Goal: Task Accomplishment & Management: Use online tool/utility

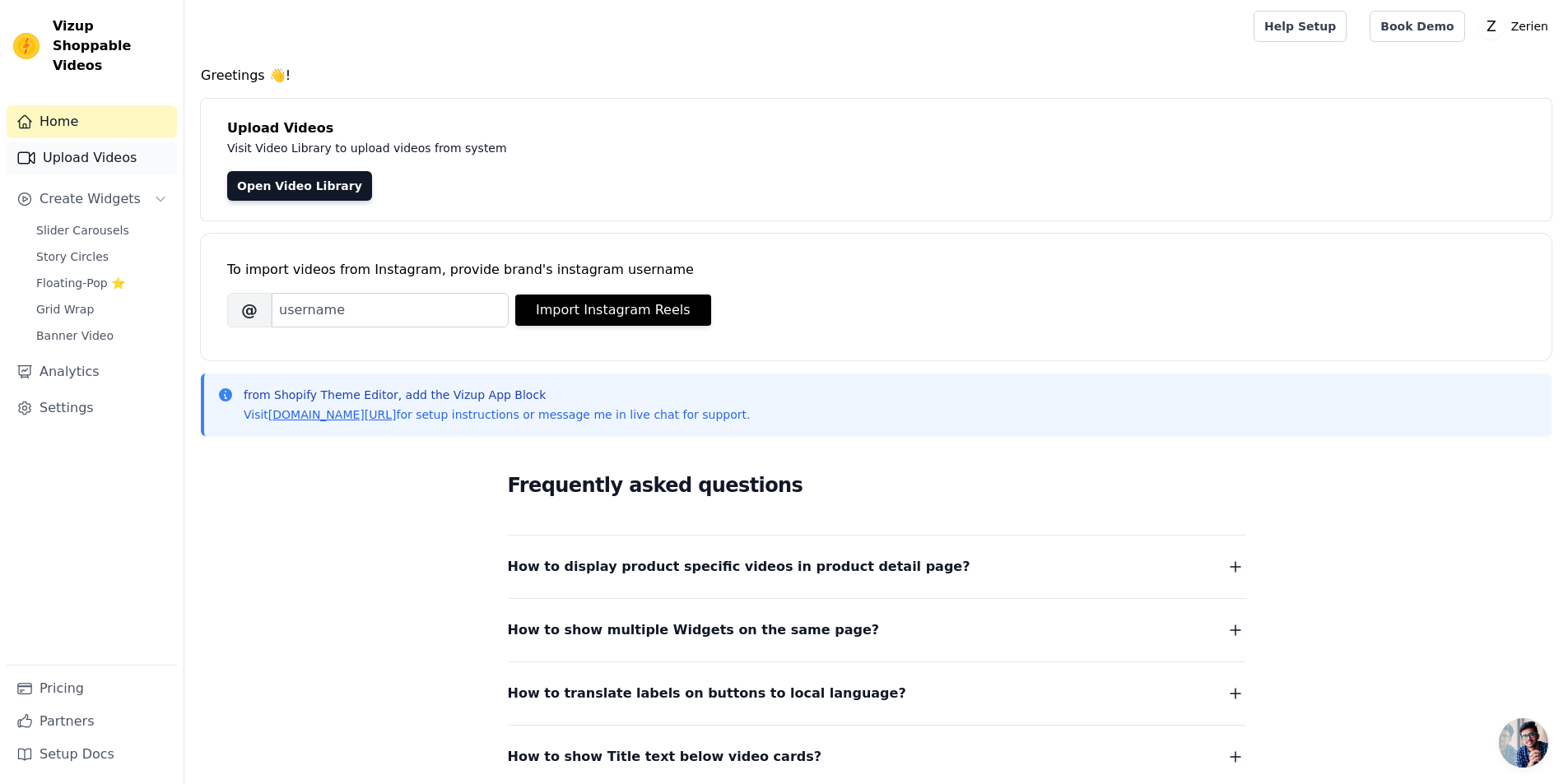
click at [81, 142] on link "Upload Videos" at bounding box center [91, 158] width 171 height 33
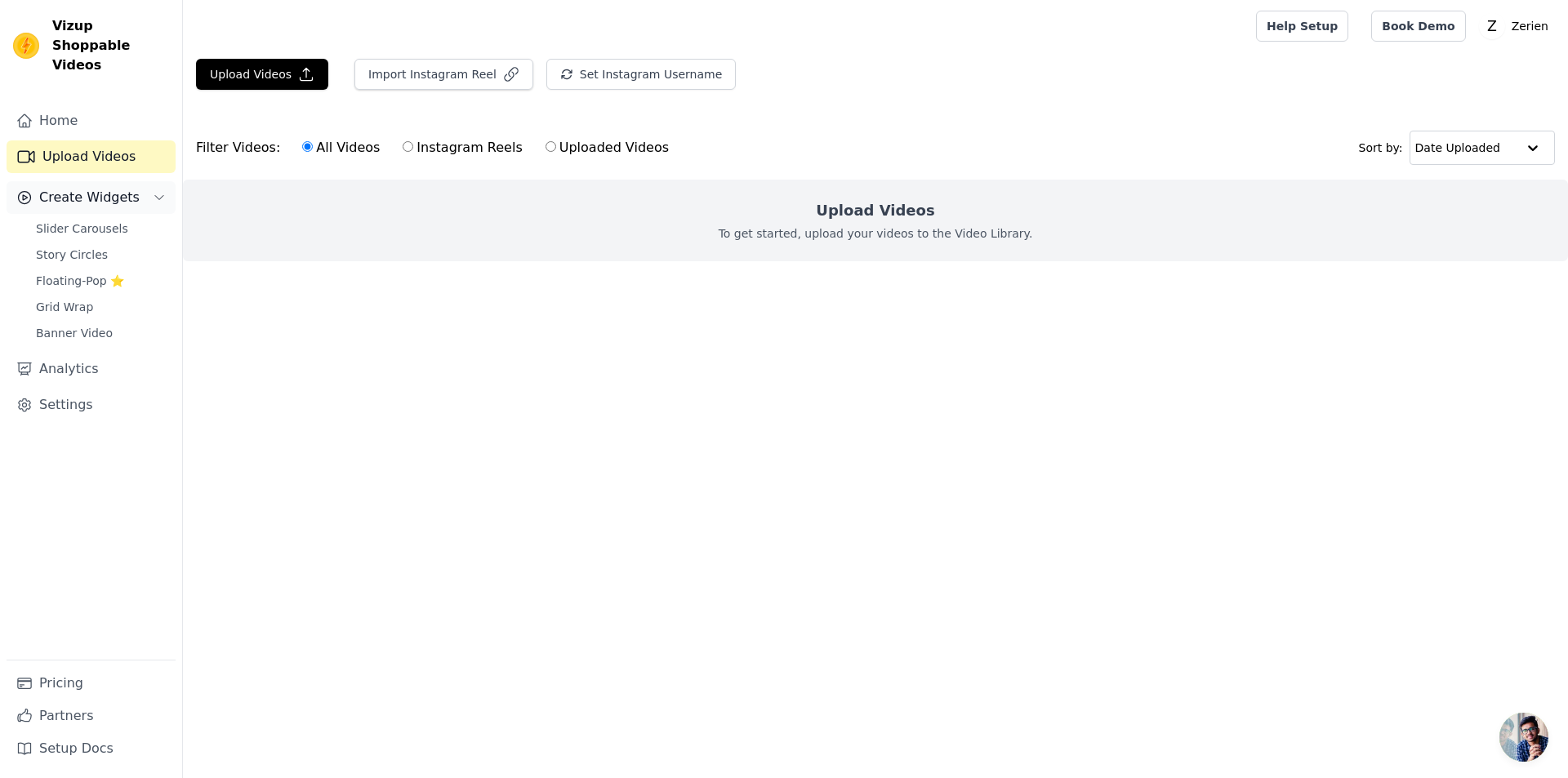
click at [59, 188] on span "Create Widgets" at bounding box center [89, 198] width 101 height 20
click at [67, 221] on span "Slider Carousels" at bounding box center [82, 229] width 92 height 16
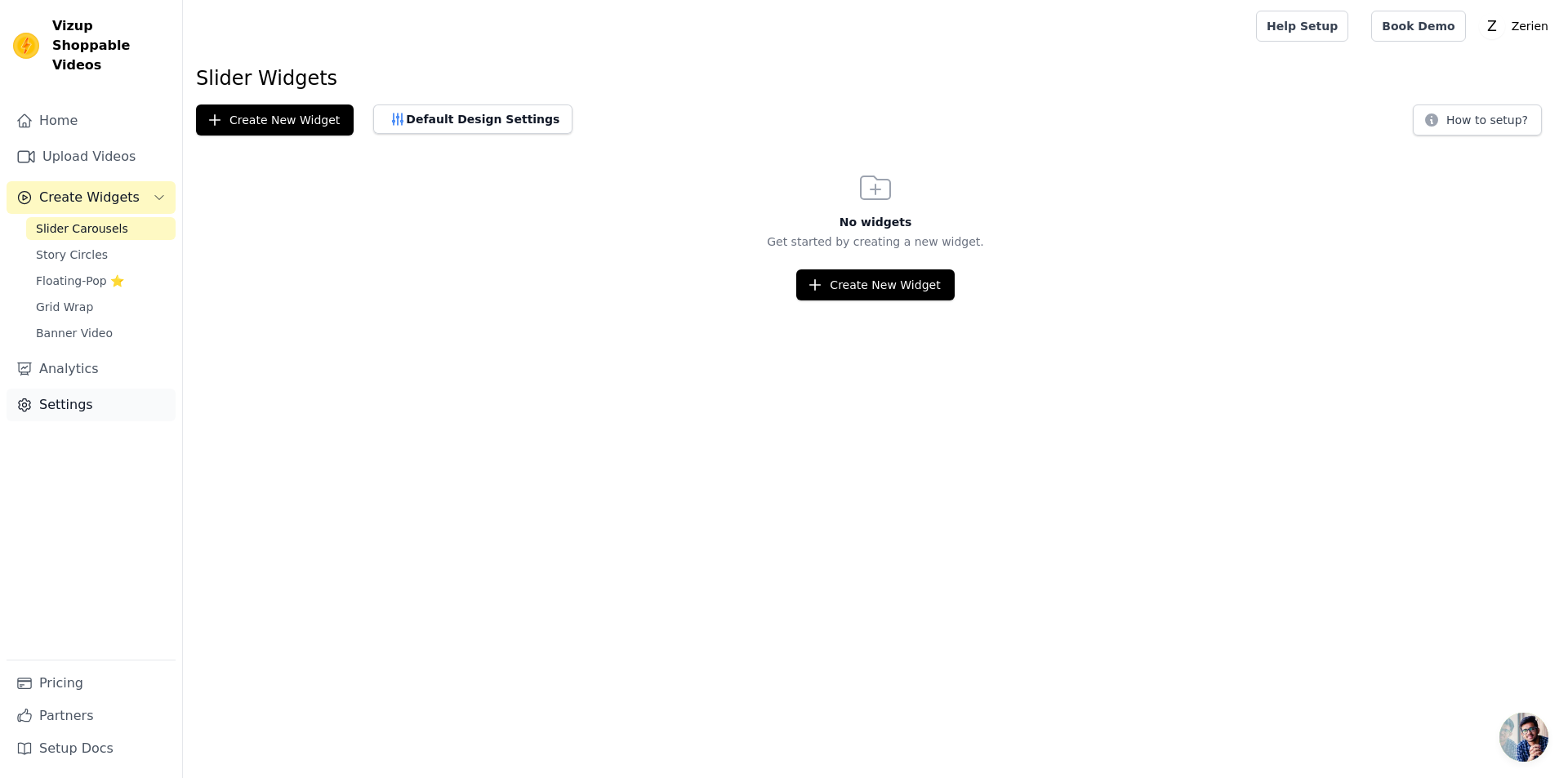
click at [57, 396] on link "Settings" at bounding box center [91, 405] width 169 height 33
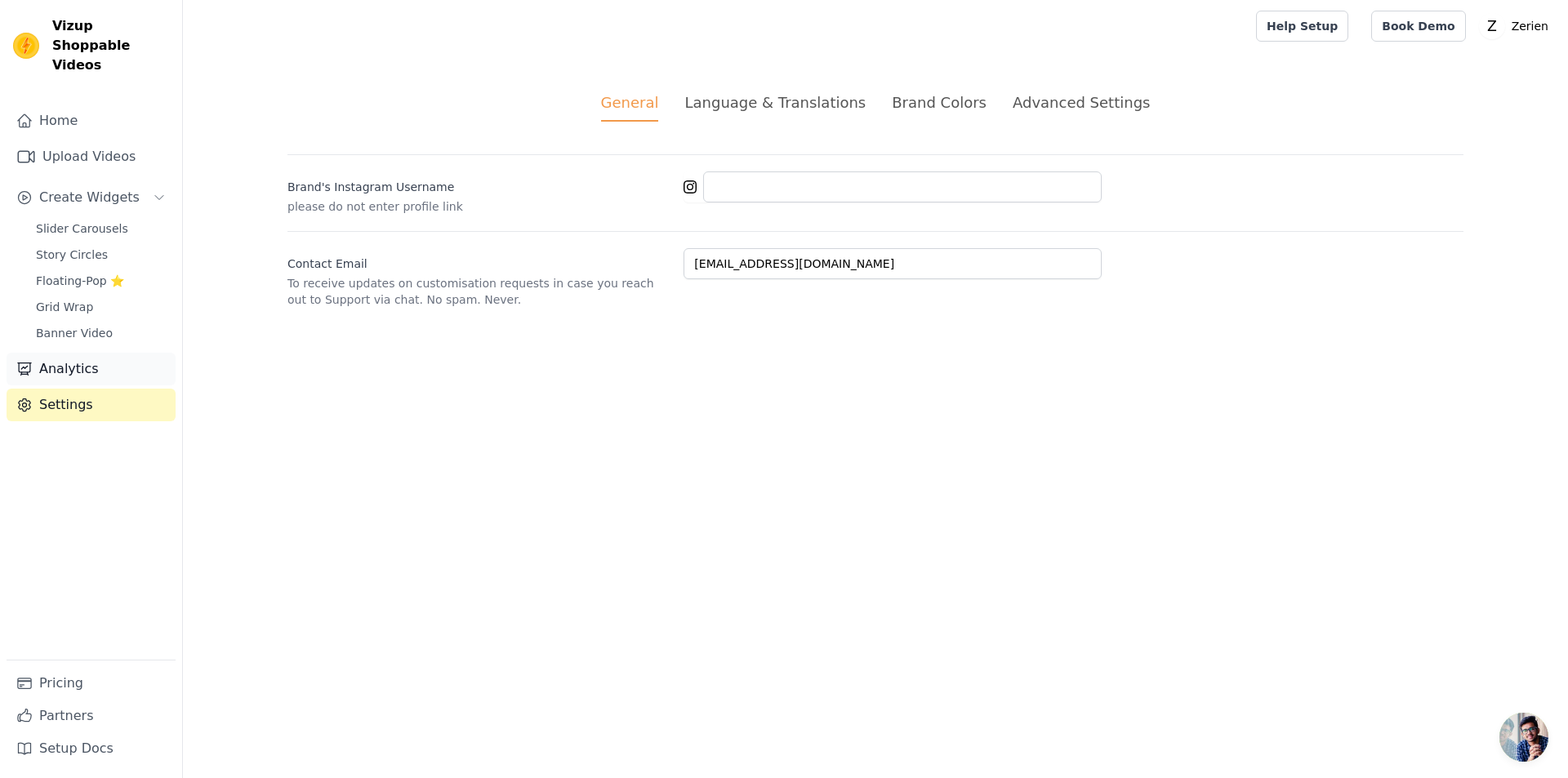
click at [57, 353] on link "Analytics" at bounding box center [91, 369] width 169 height 33
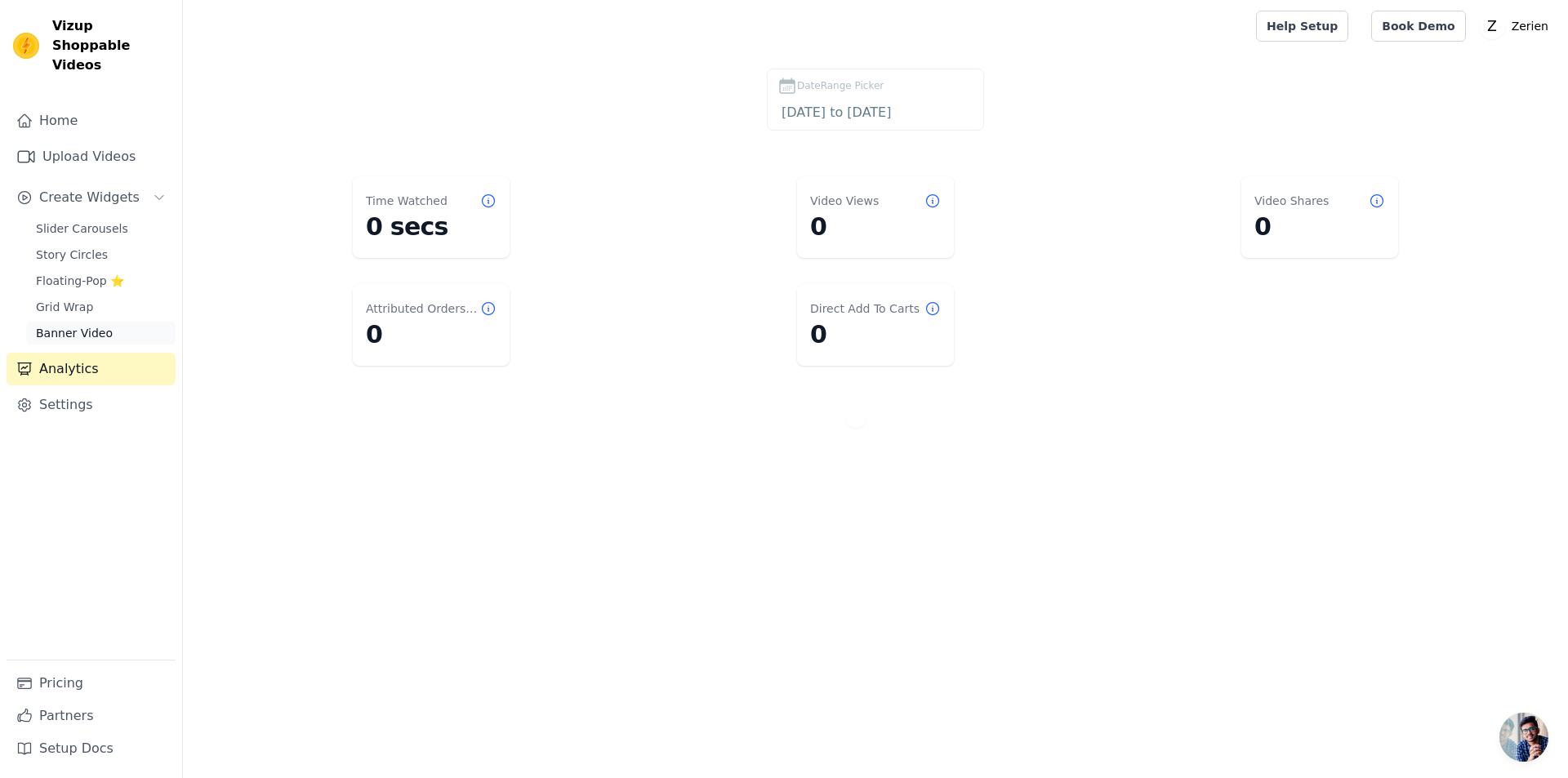
click at [54, 325] on span "Banner Video" at bounding box center [74, 333] width 77 height 16
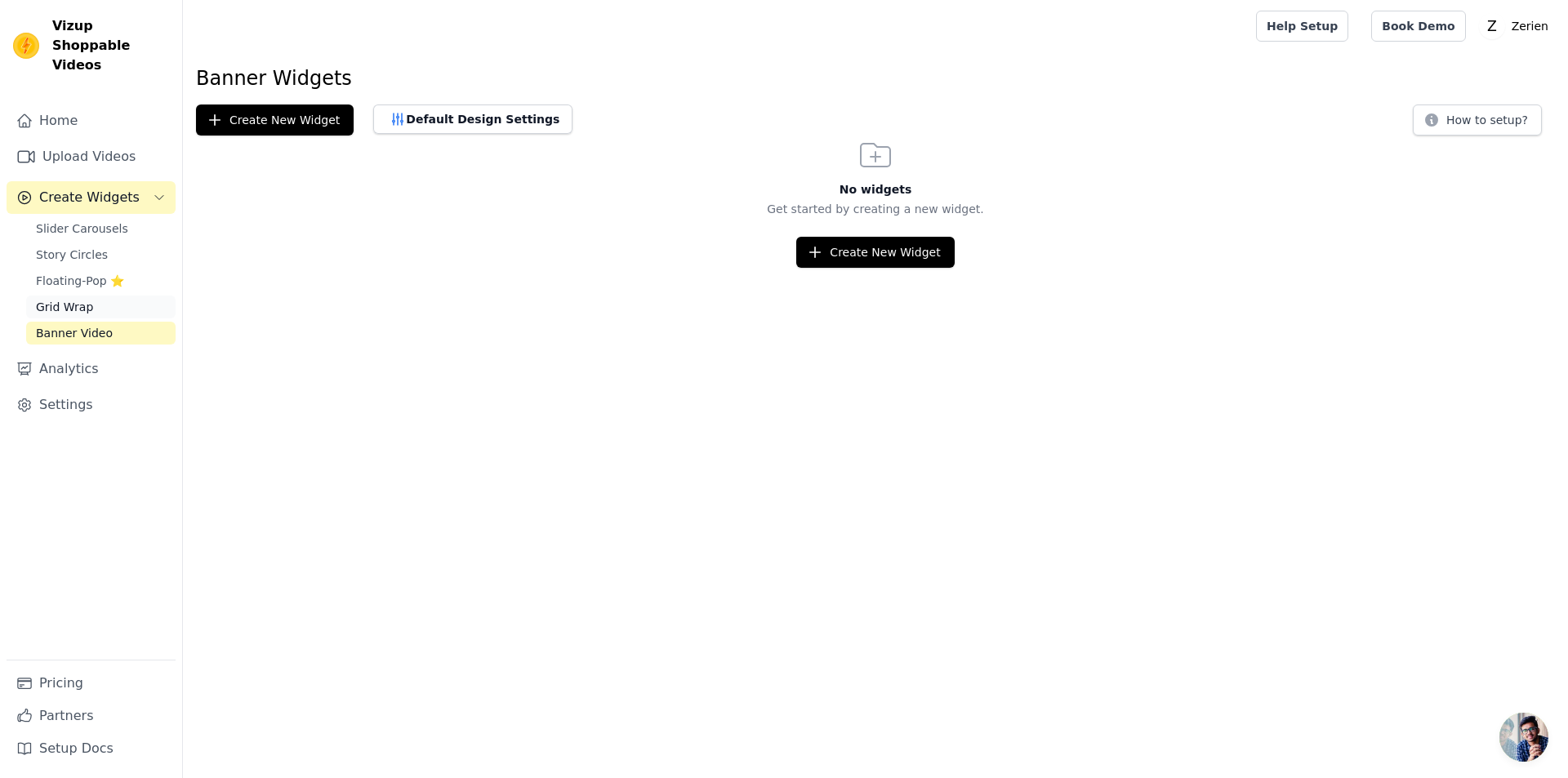
click at [62, 299] on span "Grid Wrap" at bounding box center [65, 307] width 57 height 16
click at [52, 273] on span "Floating-Pop ⭐" at bounding box center [80, 281] width 88 height 16
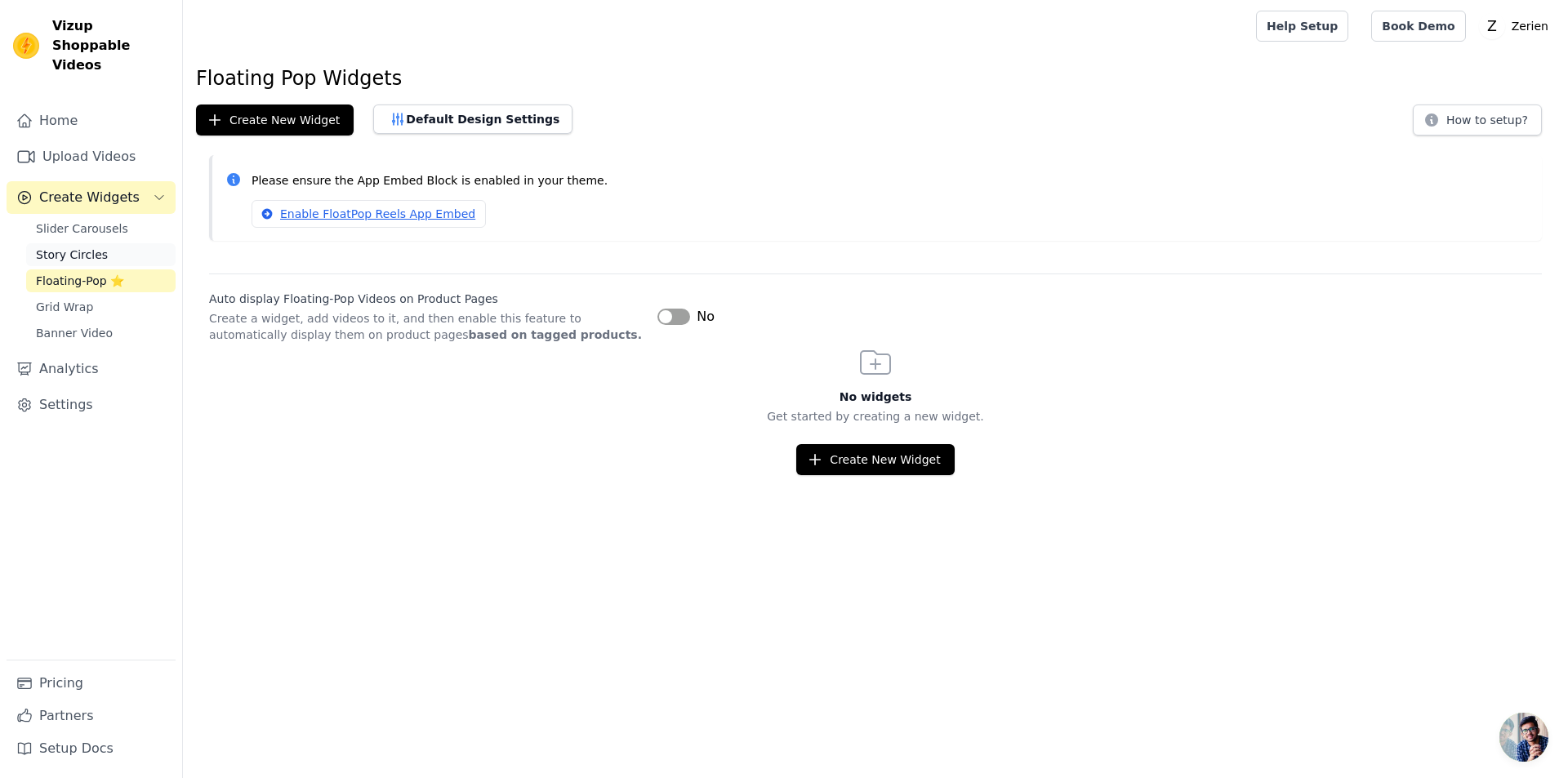
click at [56, 247] on span "Story Circles" at bounding box center [72, 255] width 72 height 16
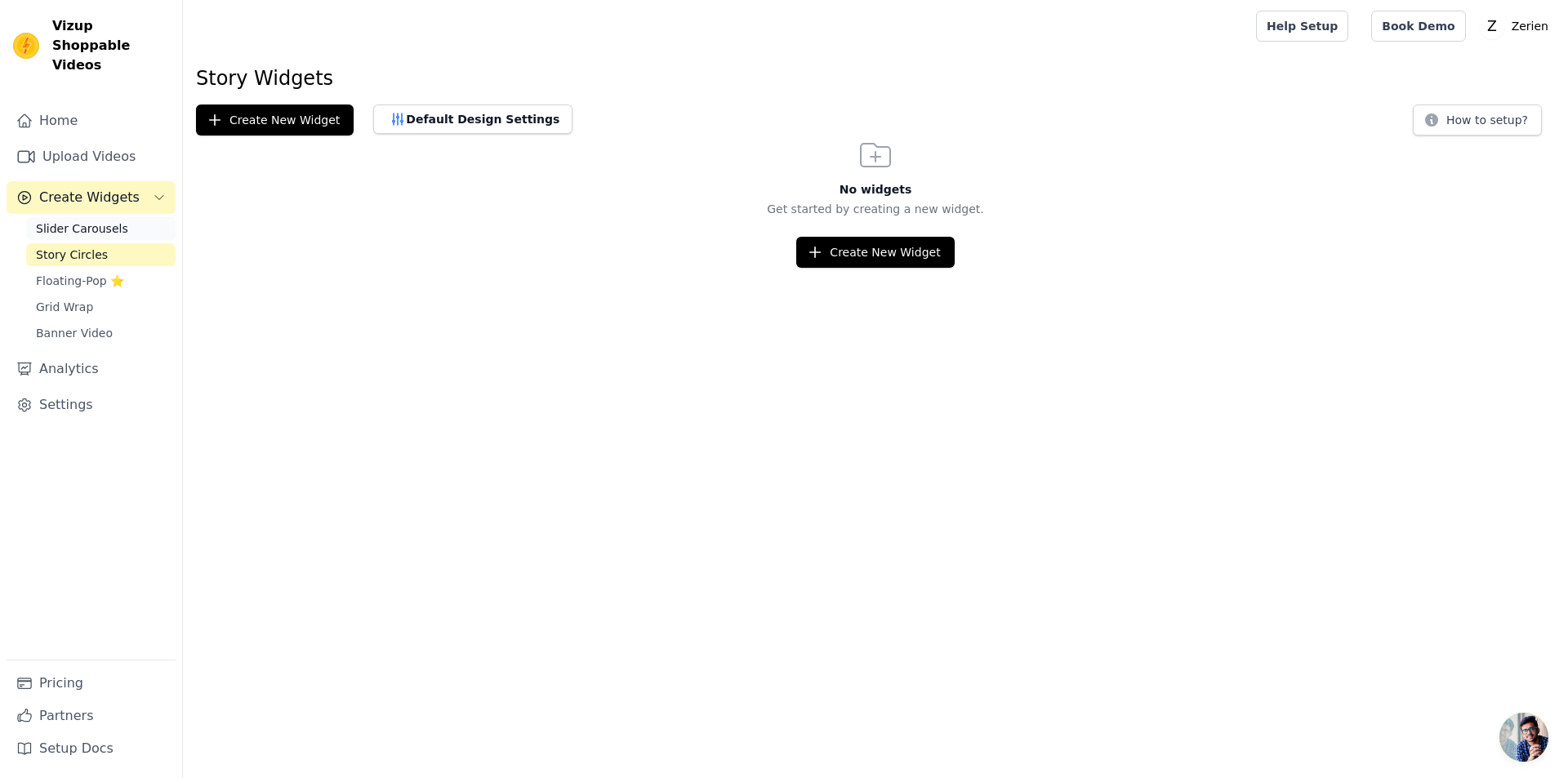
click at [67, 221] on span "Slider Carousels" at bounding box center [82, 229] width 92 height 16
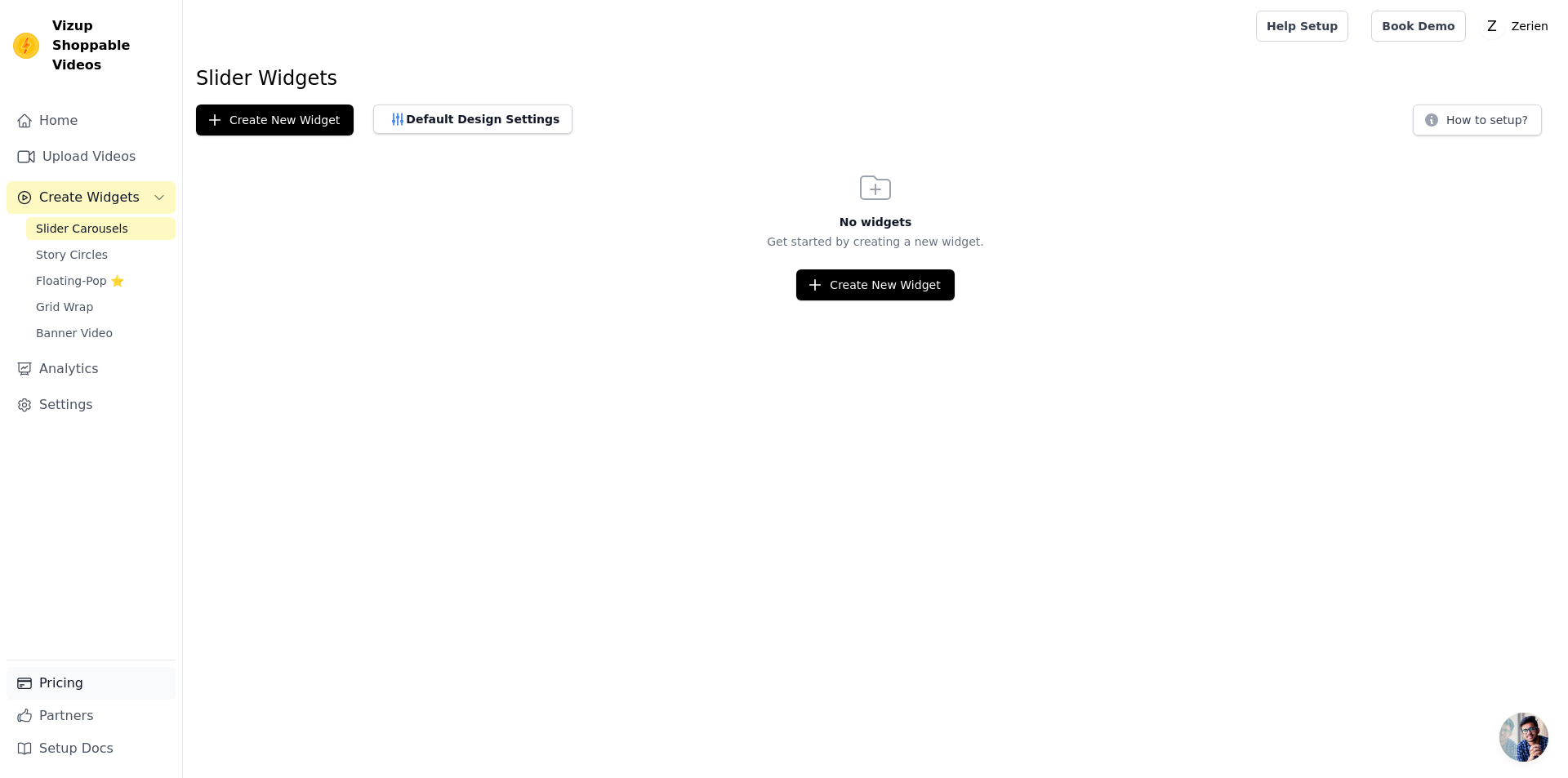
click at [64, 686] on link "Pricing" at bounding box center [91, 683] width 169 height 33
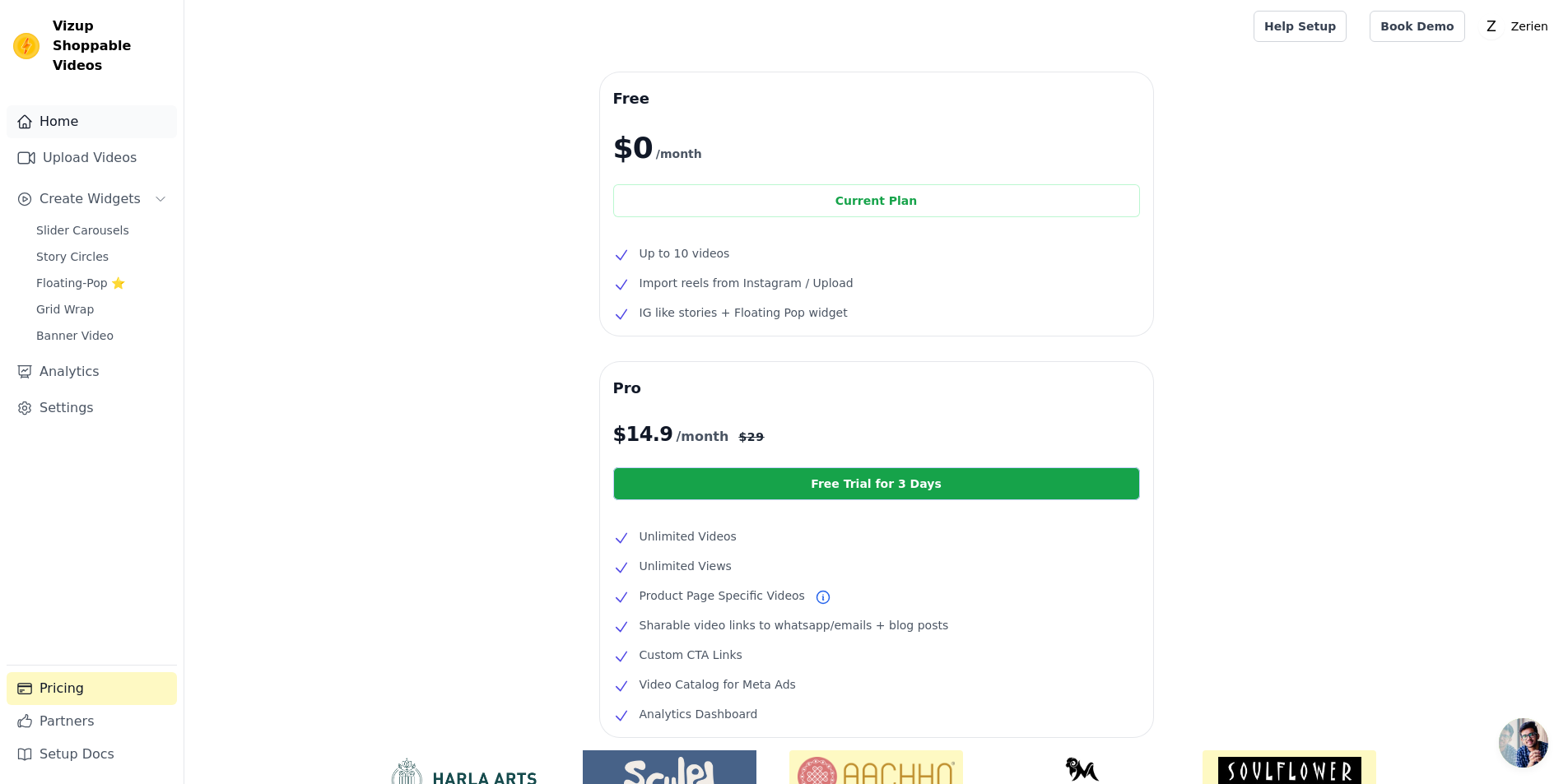
click at [56, 105] on link "Home" at bounding box center [91, 122] width 171 height 33
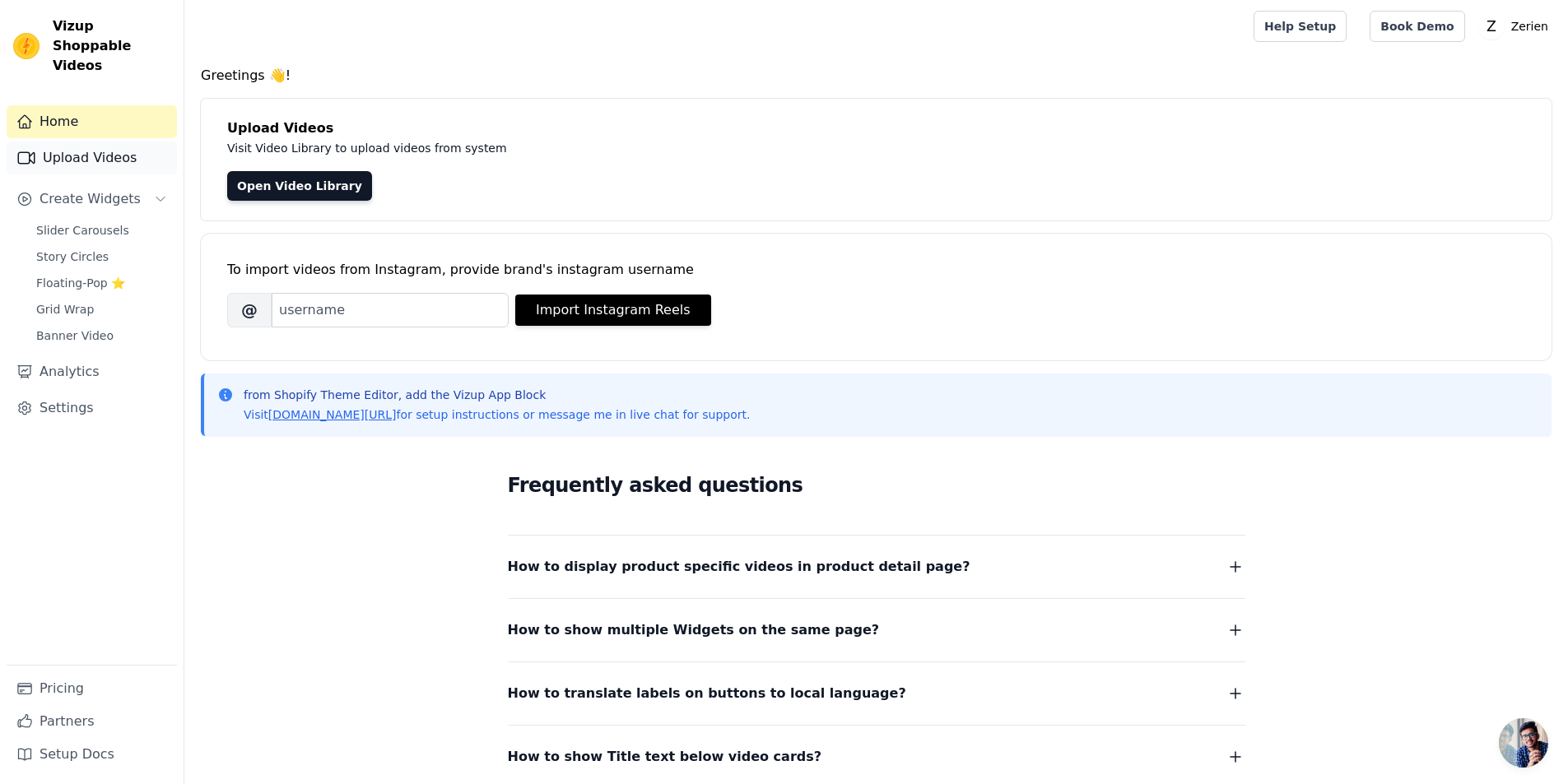
click at [76, 142] on link "Upload Videos" at bounding box center [91, 158] width 171 height 33
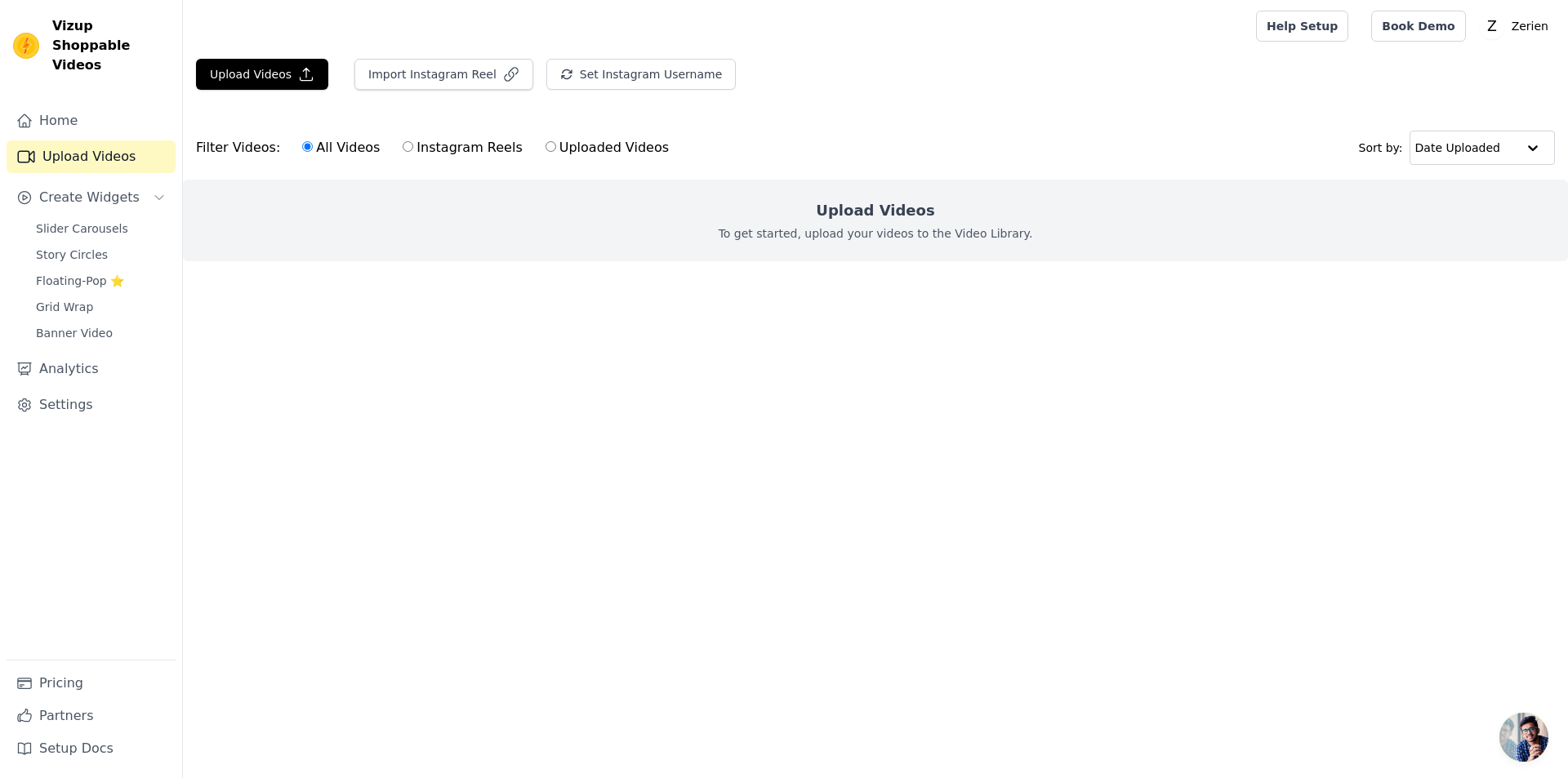
click at [545, 145] on input "Uploaded Videos" at bounding box center [550, 146] width 11 height 11
radio input "true"
click at [284, 76] on button "Upload Videos" at bounding box center [262, 74] width 132 height 31
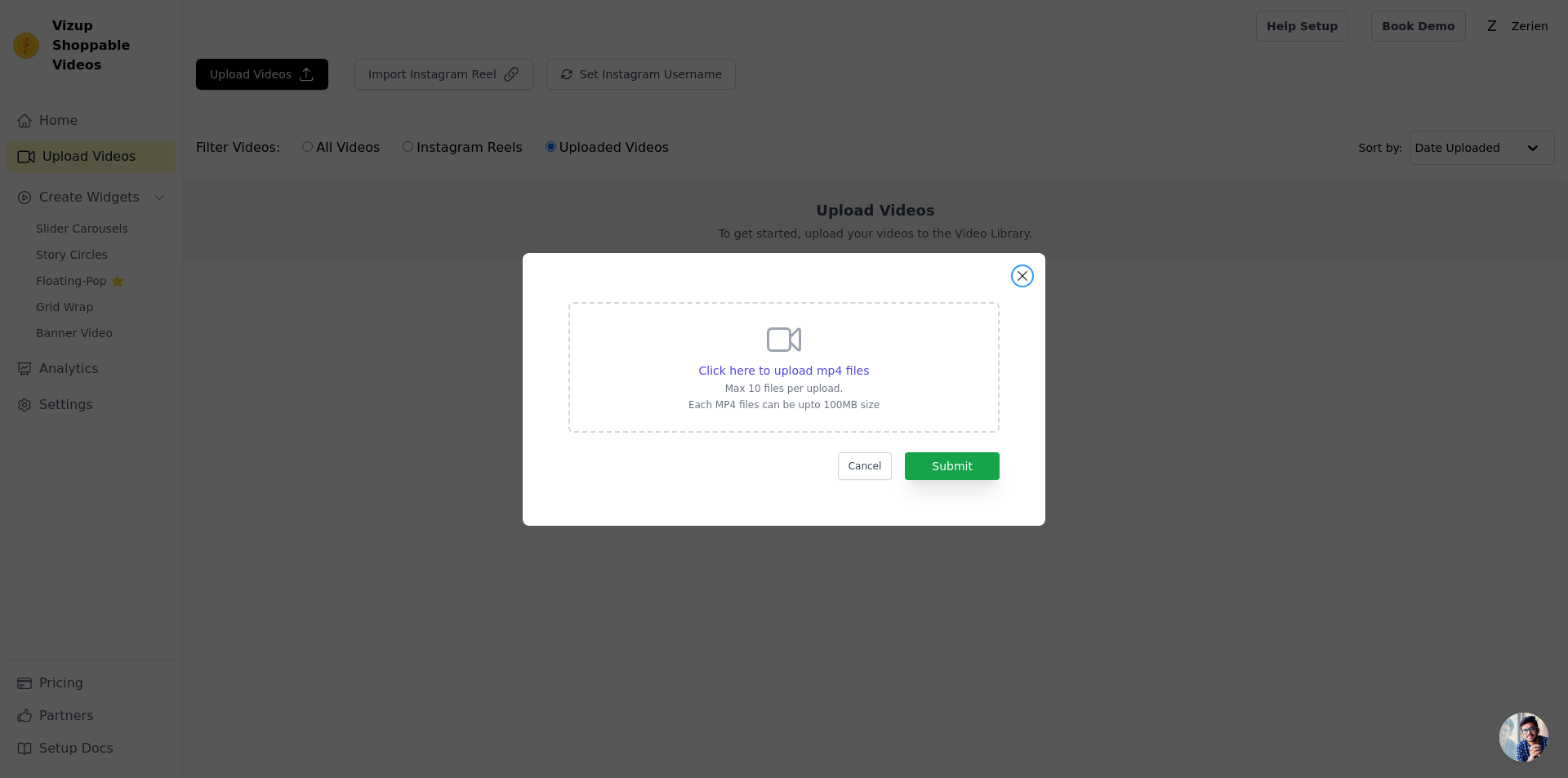
click at [1024, 274] on button "Close modal" at bounding box center [1023, 276] width 20 height 20
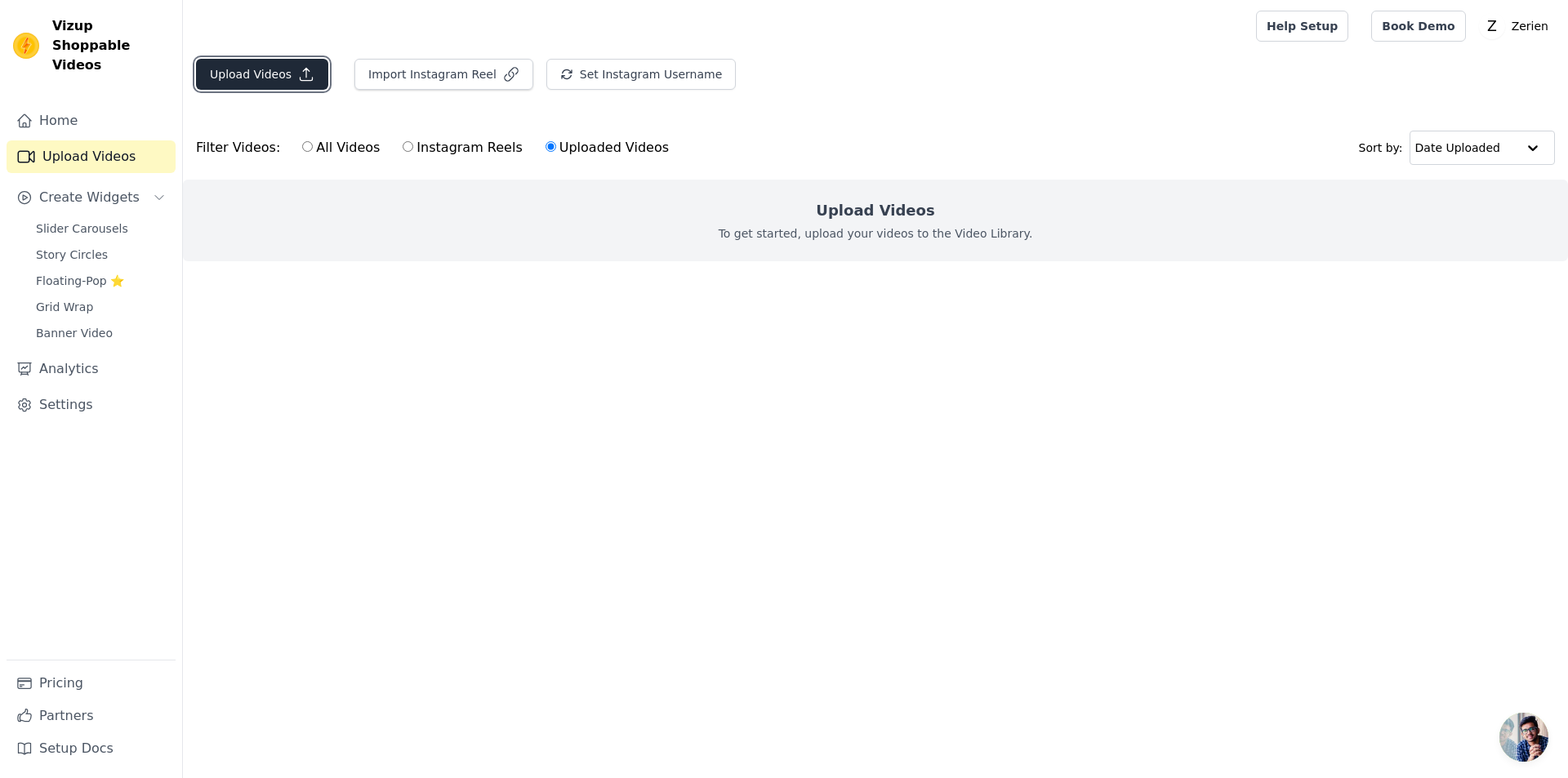
click at [267, 67] on button "Upload Videos" at bounding box center [262, 74] width 132 height 31
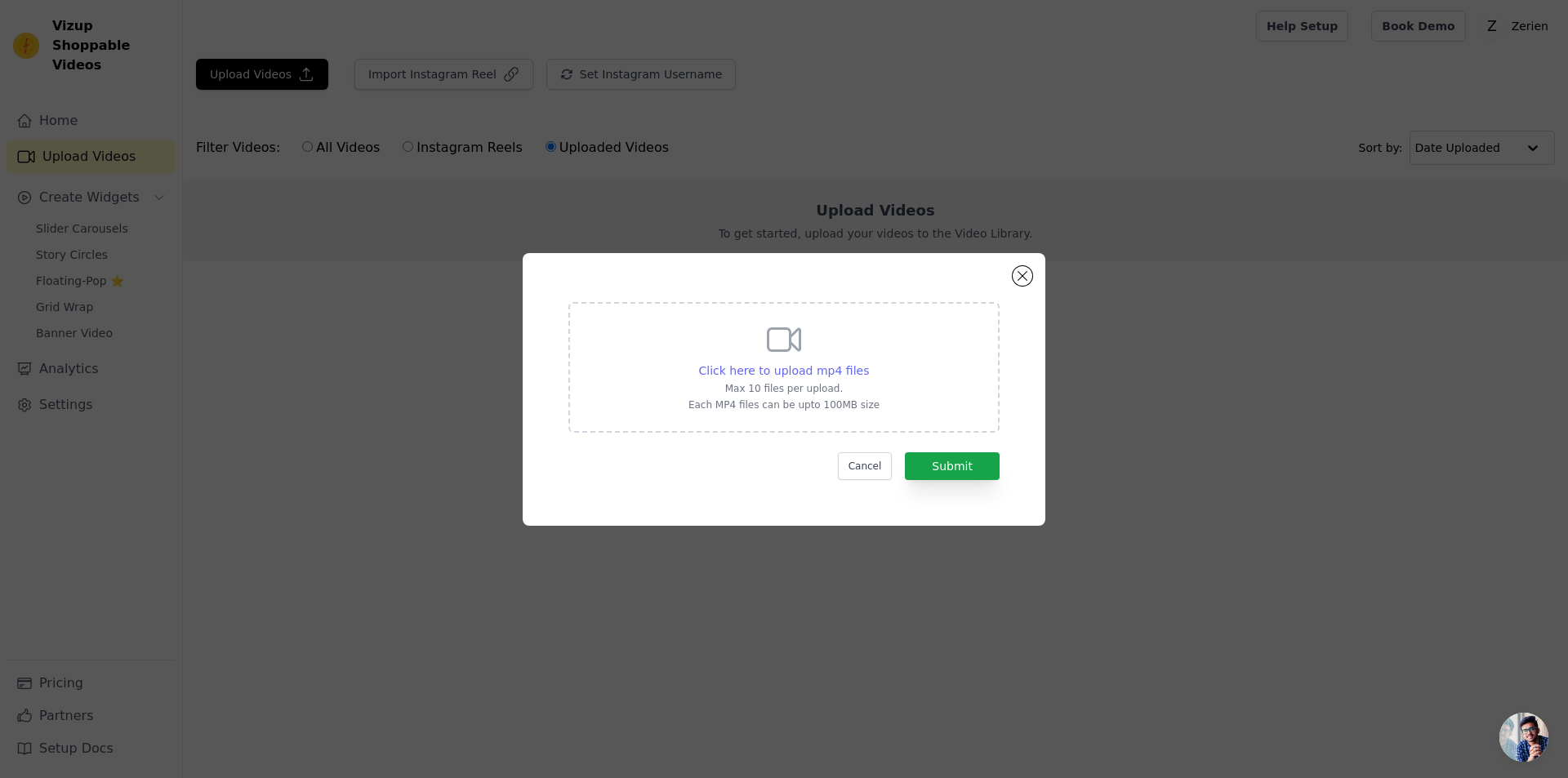
click at [822, 376] on span "Click here to upload mp4 files" at bounding box center [784, 371] width 171 height 13
click at [868, 363] on input "Click here to upload mp4 files Max 10 files per upload. Each MP4 files can be u…" at bounding box center [868, 362] width 1 height 1
type input "C:\fakepath\WhatsApp Video 2025-09-15 at 14.39.46.mp4"
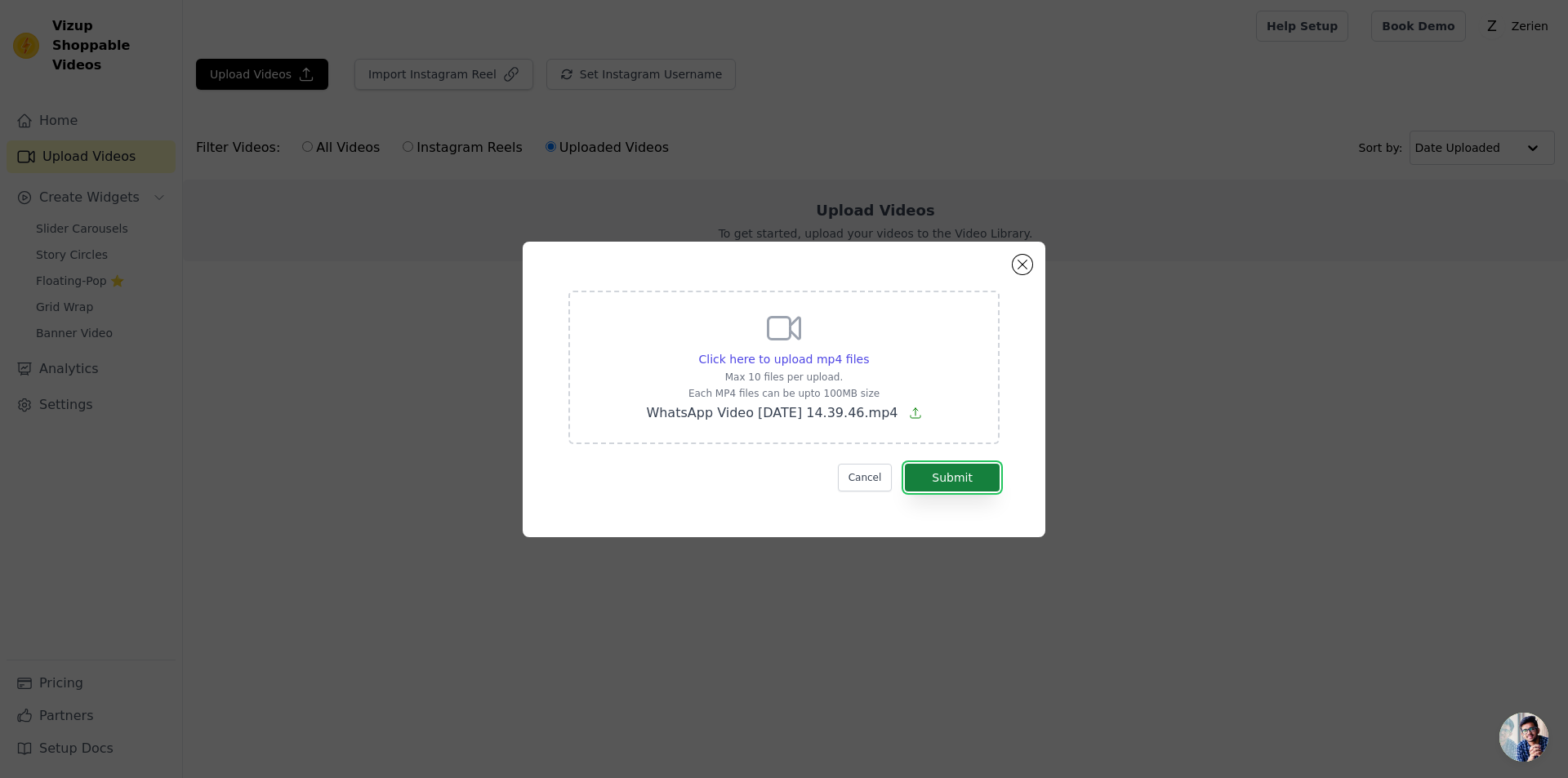
click at [965, 476] on button "Submit" at bounding box center [952, 478] width 95 height 28
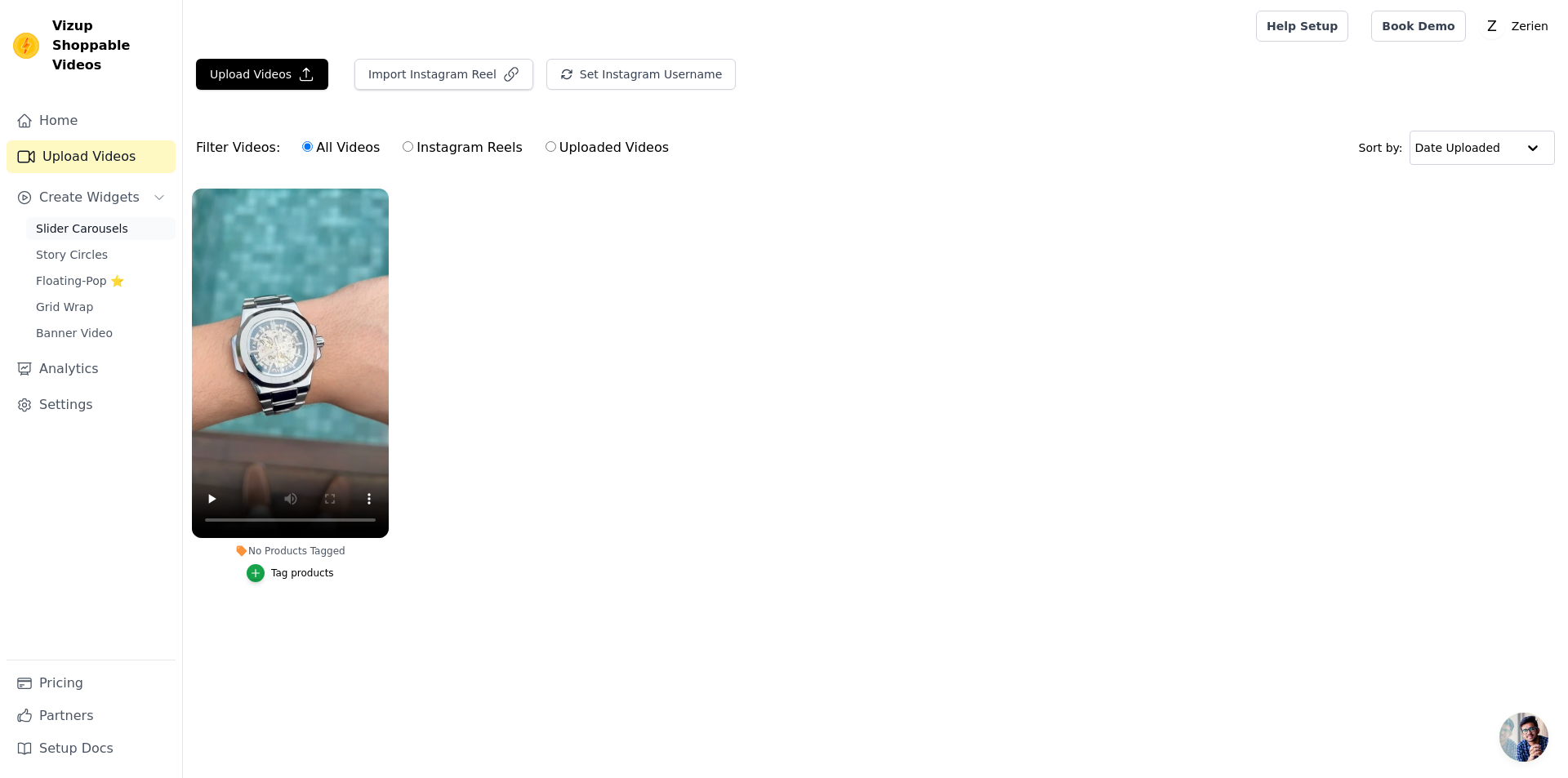
click at [58, 221] on span "Slider Carousels" at bounding box center [82, 229] width 92 height 16
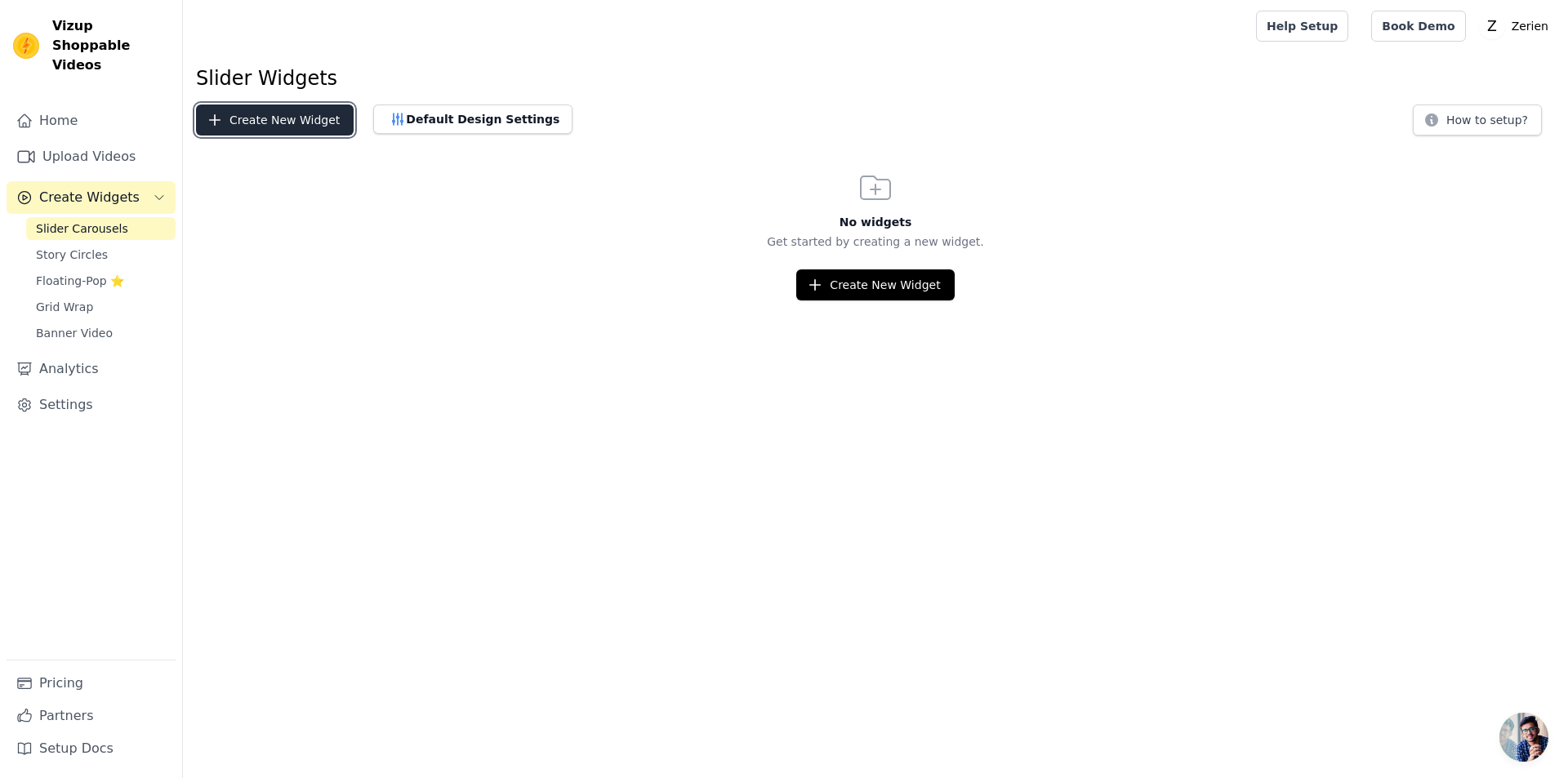
click at [271, 127] on button "Create New Widget" at bounding box center [275, 120] width 158 height 31
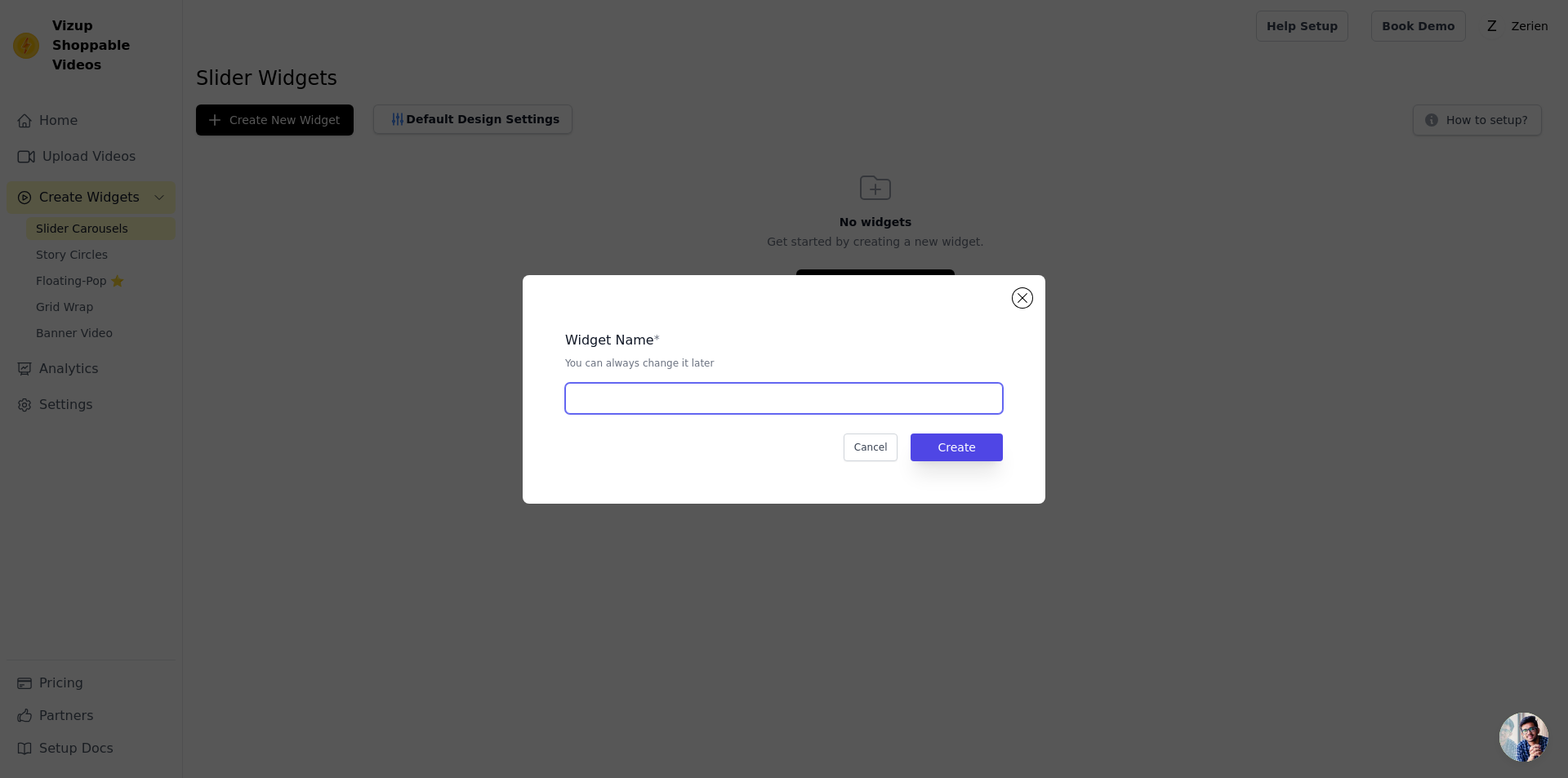
click at [602, 403] on input "text" at bounding box center [784, 399] width 438 height 31
type input "Teste 01"
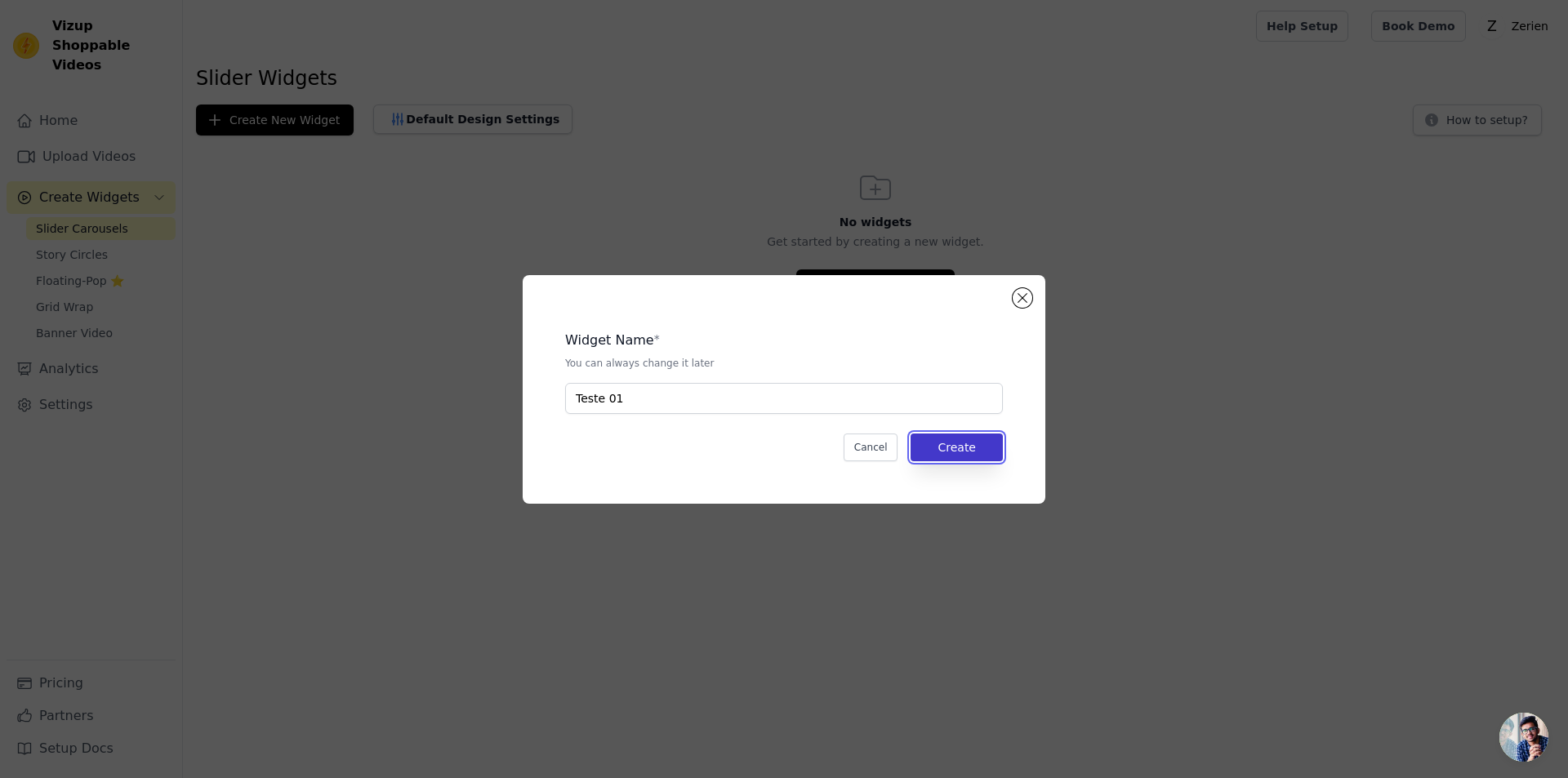
click at [951, 447] on button "Create" at bounding box center [956, 448] width 92 height 28
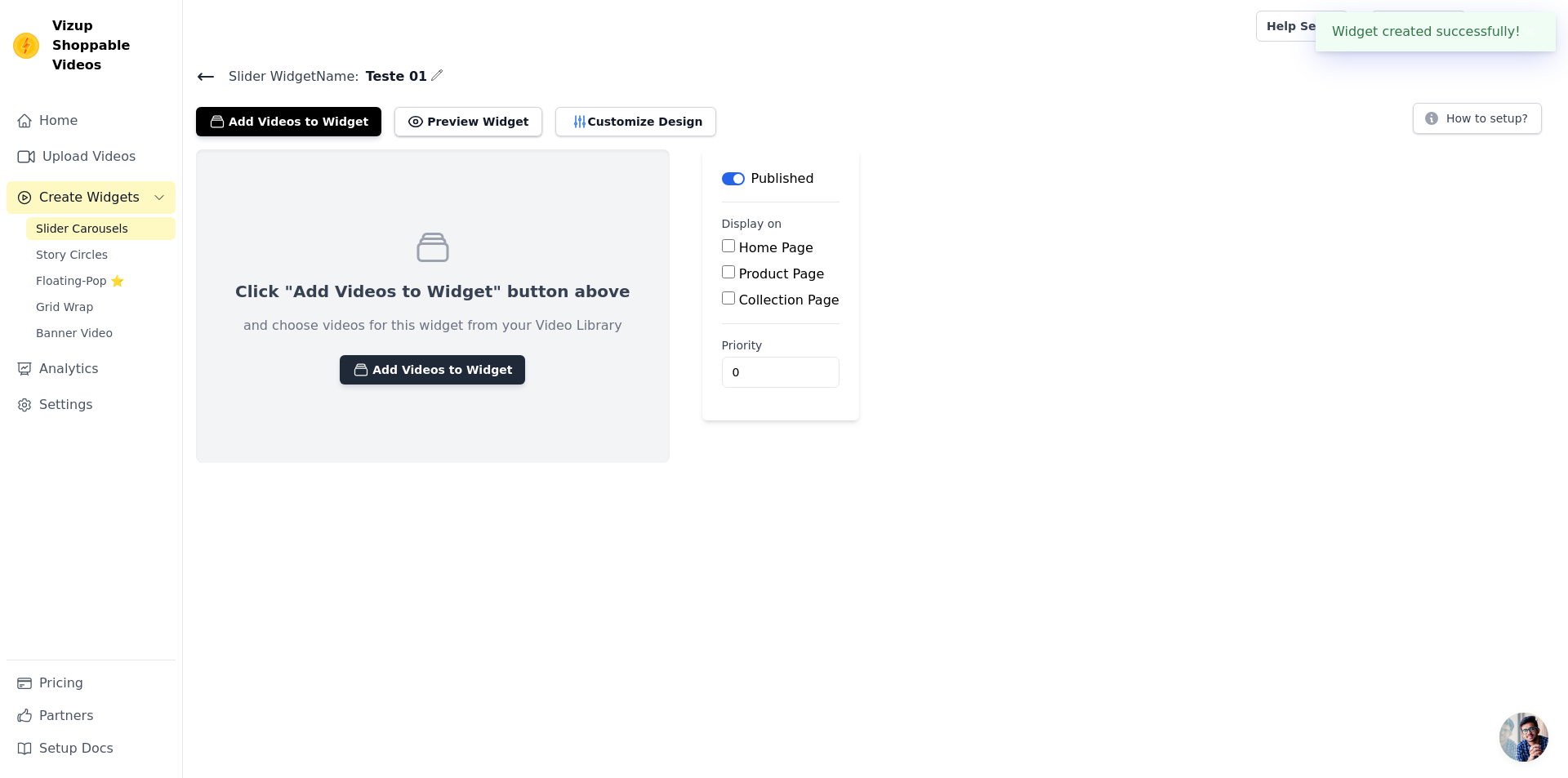
click at [405, 364] on button "Add Videos to Widget" at bounding box center [432, 370] width 186 height 29
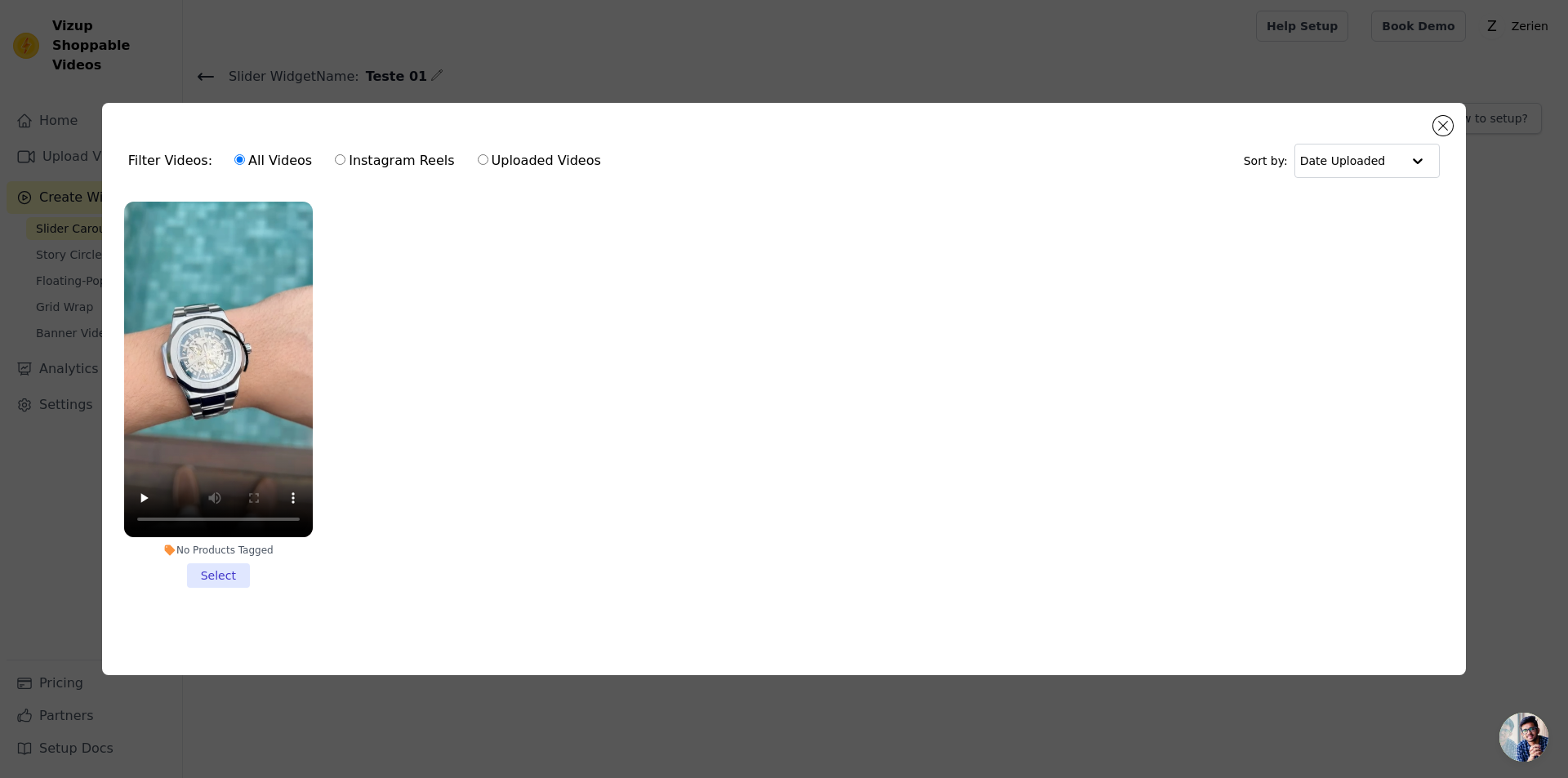
click at [224, 575] on li "No Products Tagged Select" at bounding box center [218, 395] width 189 height 387
click at [0, 0] on input "No Products Tagged Select" at bounding box center [0, 0] width 0 height 0
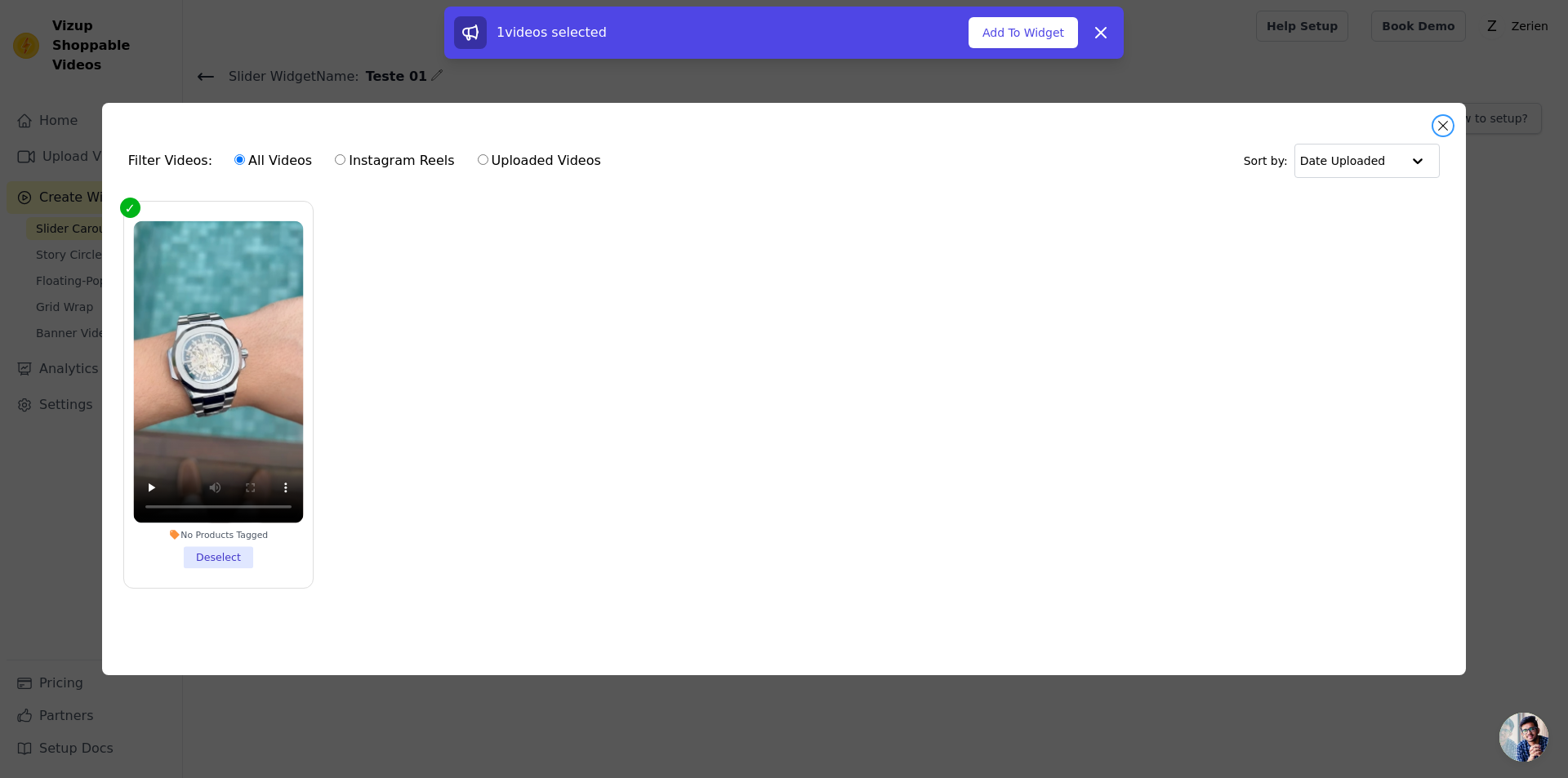
click at [1447, 118] on button "Close modal" at bounding box center [1444, 126] width 20 height 20
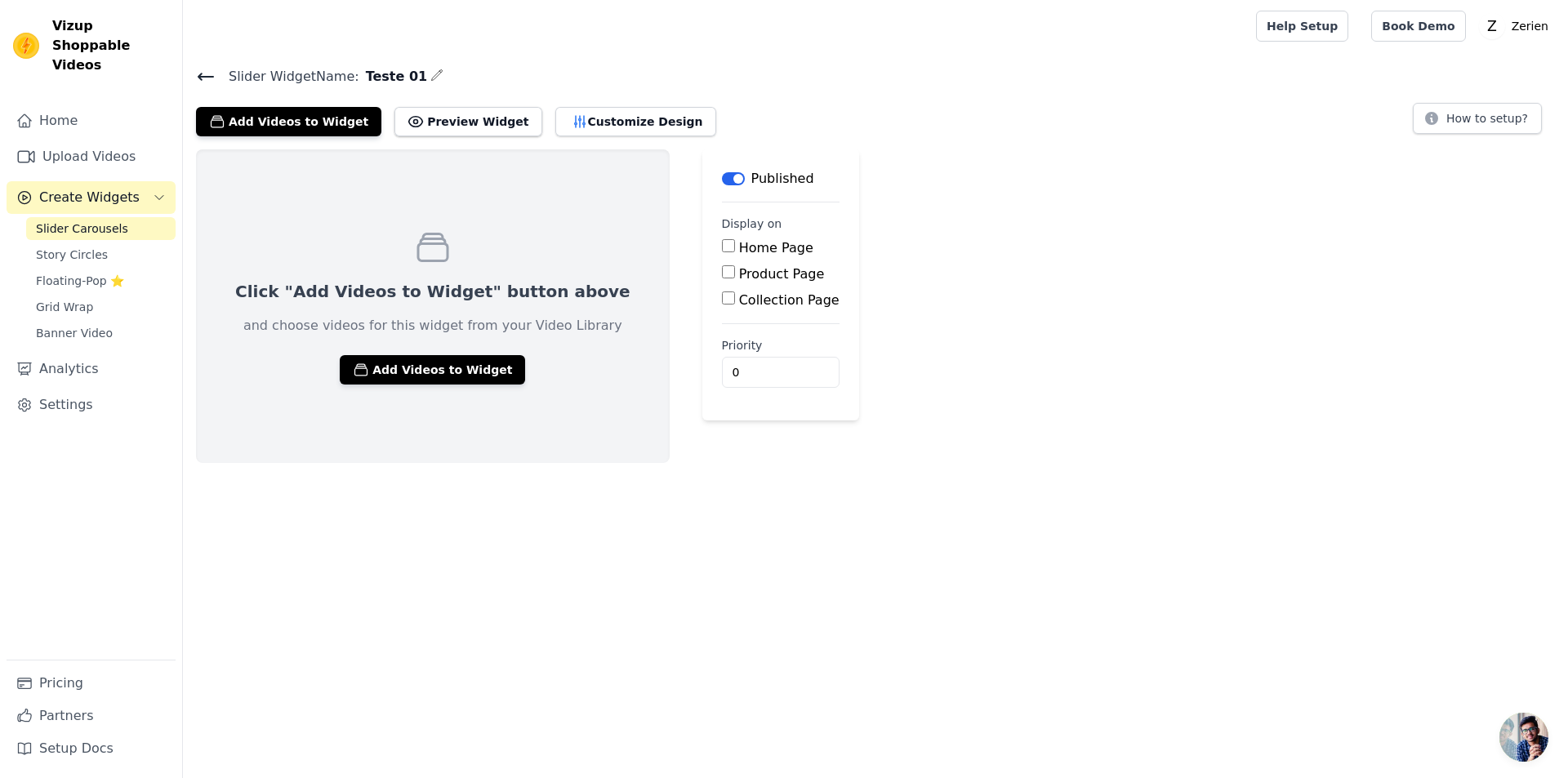
click at [576, 463] on html "Vizup Shoppable Videos Home Upload Videos Create Widgets Slider Carousels Story…" at bounding box center [784, 231] width 1568 height 463
click at [366, 370] on button "Add Videos to Widget" at bounding box center [432, 370] width 186 height 29
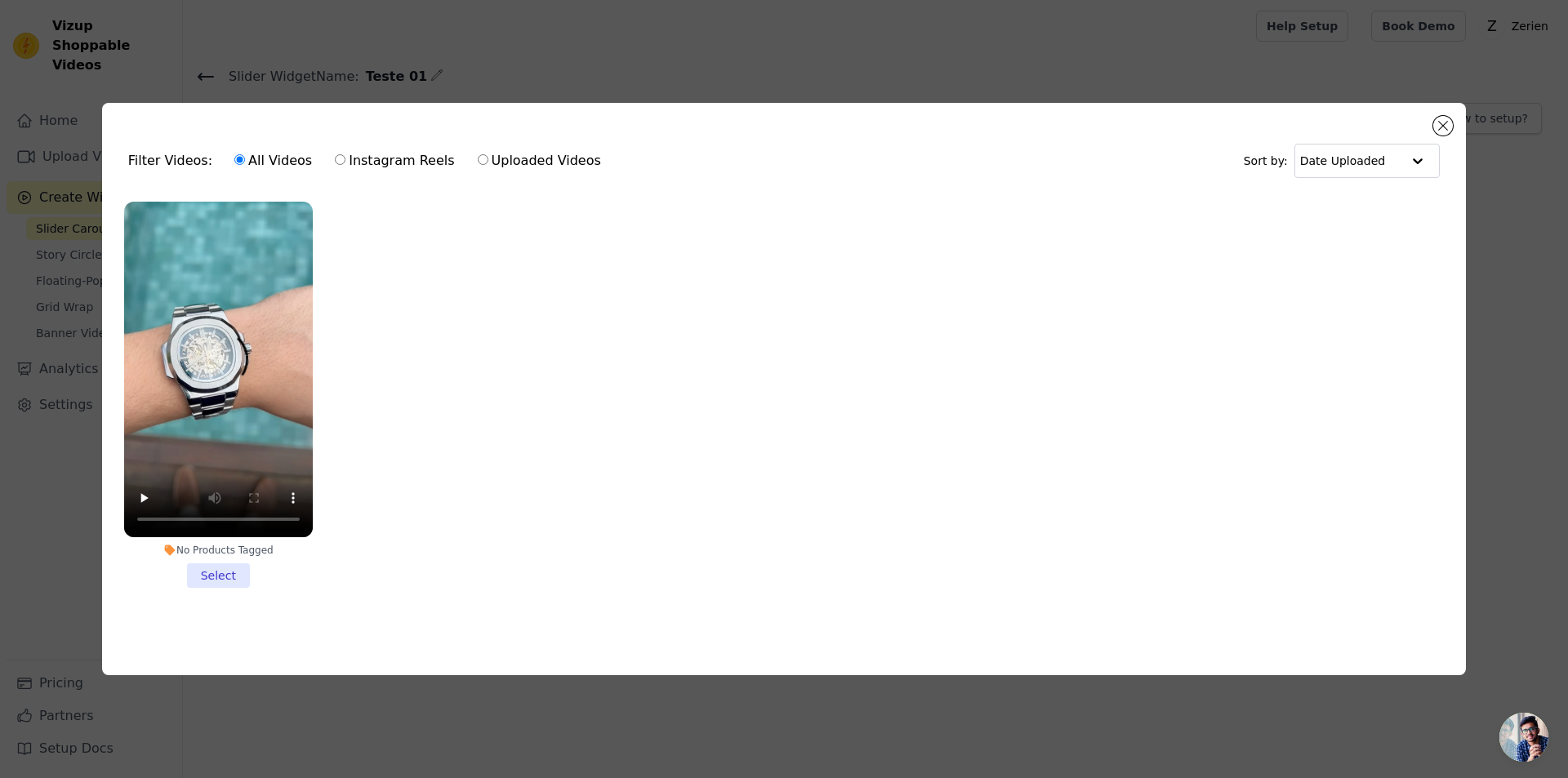
click at [217, 566] on li "No Products Tagged Select" at bounding box center [218, 395] width 189 height 387
click at [0, 0] on input "No Products Tagged Select" at bounding box center [0, 0] width 0 height 0
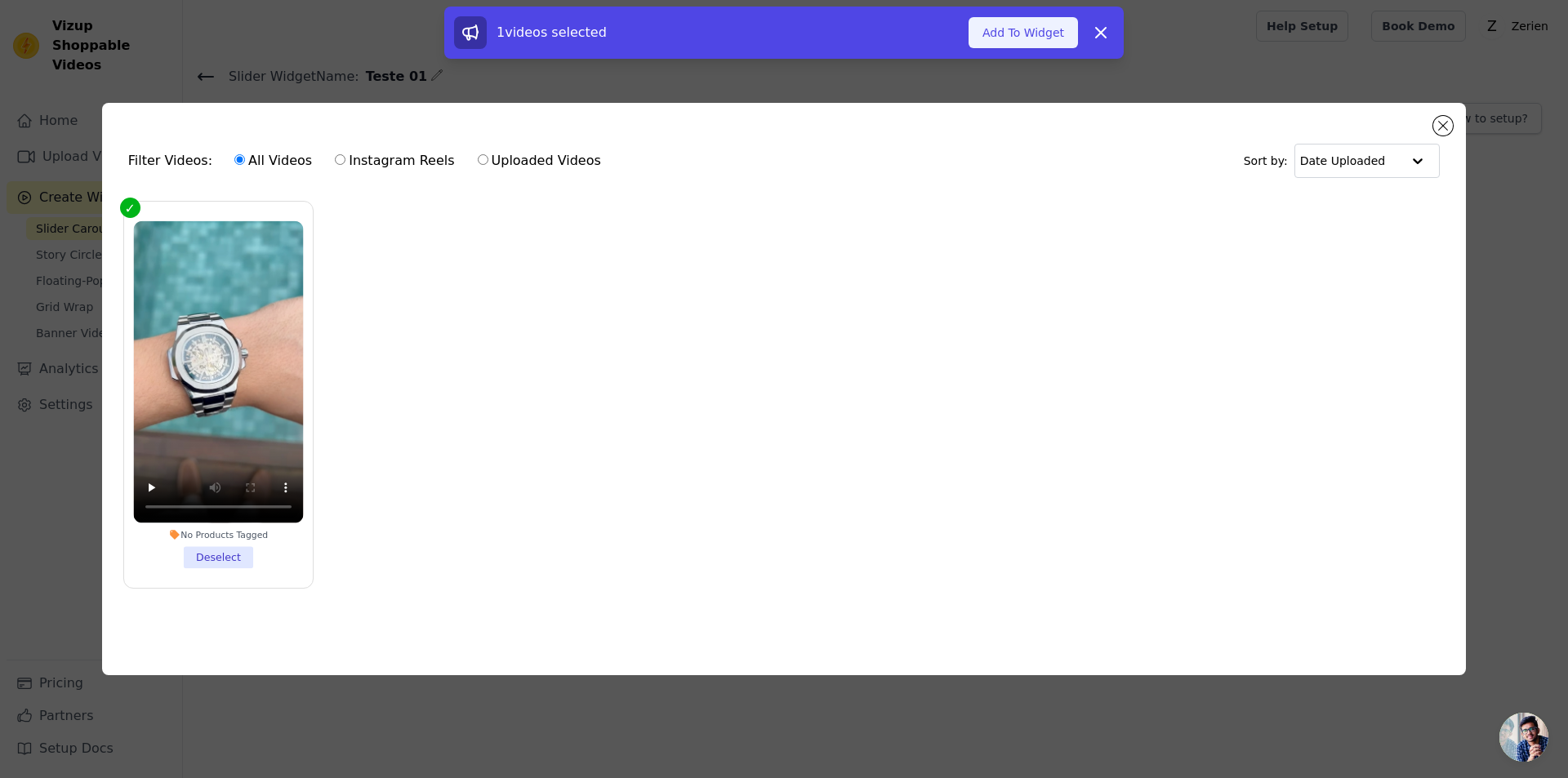
click at [1009, 28] on button "Add To Widget" at bounding box center [1024, 33] width 110 height 31
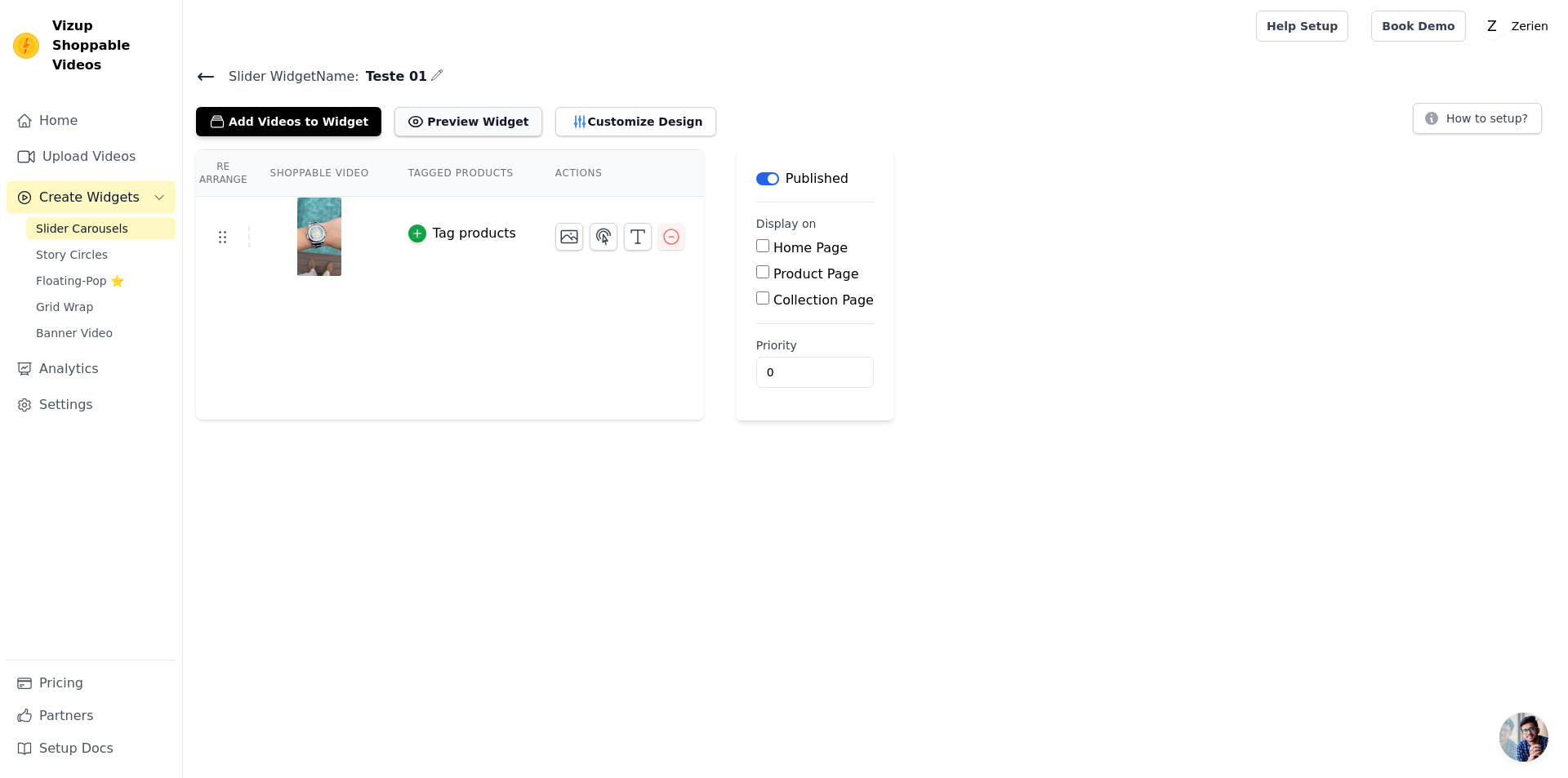
click at [442, 119] on button "Preview Widget" at bounding box center [468, 122] width 147 height 29
click at [1481, 120] on button "How to setup?" at bounding box center [1478, 118] width 129 height 31
click at [756, 269] on input "Product Page" at bounding box center [763, 272] width 13 height 13
checkbox input "true"
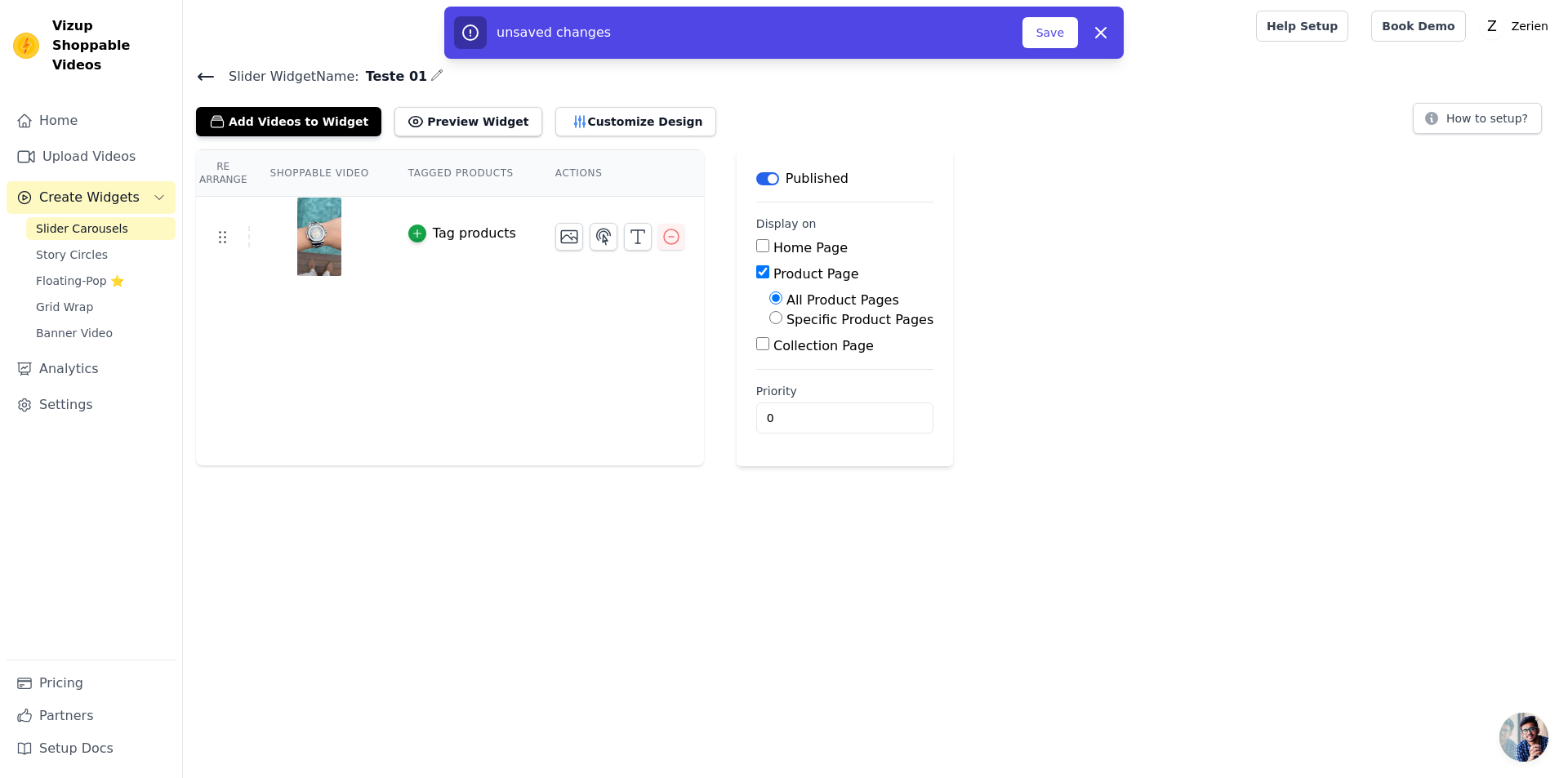
click at [769, 321] on input "Specific Product Pages" at bounding box center [776, 318] width 13 height 13
radio input "true"
click at [794, 363] on button "Select Products" at bounding box center [824, 357] width 110 height 28
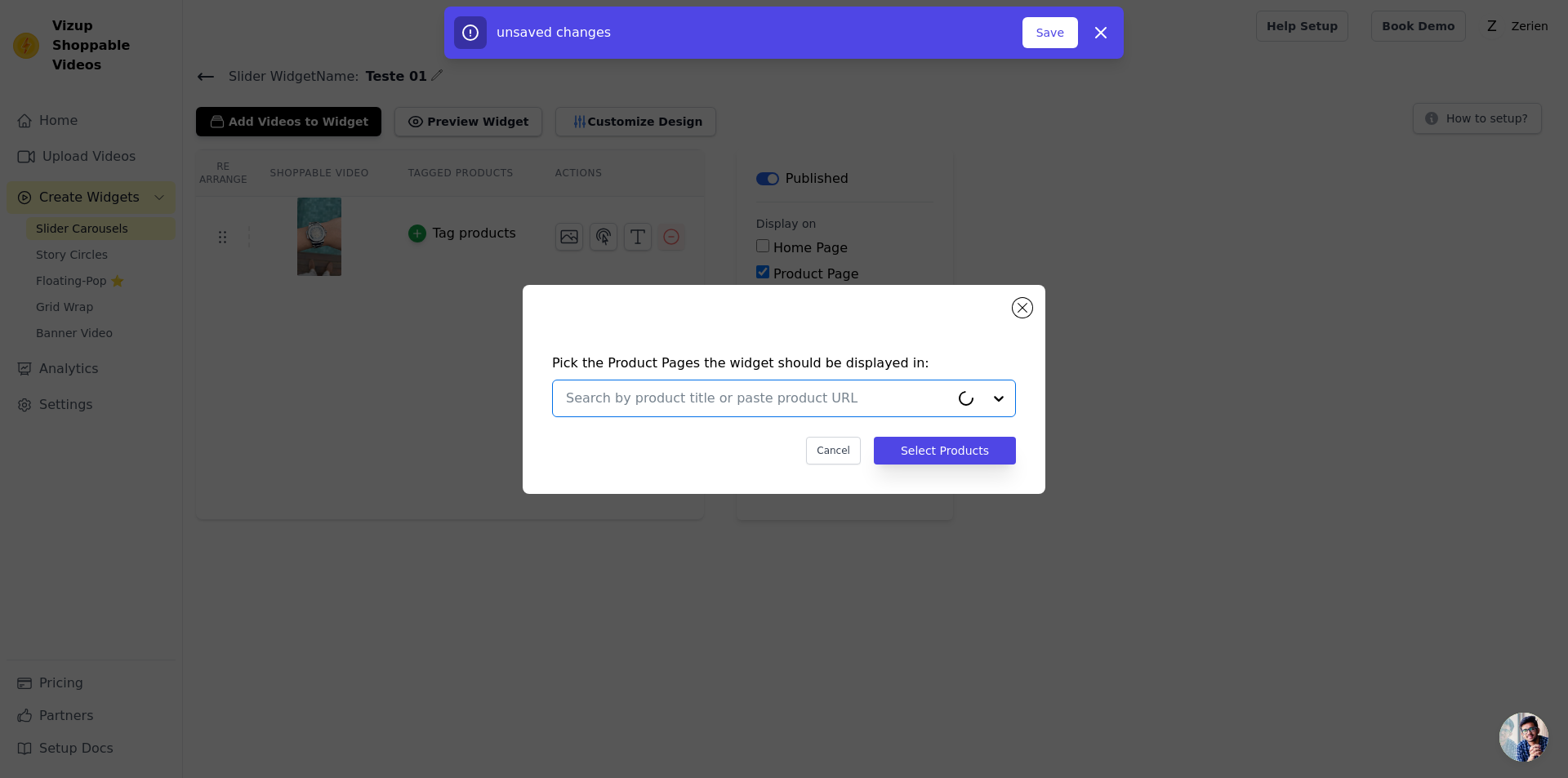
click at [776, 405] on input "text" at bounding box center [758, 399] width 384 height 20
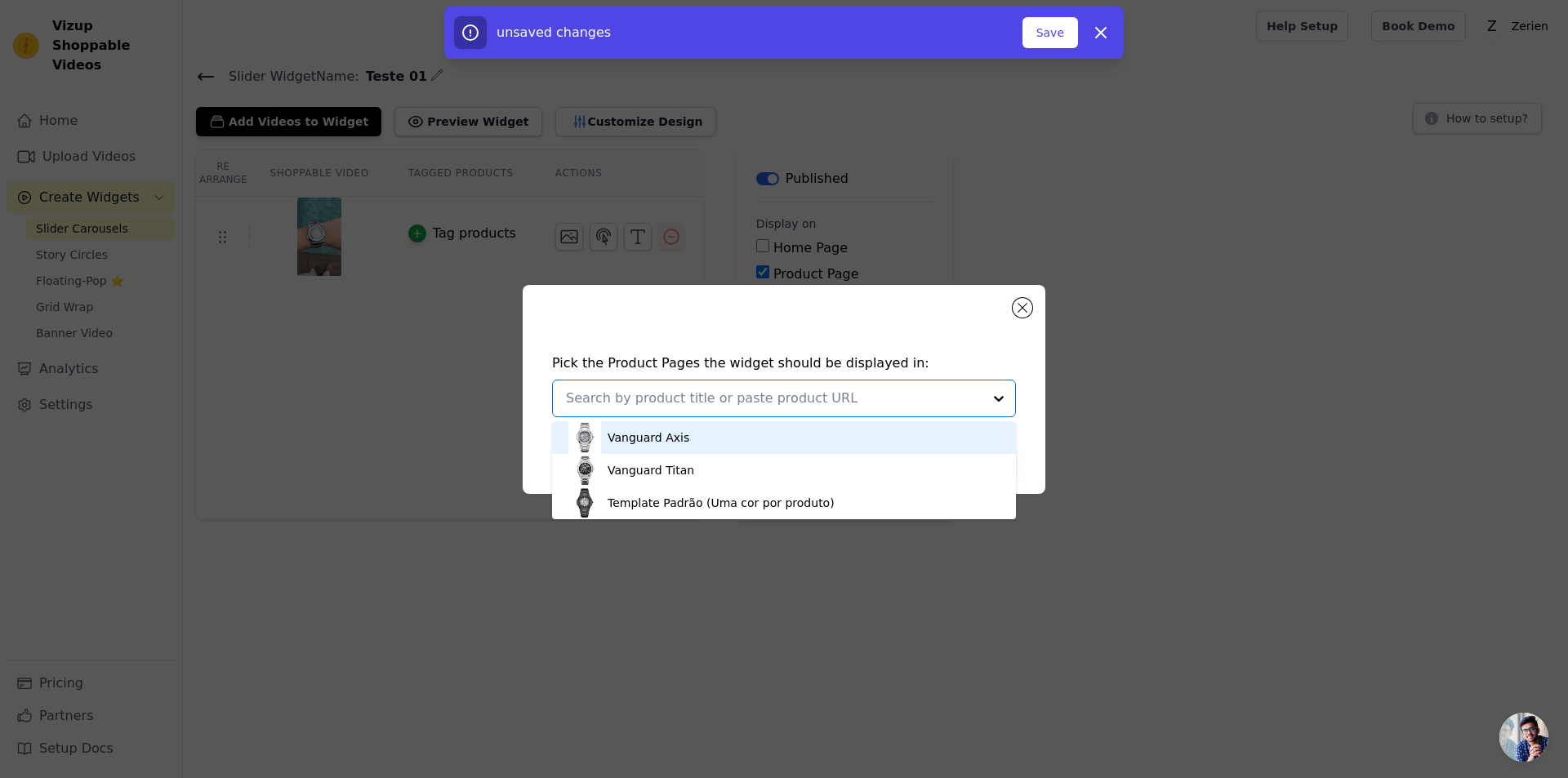
click at [656, 440] on div "Vanguard Axis" at bounding box center [648, 438] width 82 height 16
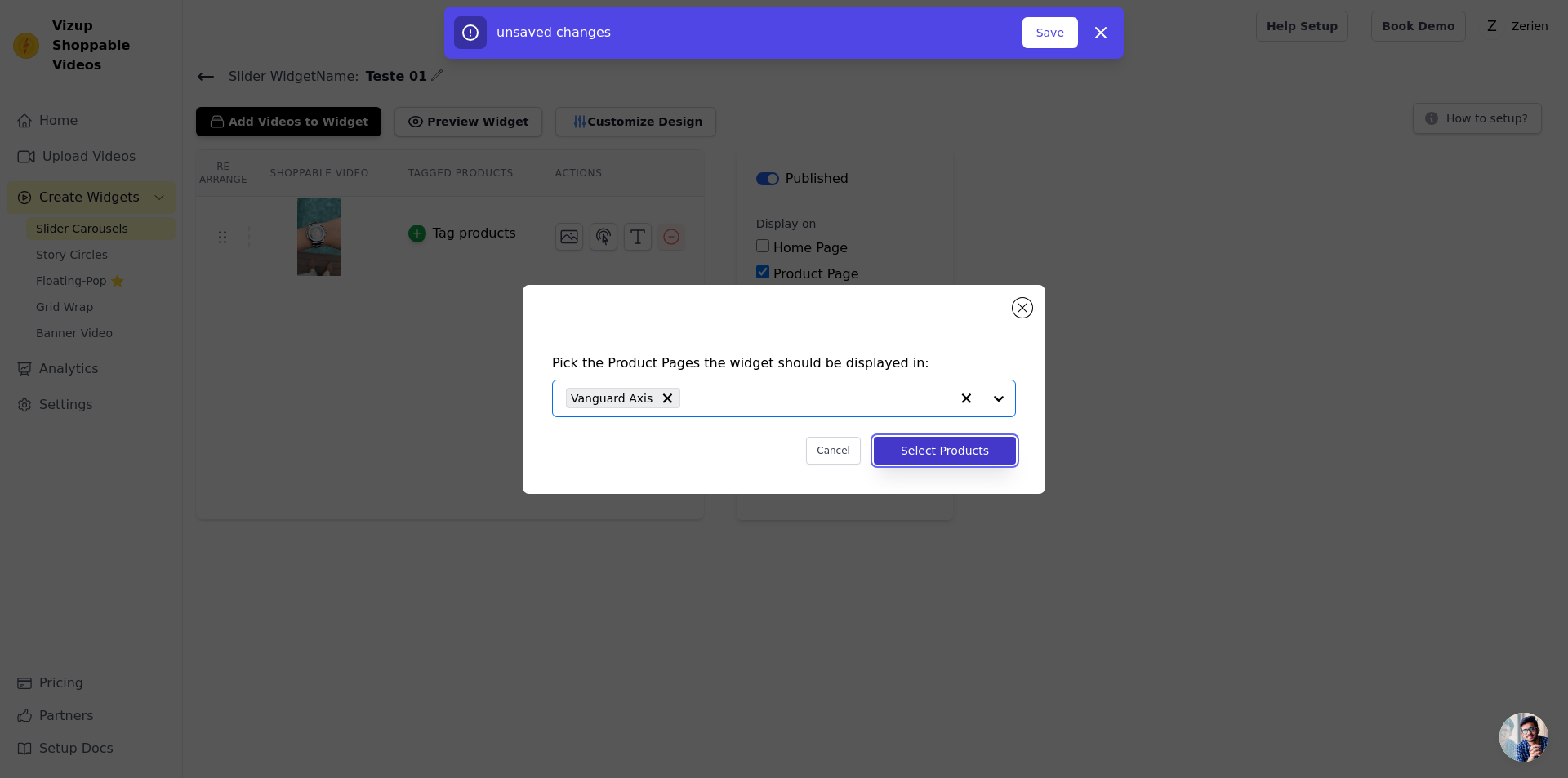
click at [922, 445] on button "Select Products" at bounding box center [945, 451] width 142 height 28
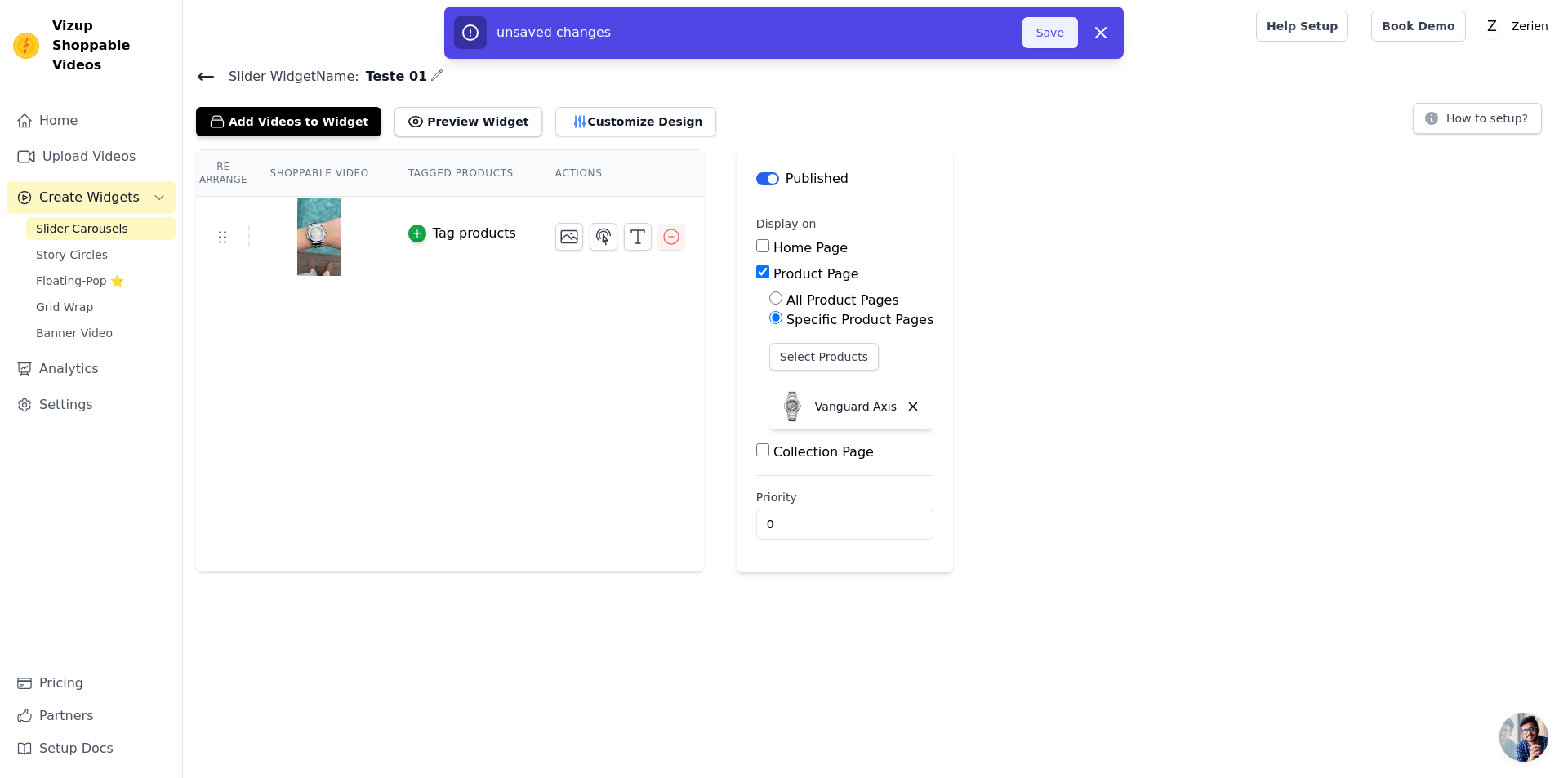
click at [1056, 34] on button "Save" at bounding box center [1051, 33] width 56 height 31
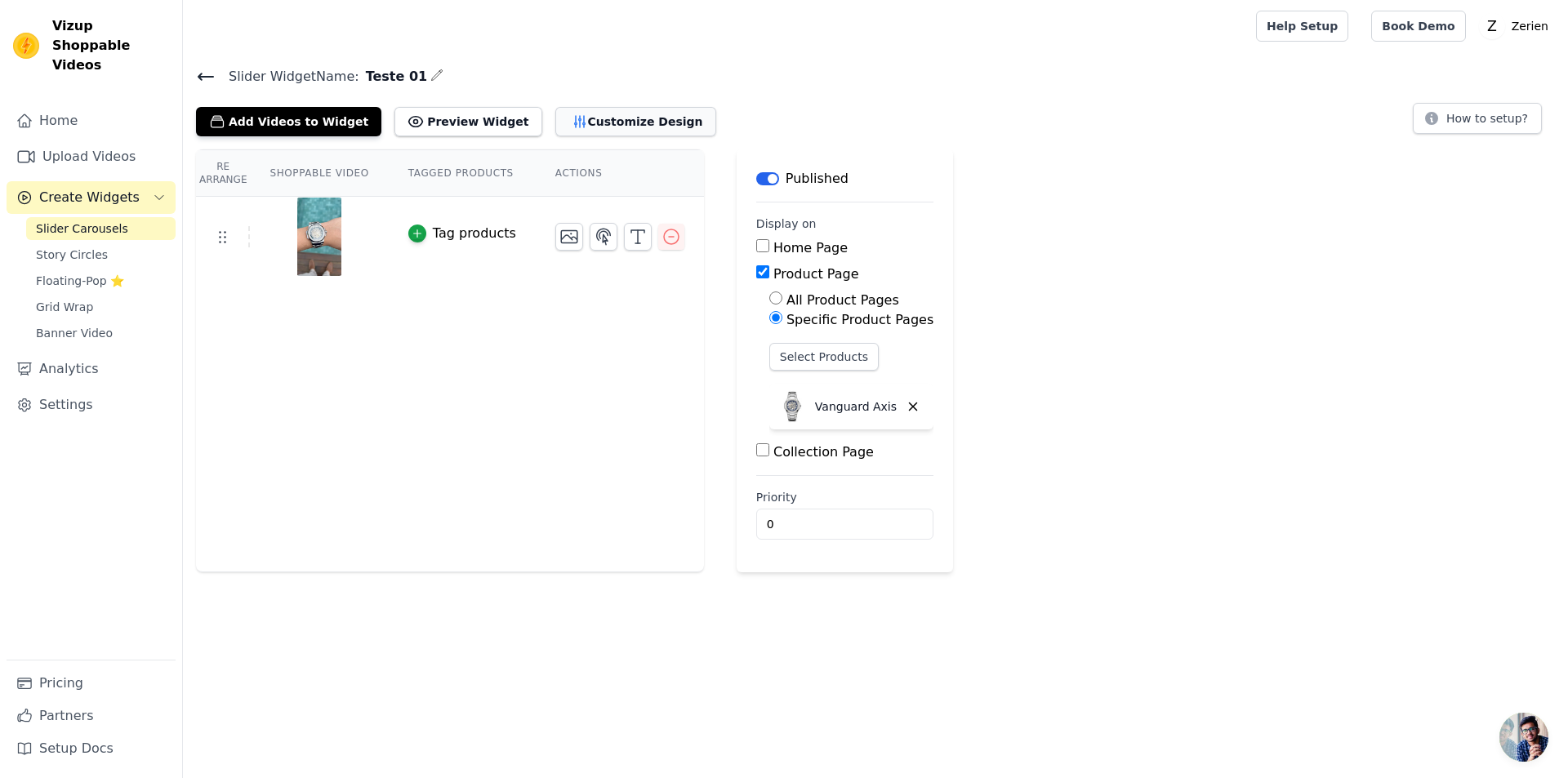
click at [598, 118] on button "Customize Design" at bounding box center [635, 122] width 161 height 29
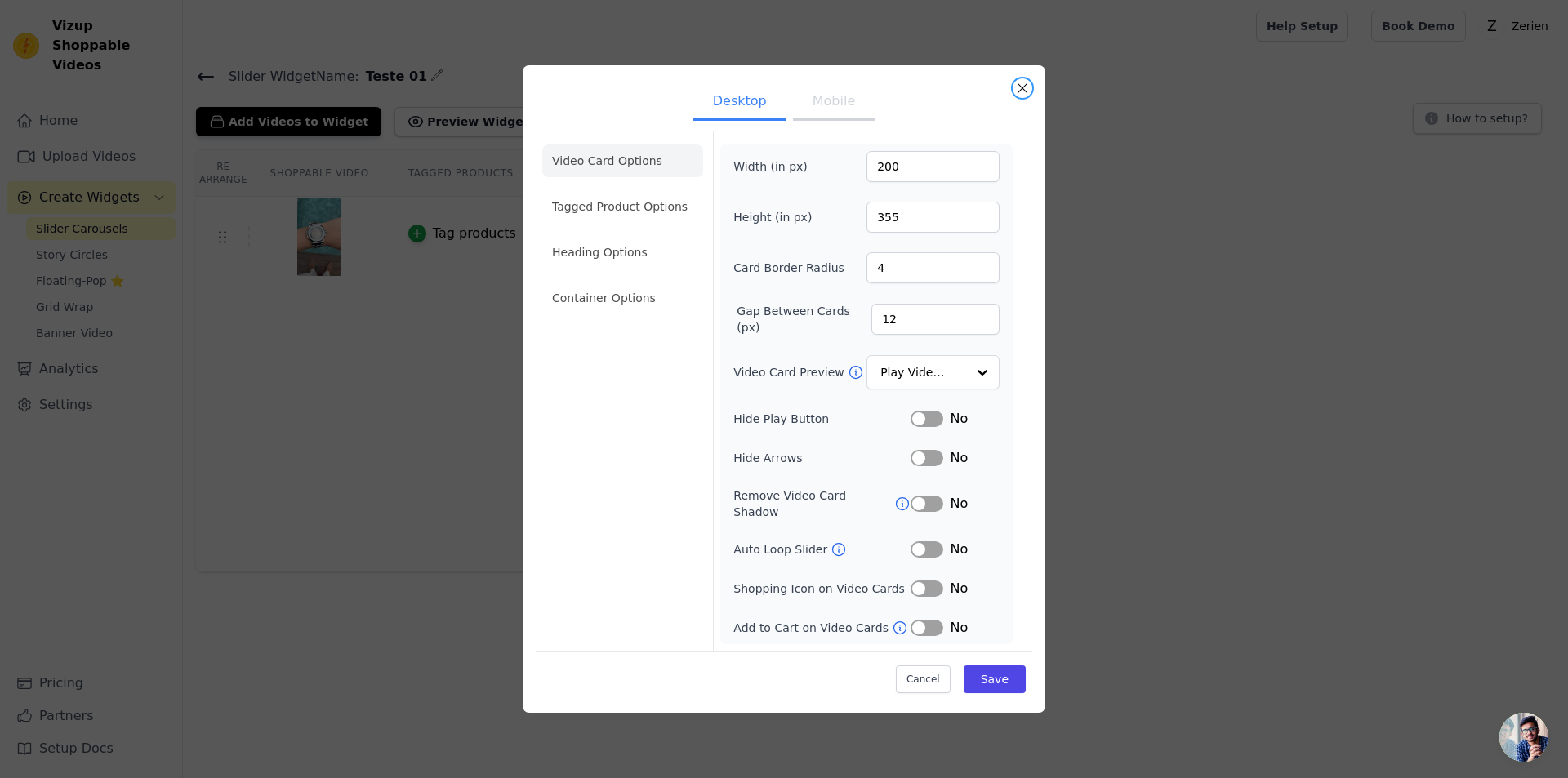
click at [1025, 89] on button "Close modal" at bounding box center [1023, 88] width 20 height 20
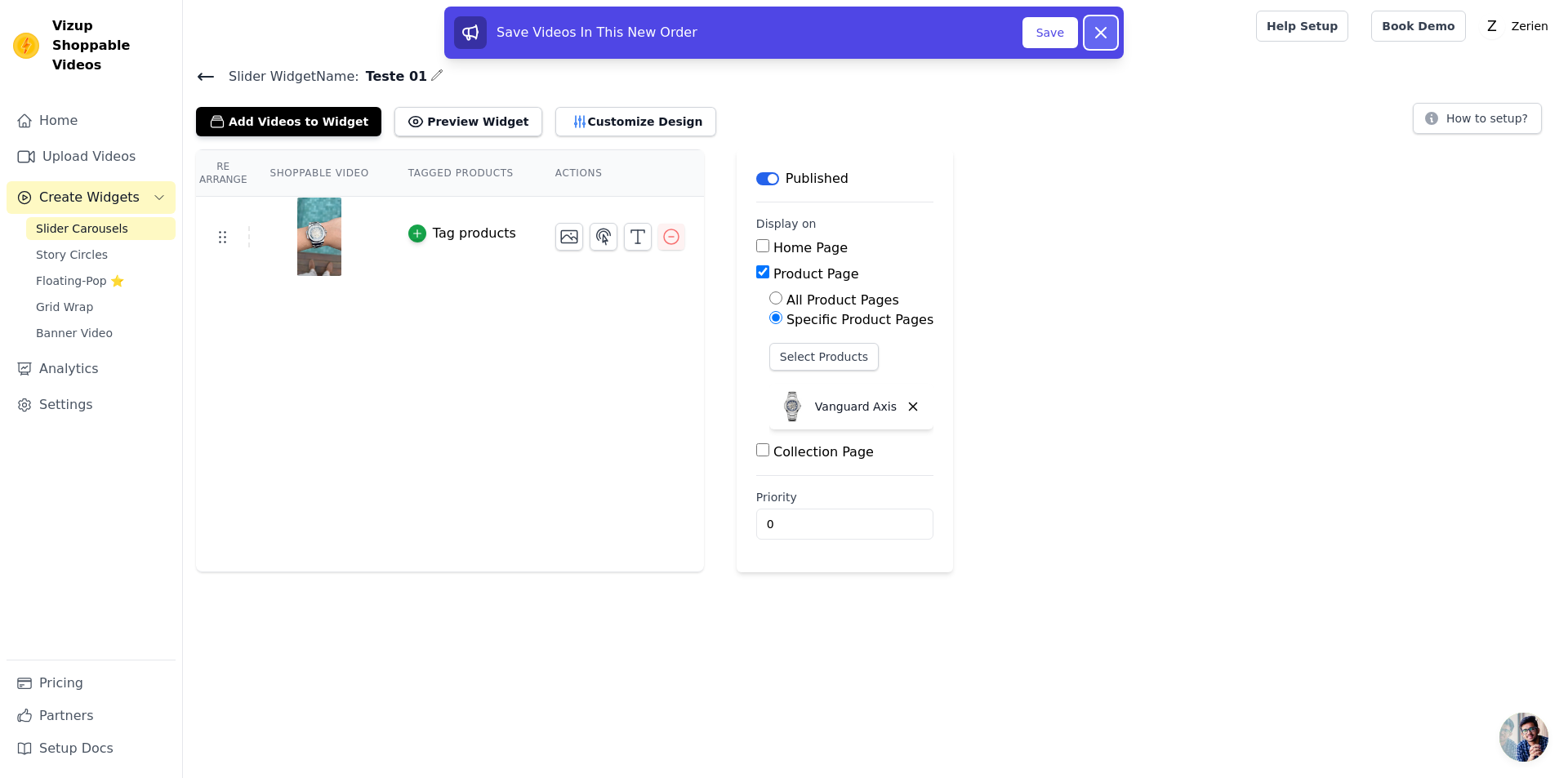
click at [1109, 28] on icon at bounding box center [1101, 33] width 20 height 20
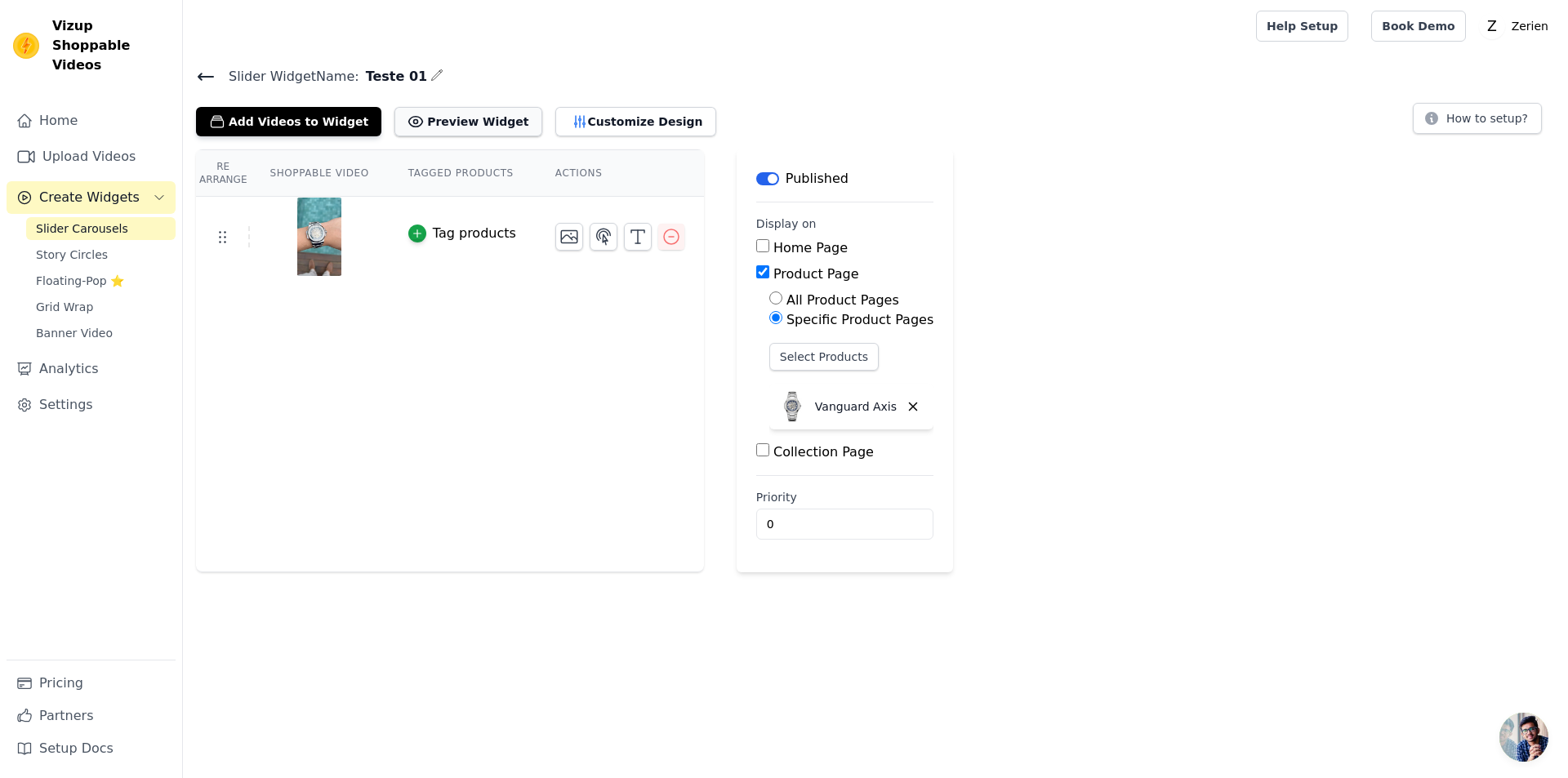
click at [439, 118] on button "Preview Widget" at bounding box center [468, 122] width 147 height 29
click at [55, 689] on link "Pricing" at bounding box center [91, 683] width 169 height 33
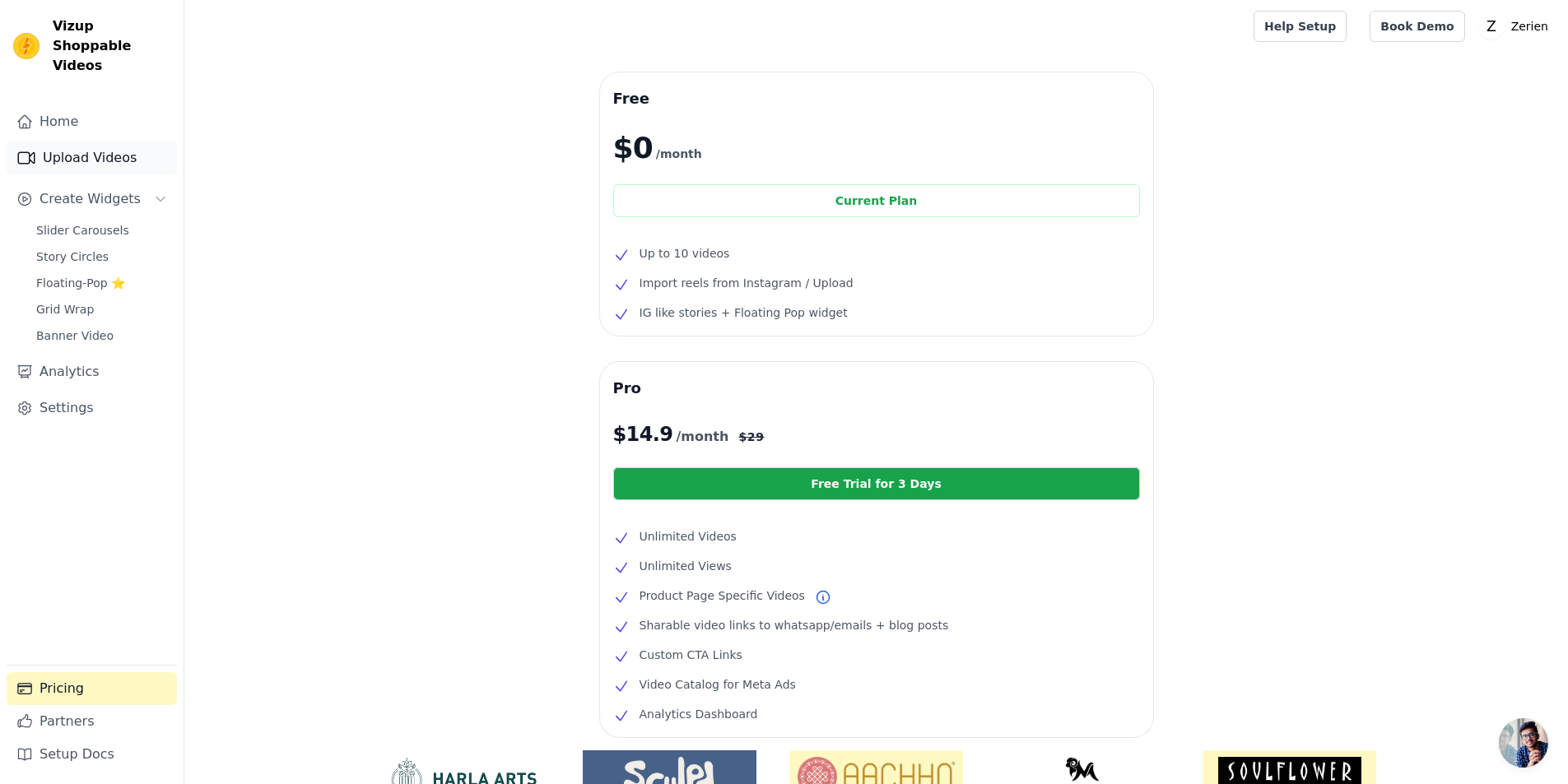
click at [73, 142] on link "Upload Videos" at bounding box center [91, 158] width 171 height 33
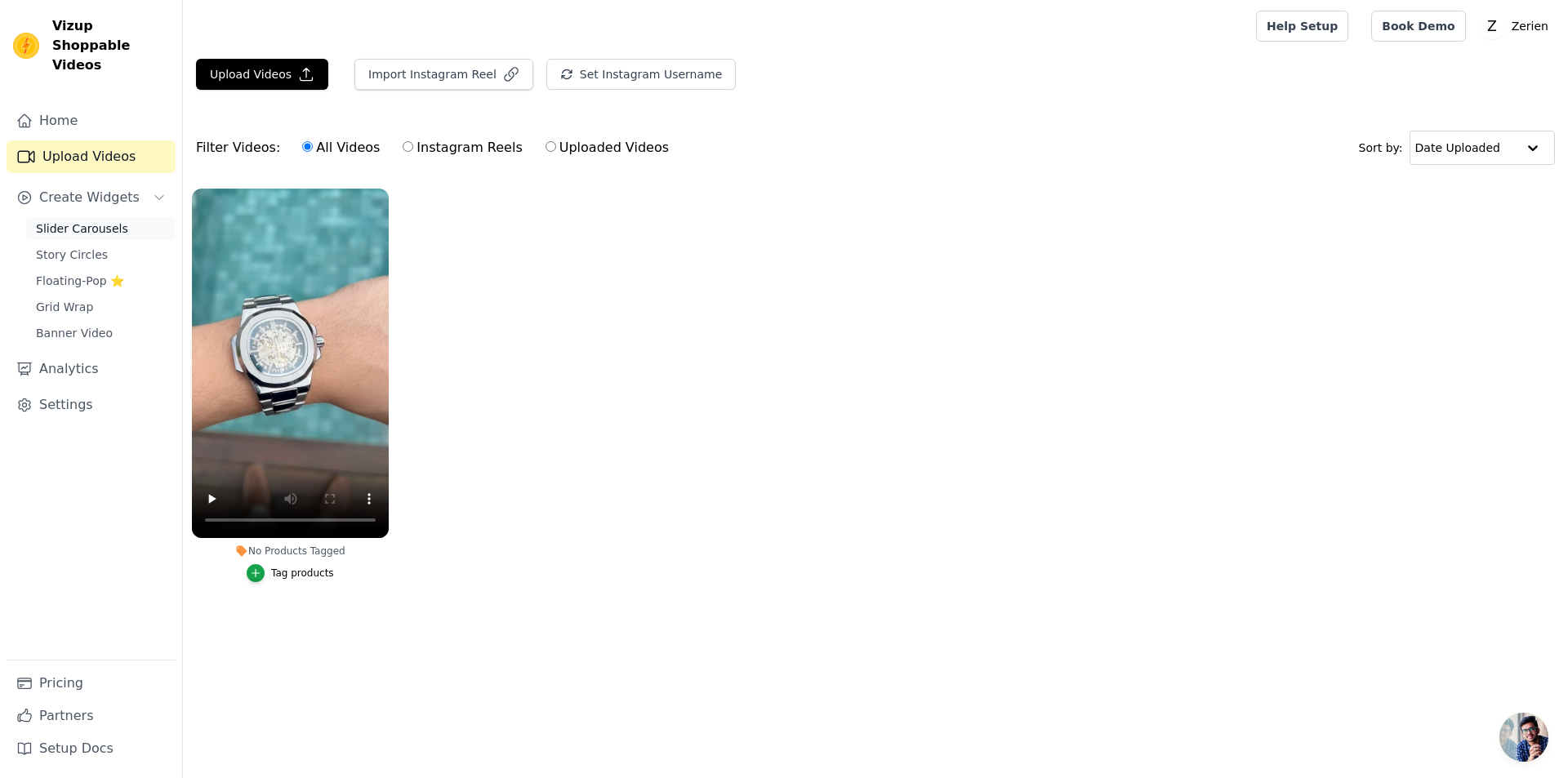
click at [65, 221] on span "Slider Carousels" at bounding box center [82, 229] width 92 height 16
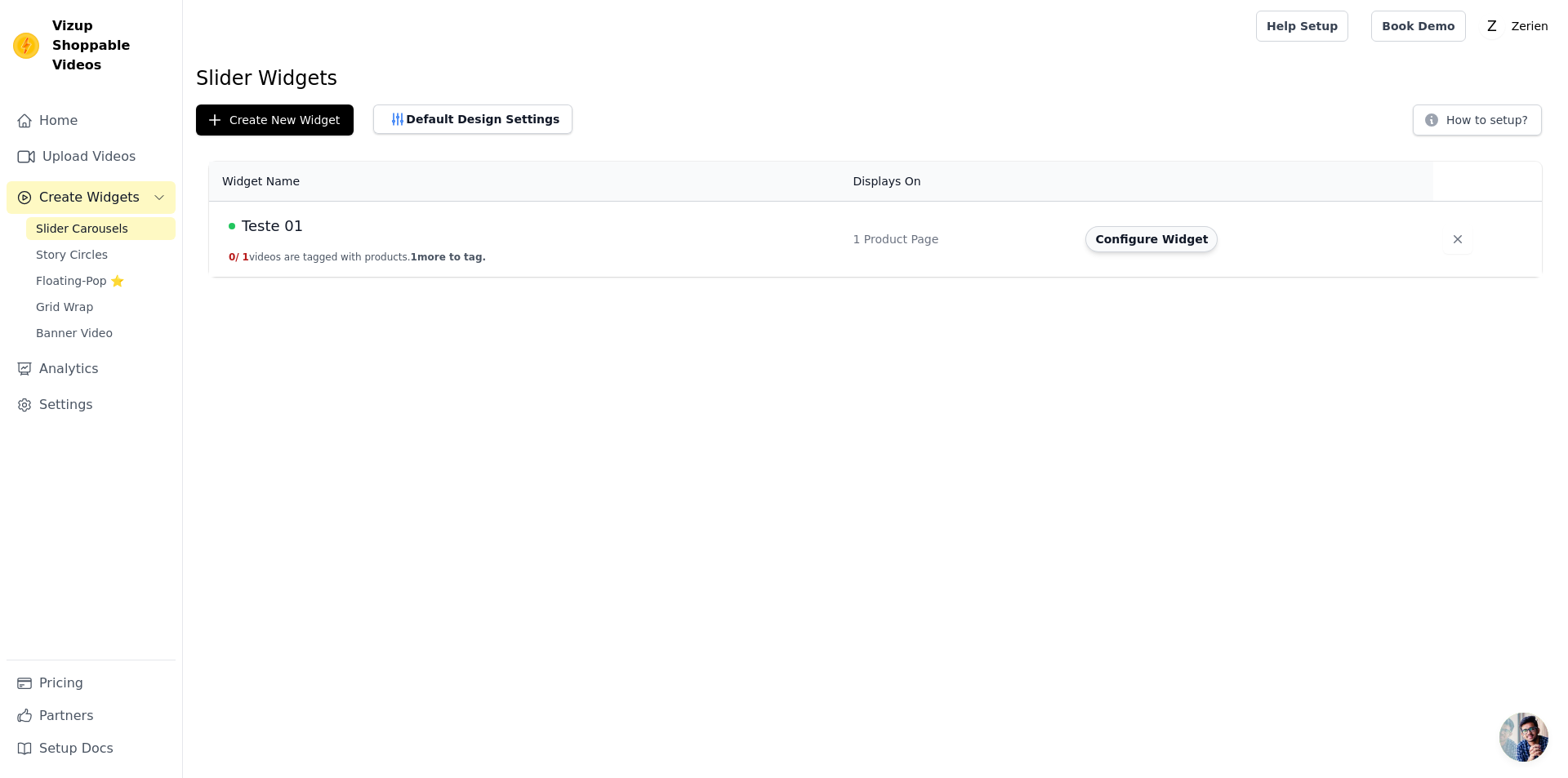
click at [1144, 242] on button "Configure Widget" at bounding box center [1152, 239] width 132 height 26
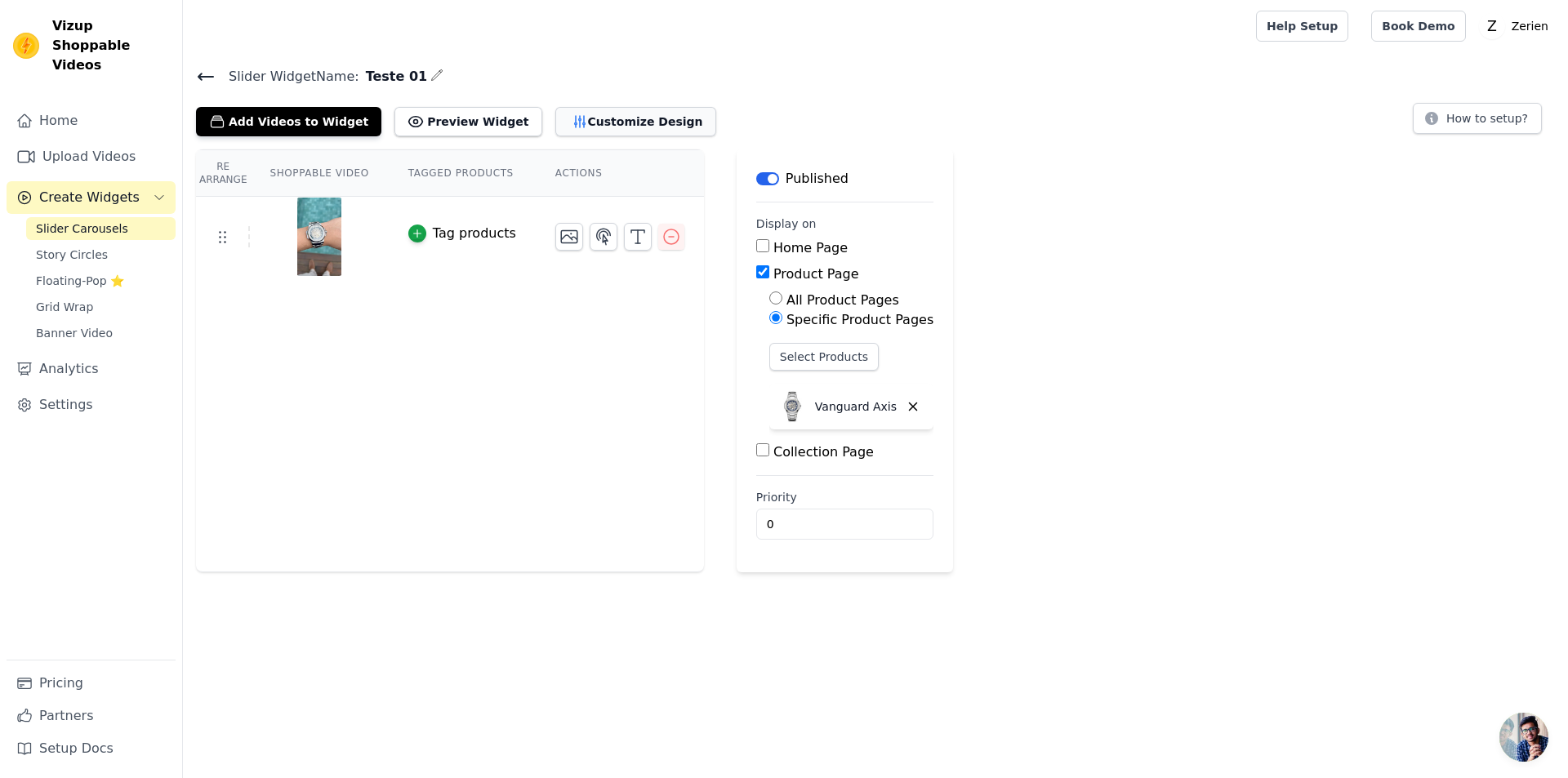
click at [569, 114] on button "Customize Design" at bounding box center [635, 122] width 161 height 29
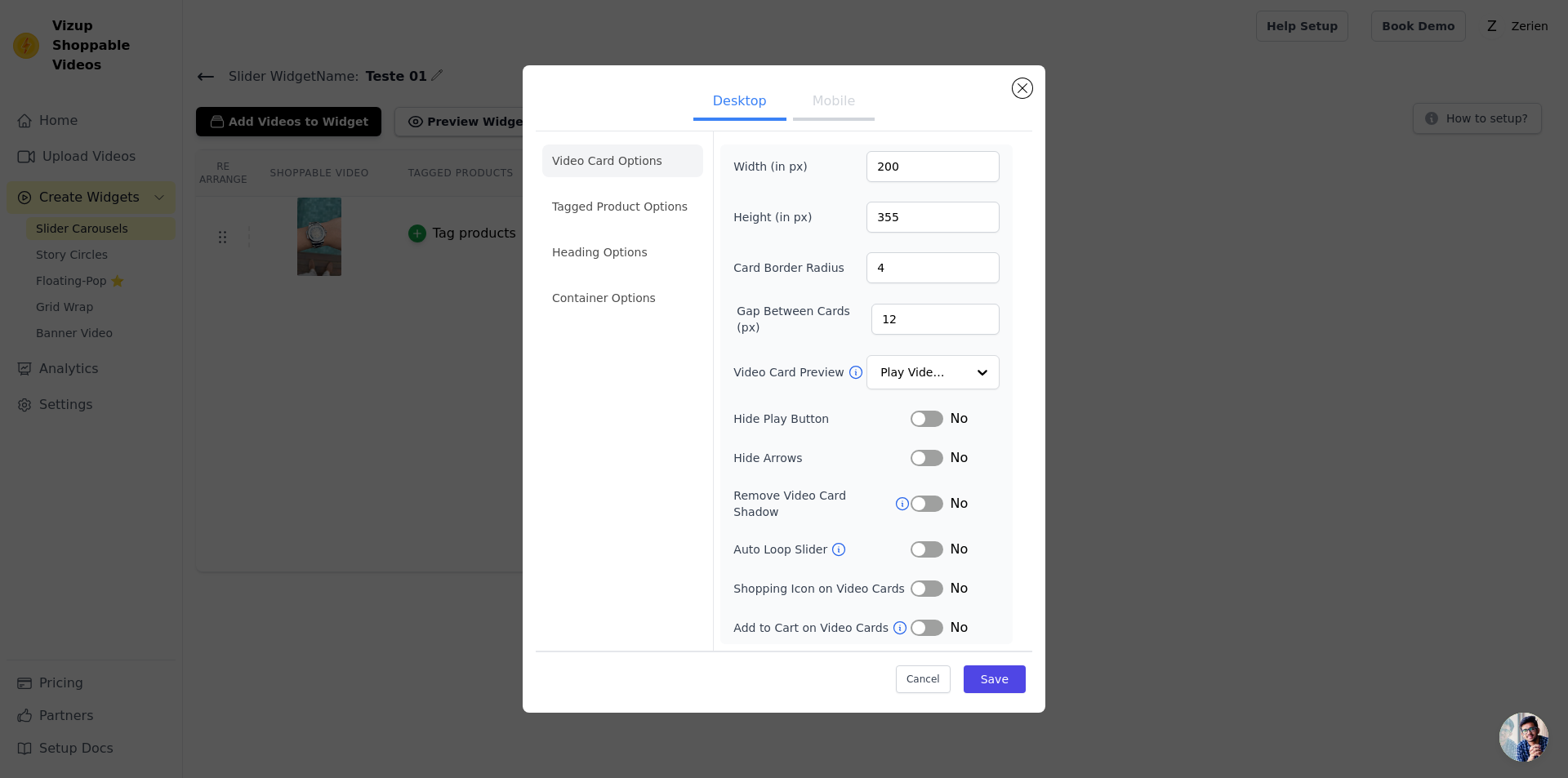
click at [822, 114] on button "Mobile" at bounding box center [834, 103] width 82 height 36
click at [721, 103] on button "Desktop" at bounding box center [740, 102] width 93 height 36
click at [580, 213] on li "Tagged Product Options" at bounding box center [622, 207] width 161 height 33
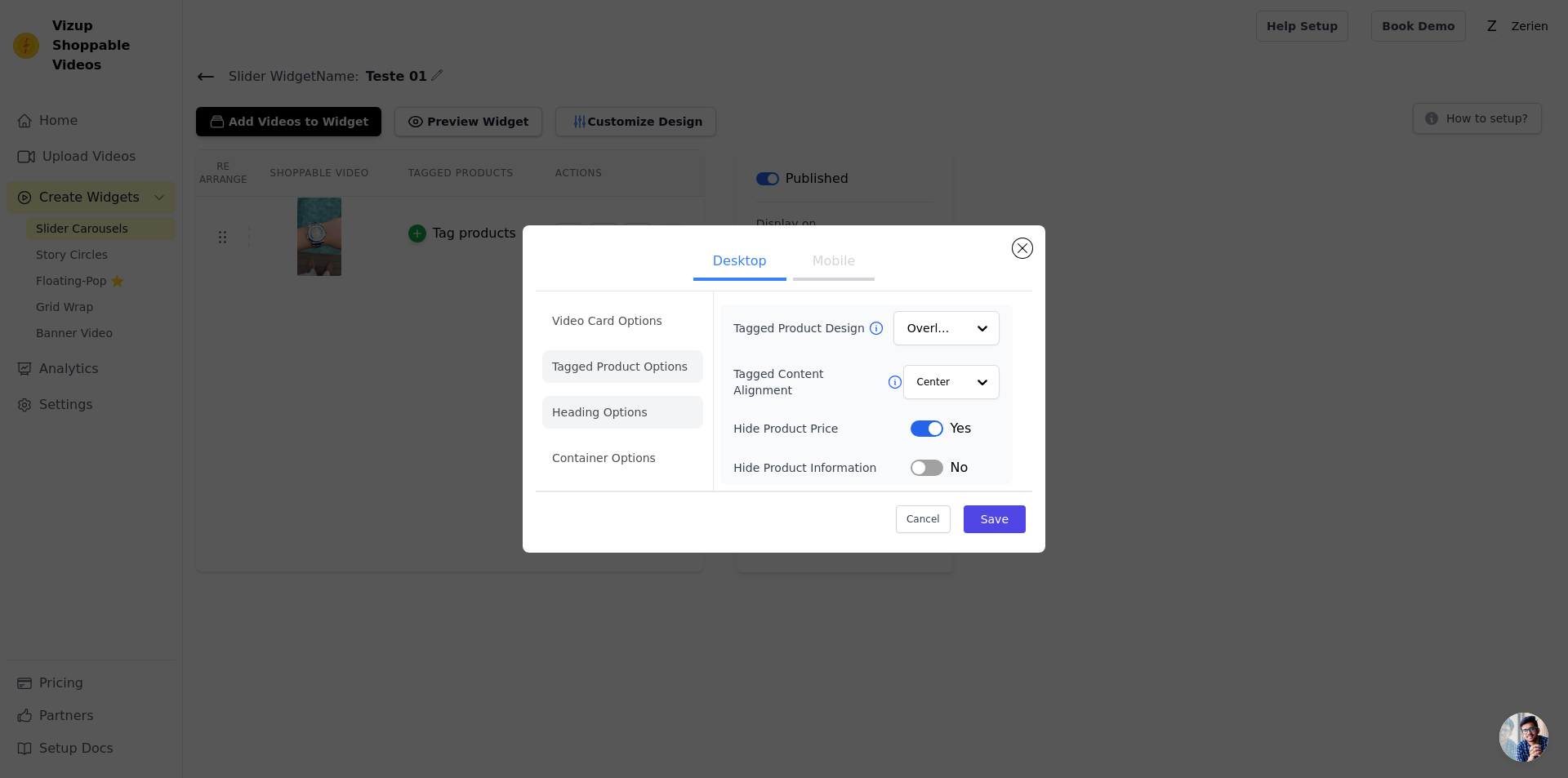
click at [585, 417] on li "Heading Options" at bounding box center [622, 413] width 161 height 33
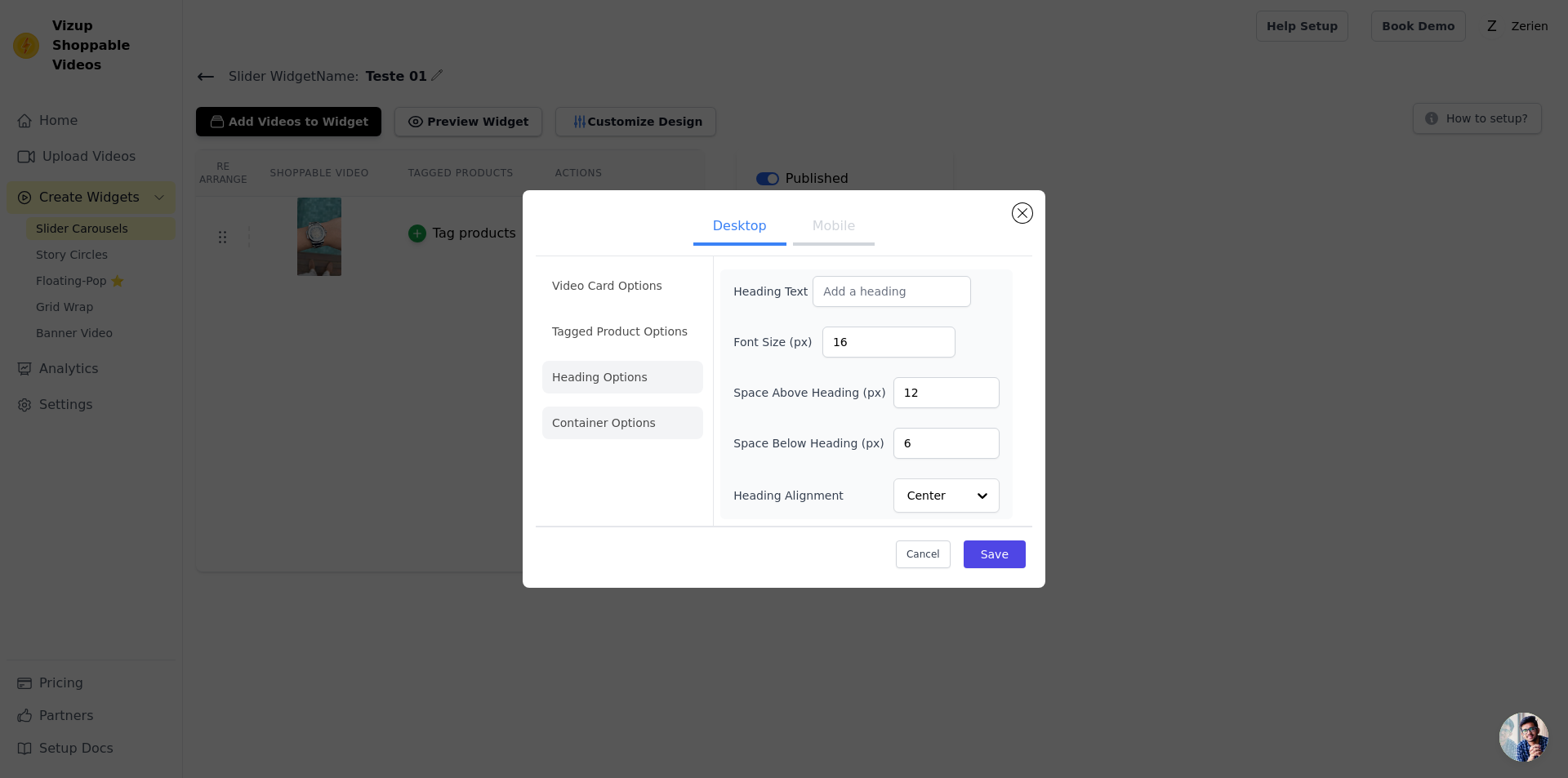
click at [567, 418] on li "Container Options" at bounding box center [622, 423] width 161 height 33
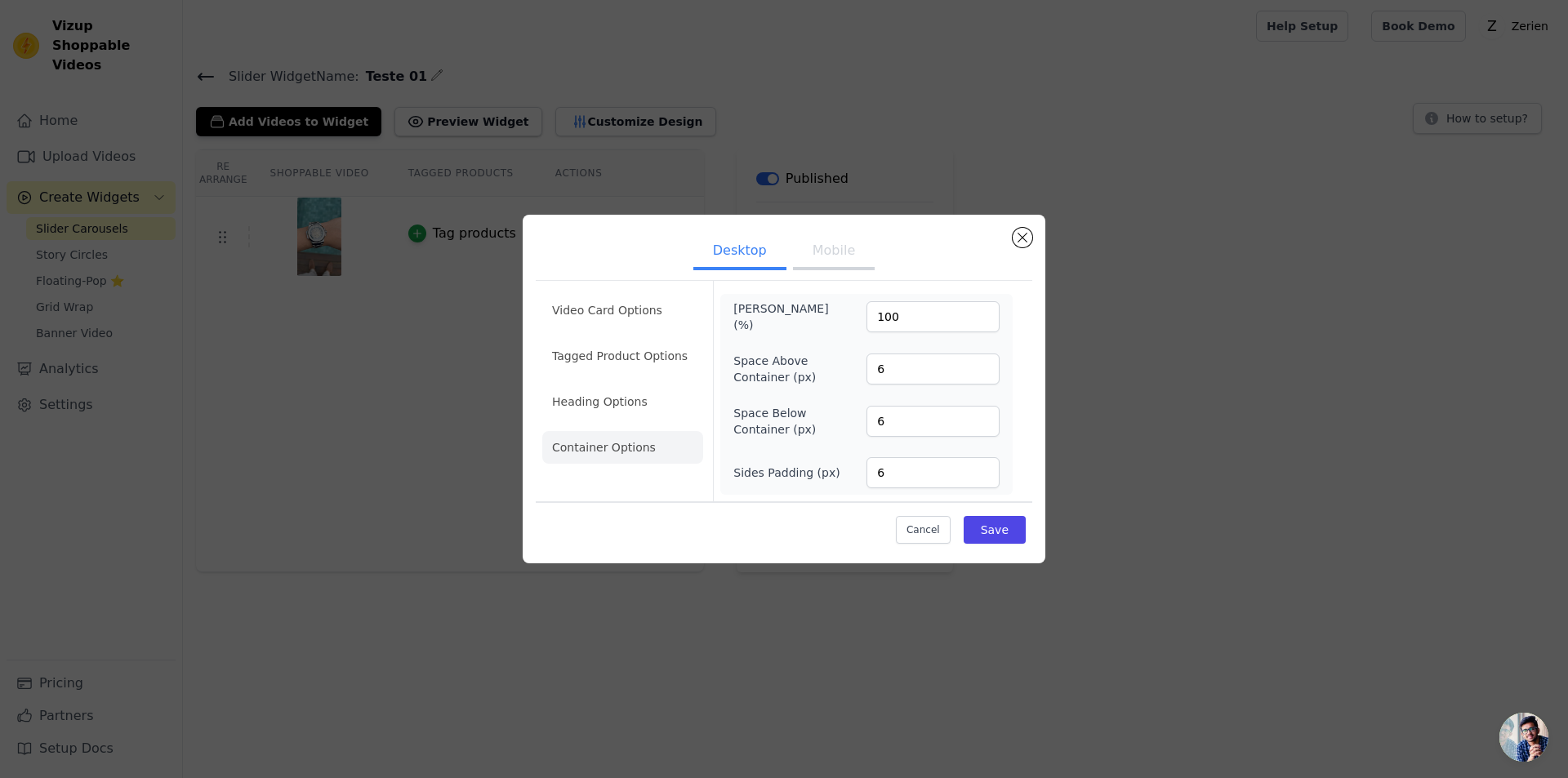
click at [825, 246] on button "Mobile" at bounding box center [834, 253] width 82 height 36
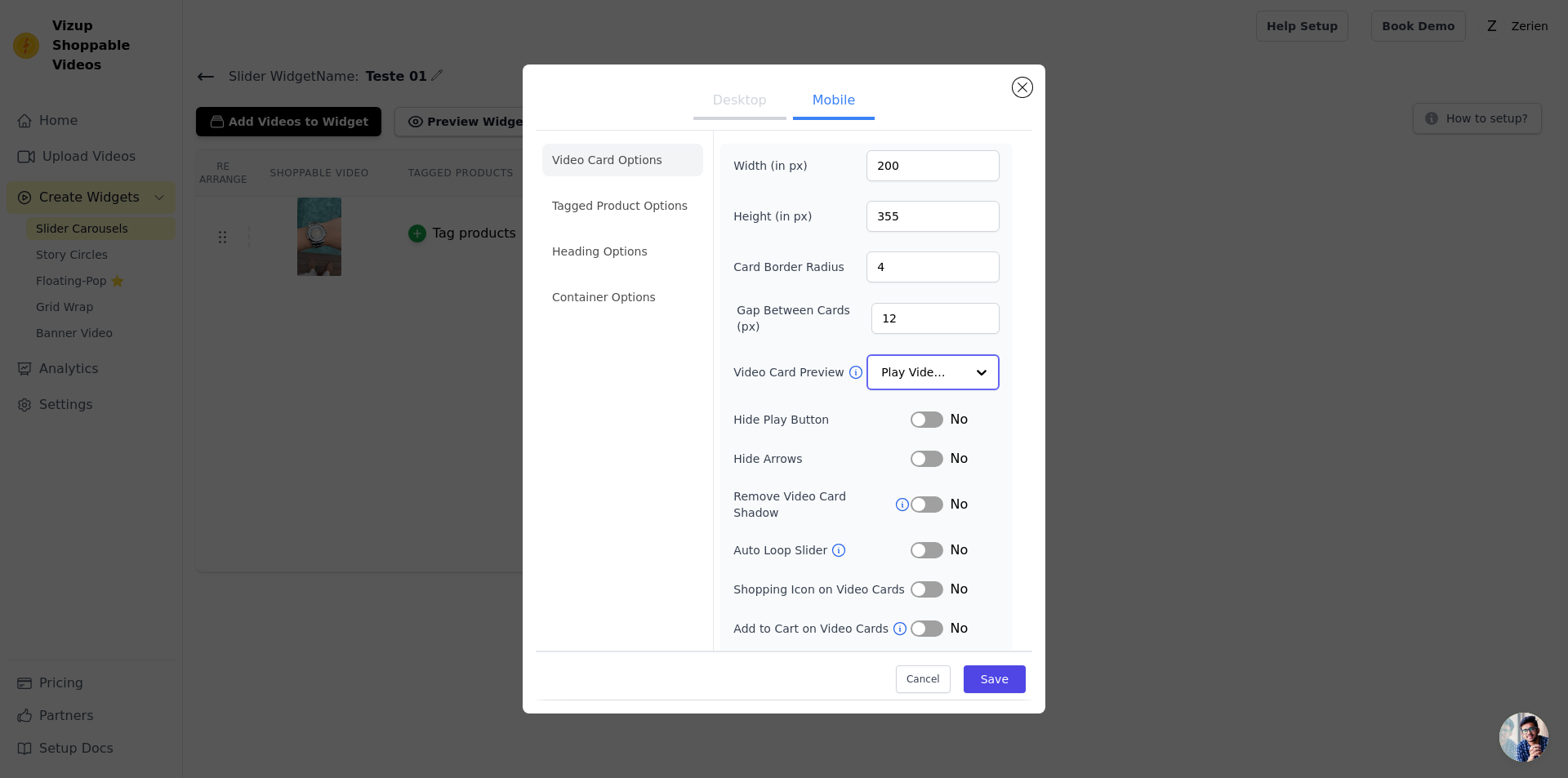
click at [904, 364] on input "Video Card Preview" at bounding box center [923, 373] width 84 height 33
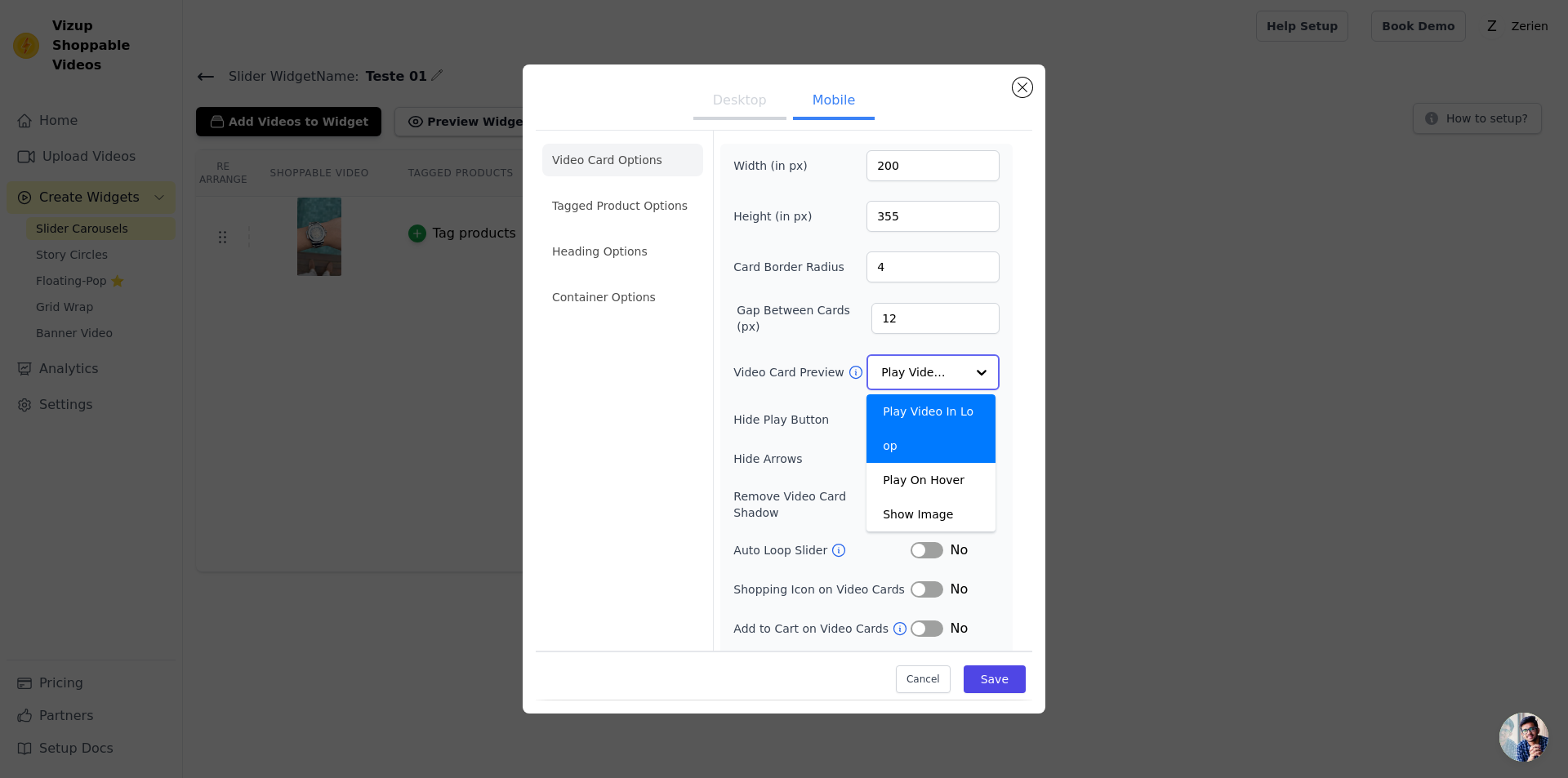
click at [903, 375] on input "Video Card Preview" at bounding box center [923, 373] width 84 height 33
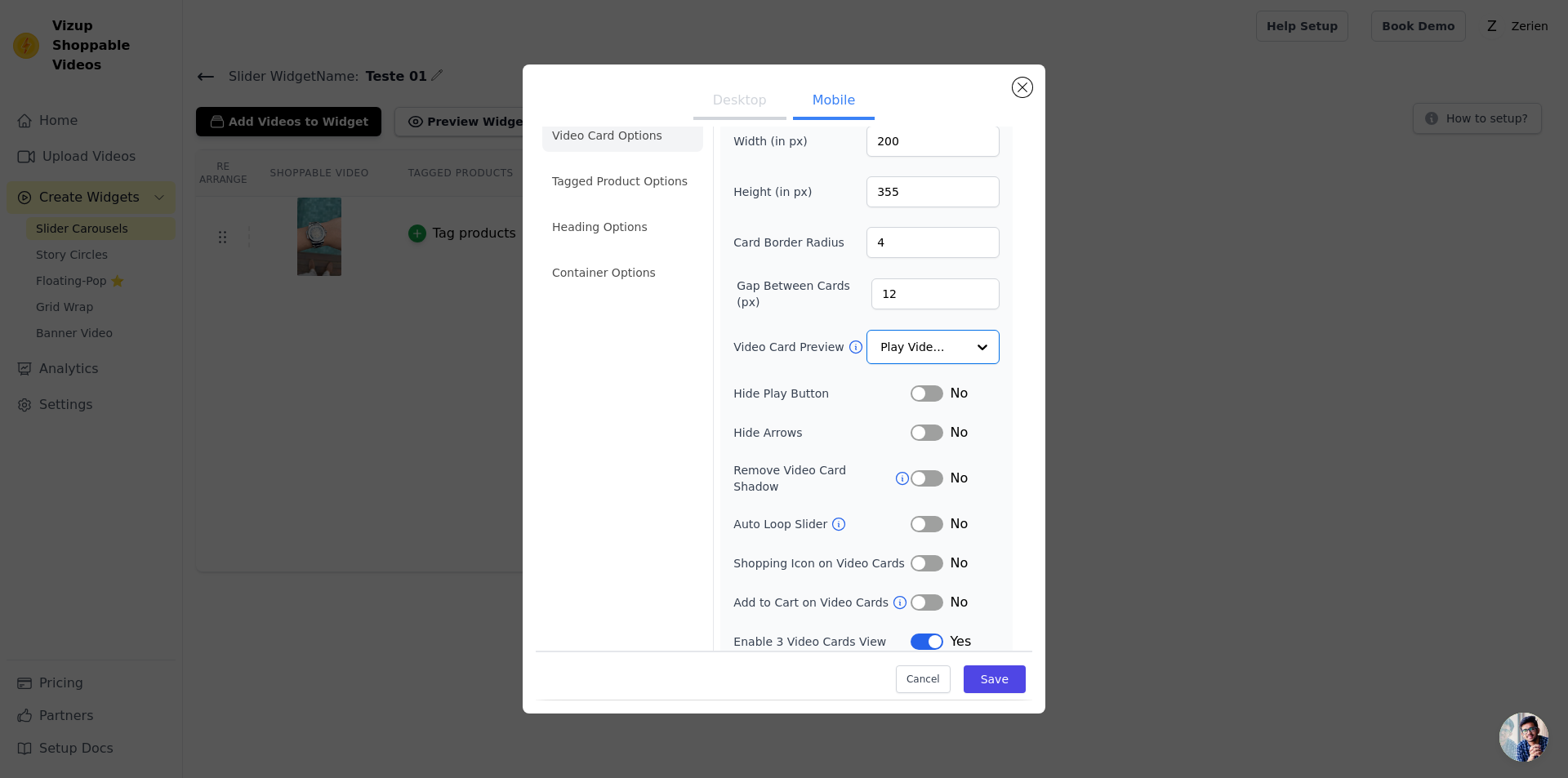
scroll to position [24, 0]
click at [1200, 327] on div "Desktop Mobile Video Card Options Tagged Product Options Heading Options Contai…" at bounding box center [784, 388] width 1516 height 700
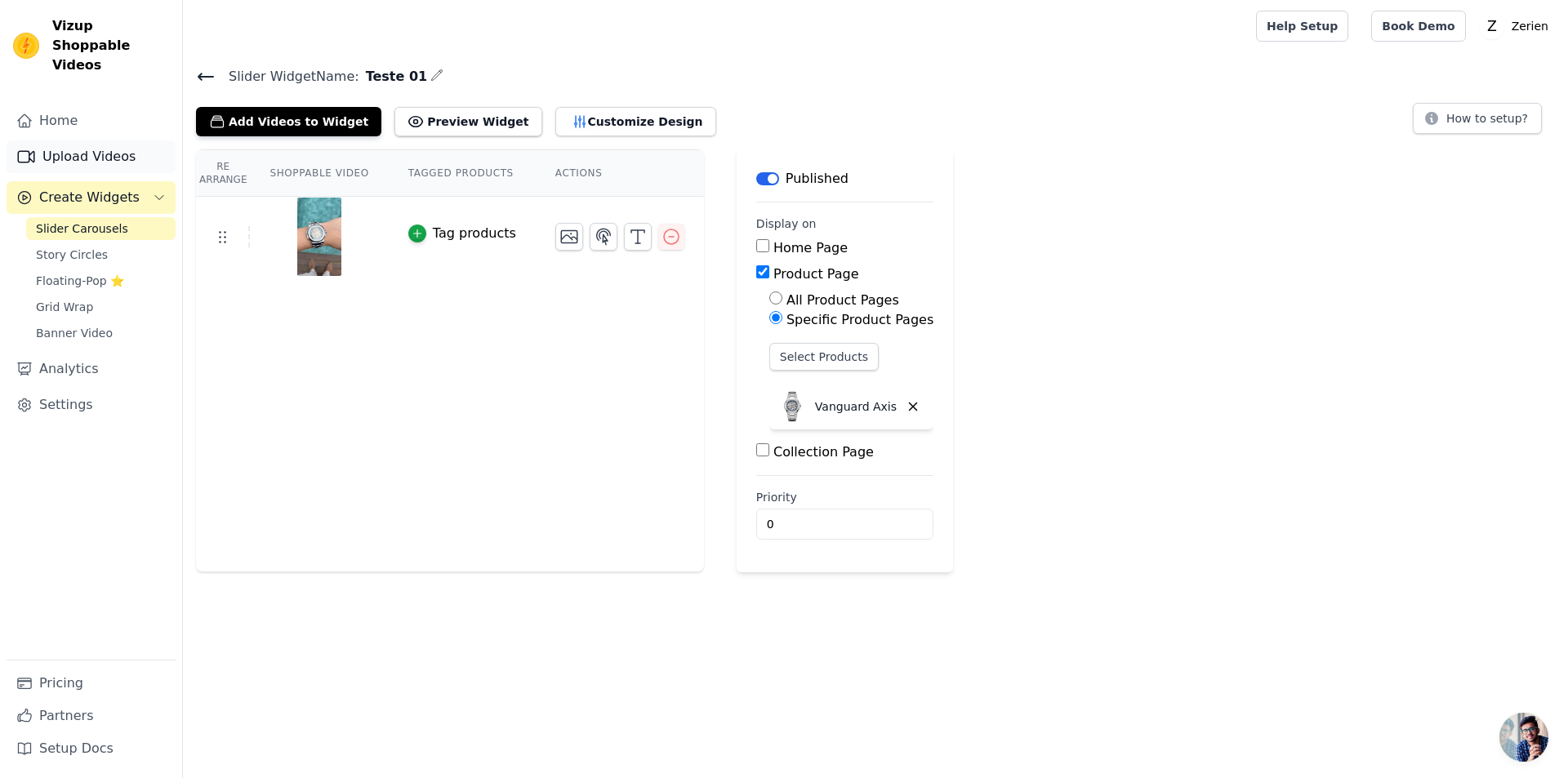
click at [71, 141] on link "Upload Videos" at bounding box center [91, 157] width 169 height 33
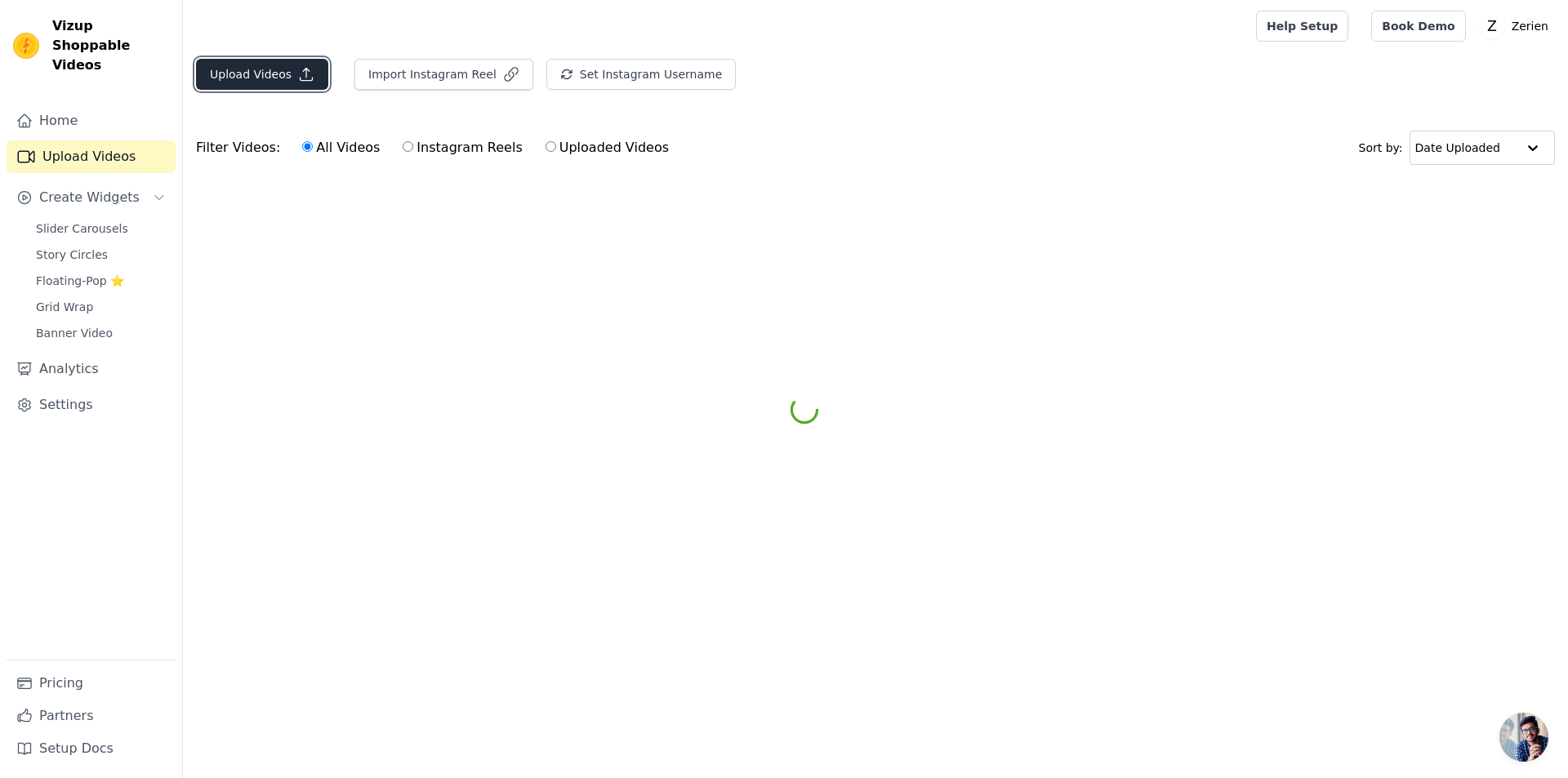
click at [262, 81] on button "Upload Videos" at bounding box center [262, 74] width 132 height 31
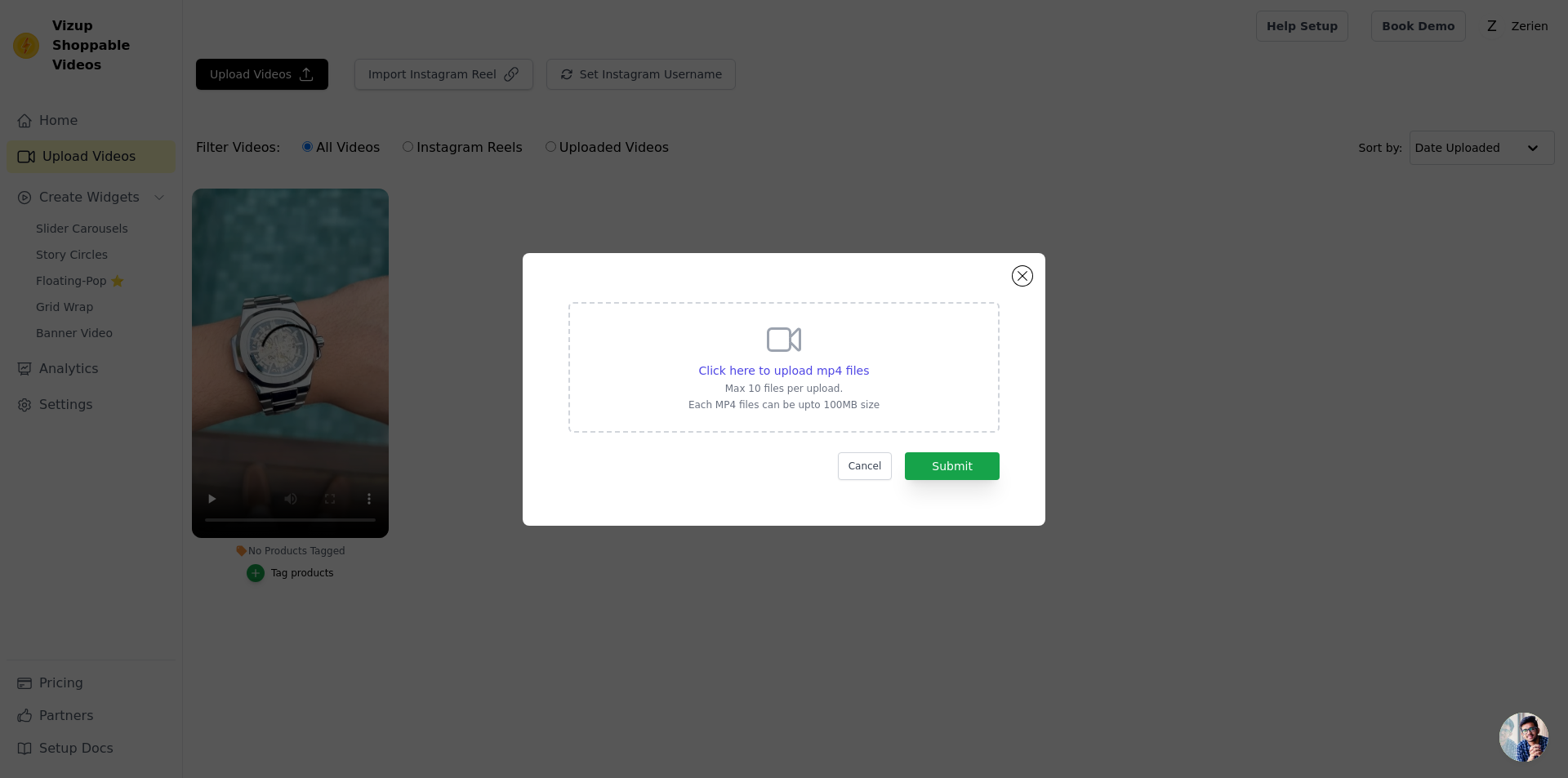
click at [775, 352] on icon at bounding box center [784, 340] width 39 height 39
click at [868, 362] on input "Click here to upload mp4 files Max 10 files per upload. Each MP4 files can be u…" at bounding box center [868, 362] width 1 height 1
type input "C:\fakepath\WhatsApp Video 2025-09-15 at 15.06.37.mp4"
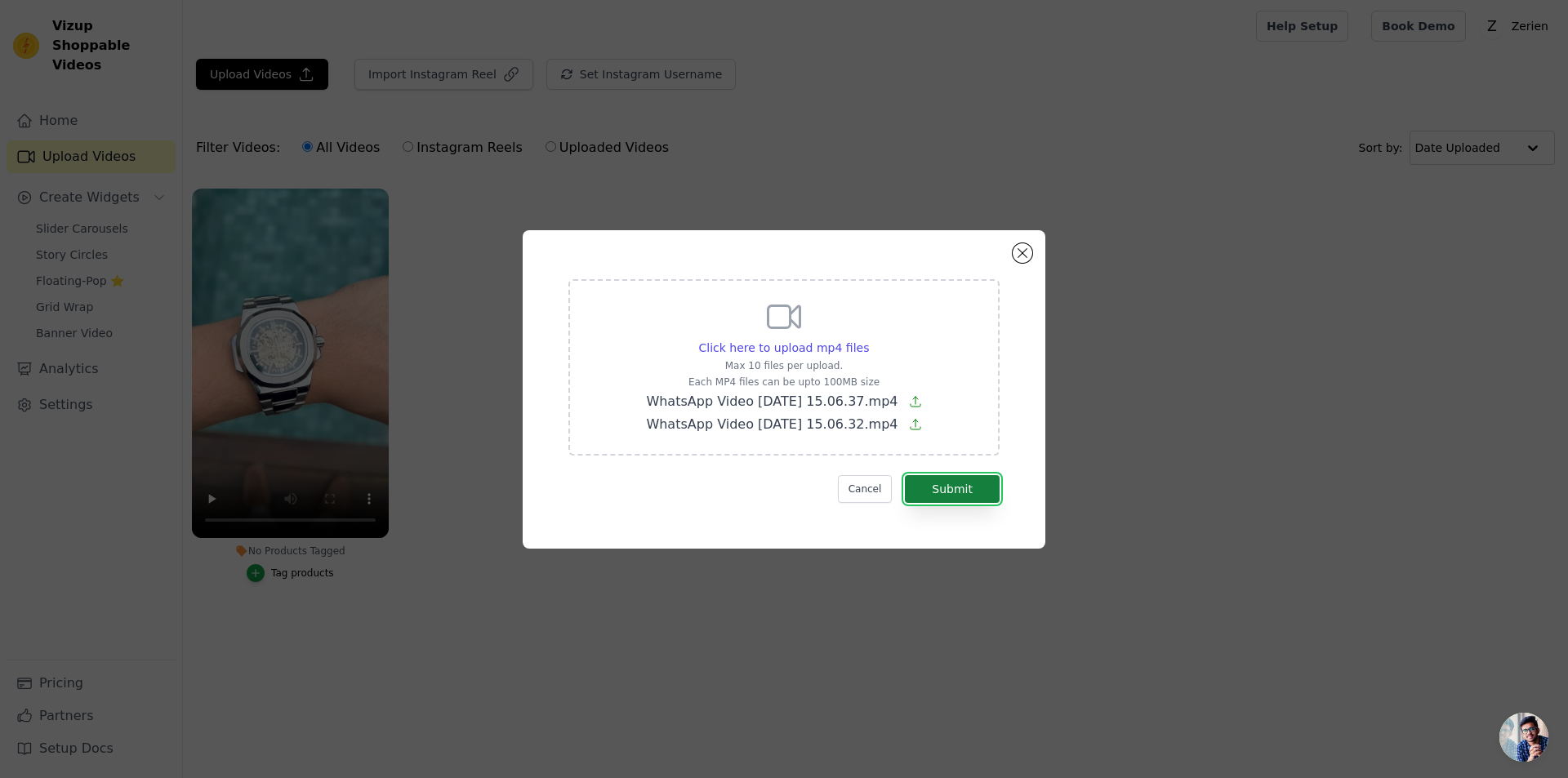
click at [956, 491] on button "Submit" at bounding box center [952, 490] width 95 height 28
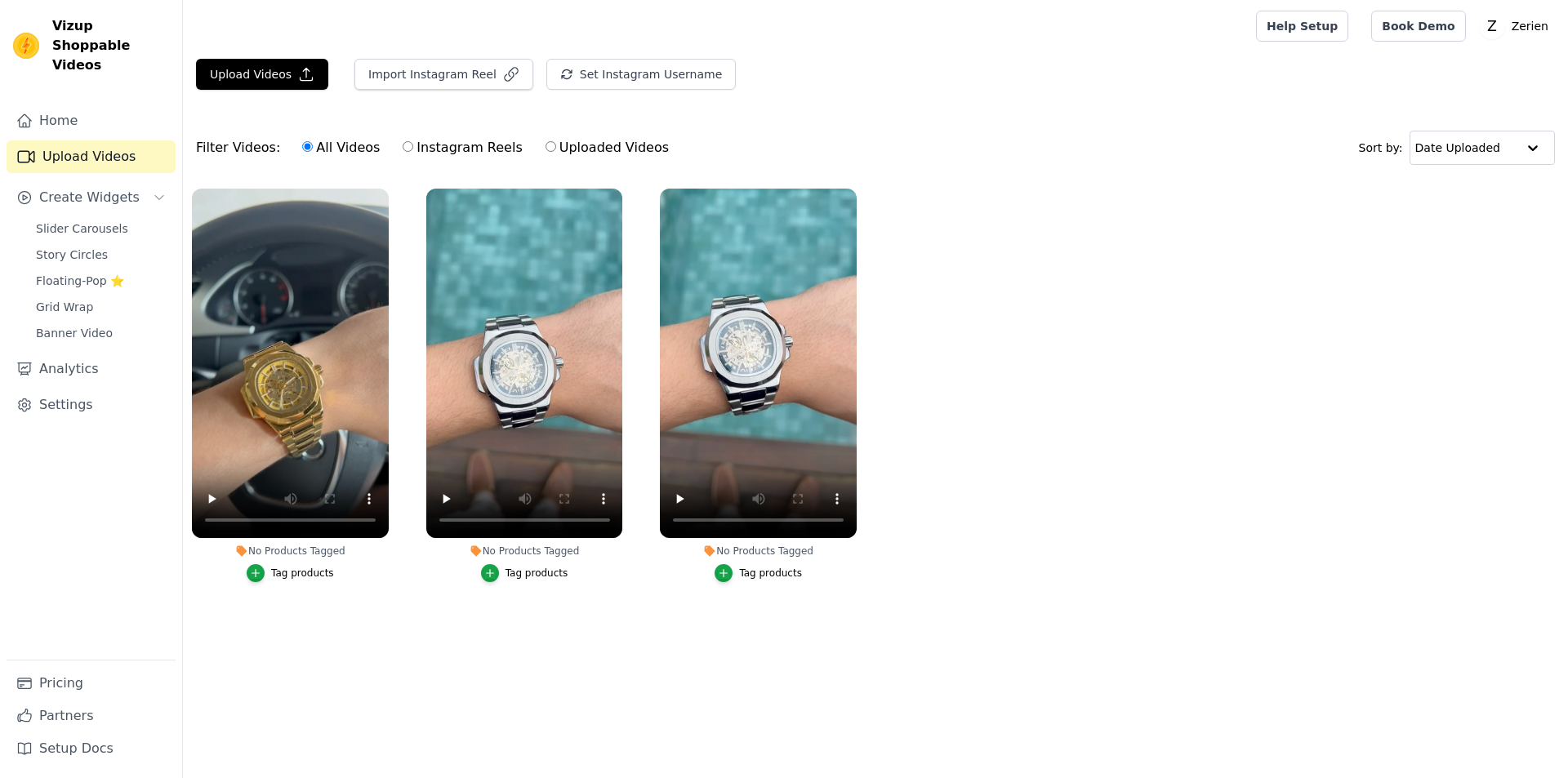
click at [1071, 459] on ul "No Products Tagged Tag products No Products Tagged Tag products No Products Tag…" at bounding box center [876, 402] width 1386 height 445
click at [73, 221] on span "Slider Carousels" at bounding box center [82, 229] width 92 height 16
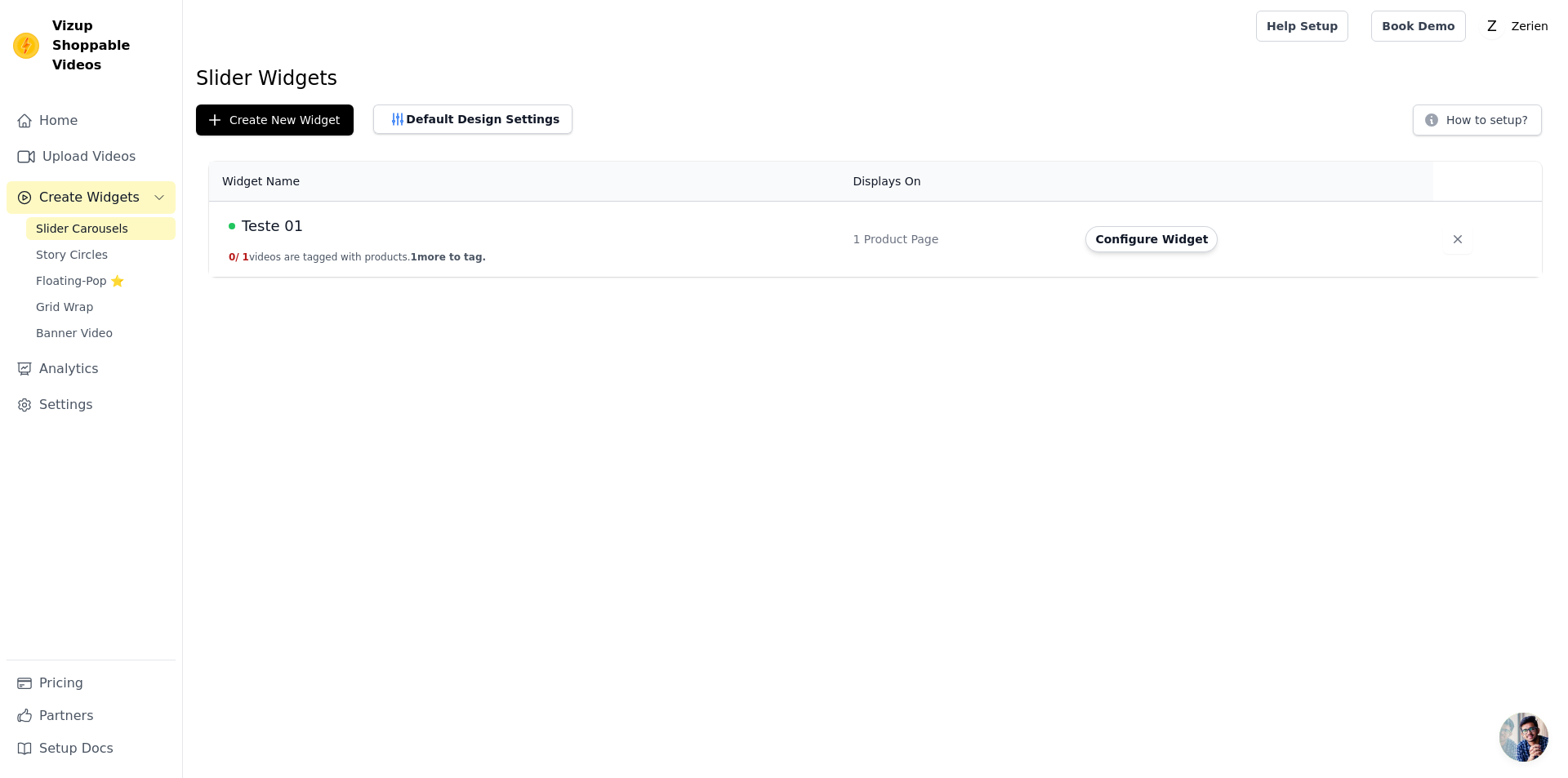
click at [258, 229] on span "Teste 01" at bounding box center [272, 226] width 61 height 23
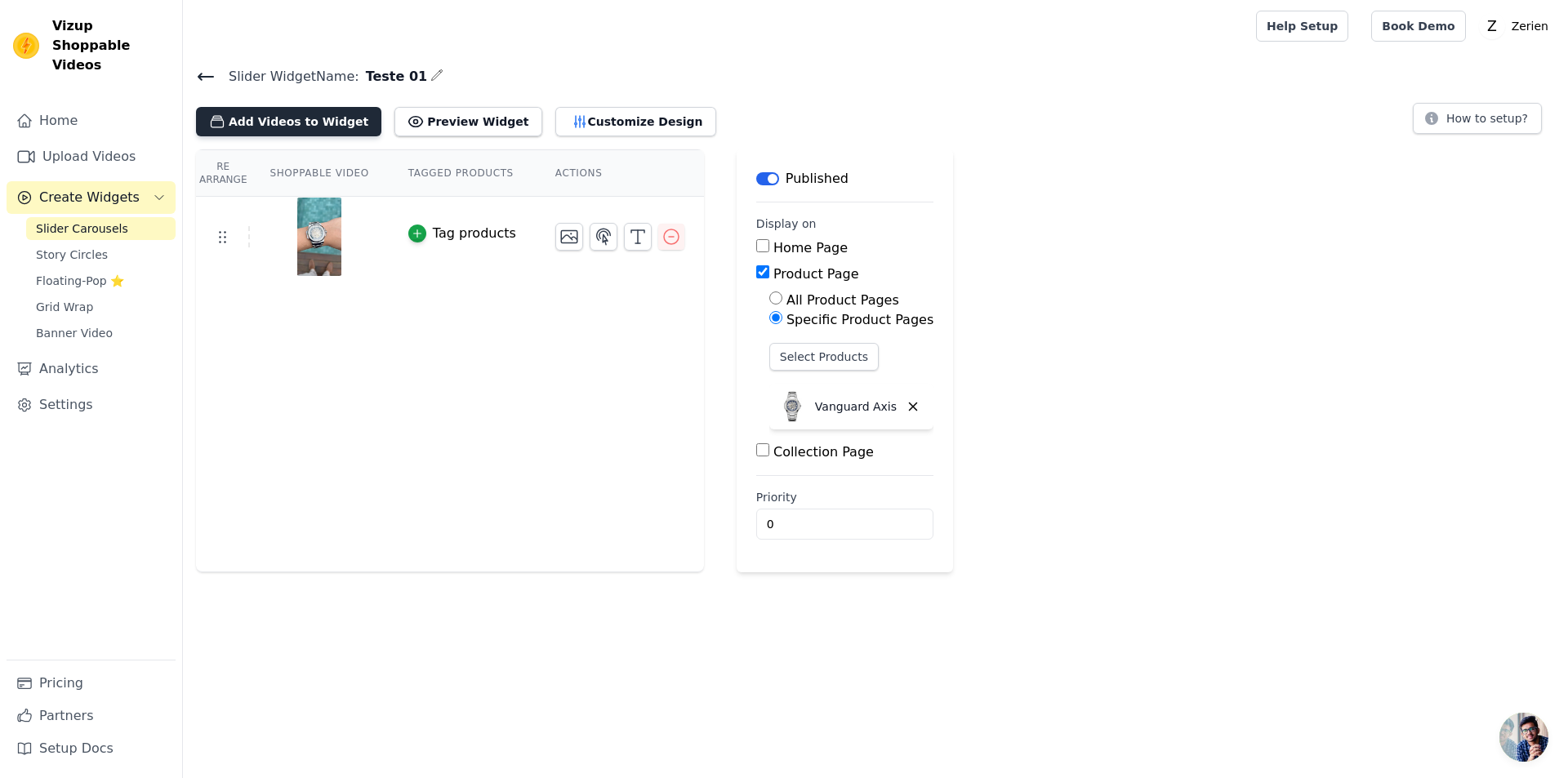
click at [261, 116] on button "Add Videos to Widget" at bounding box center [289, 122] width 186 height 29
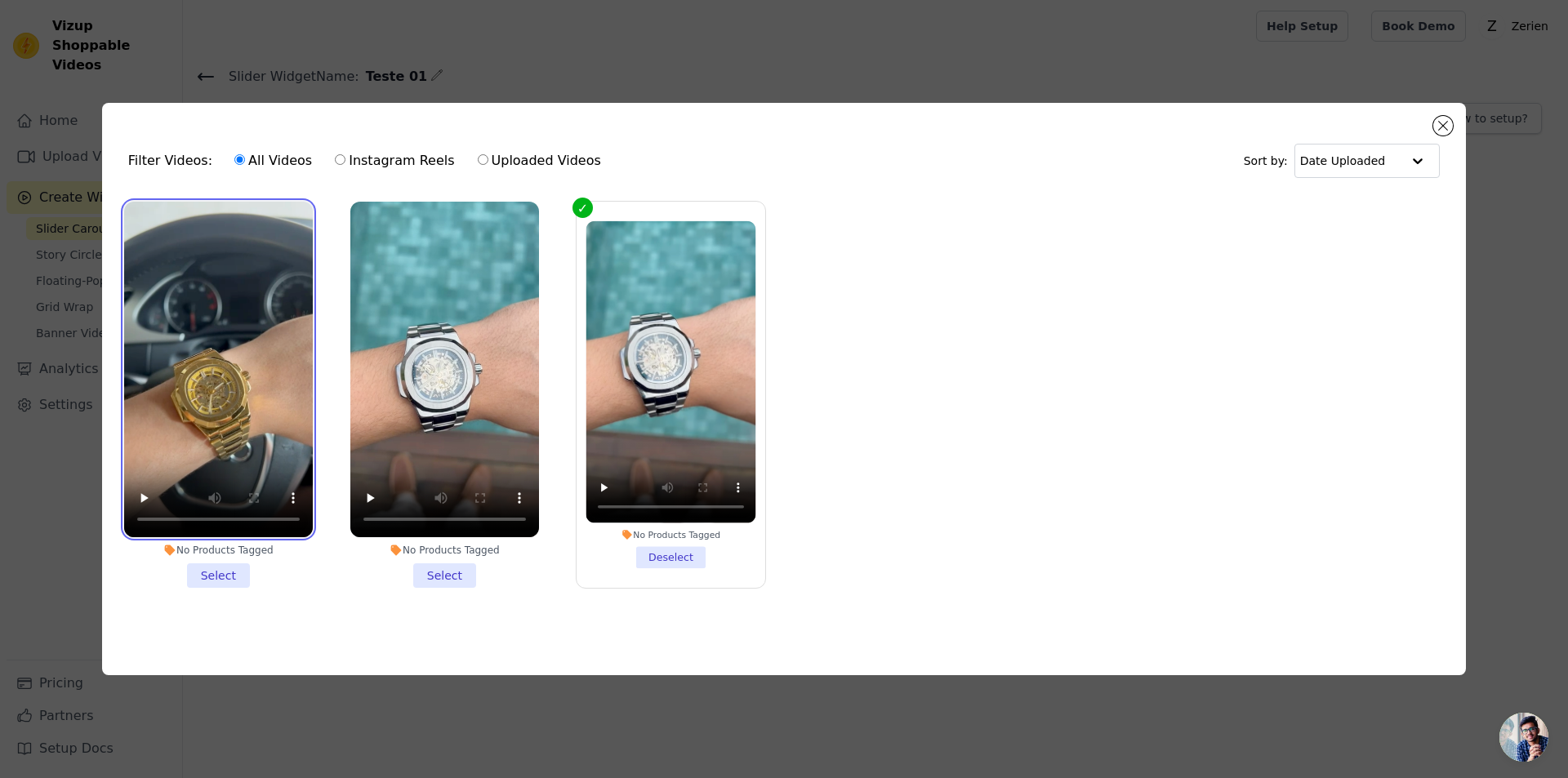
click at [155, 226] on video at bounding box center [218, 369] width 189 height 336
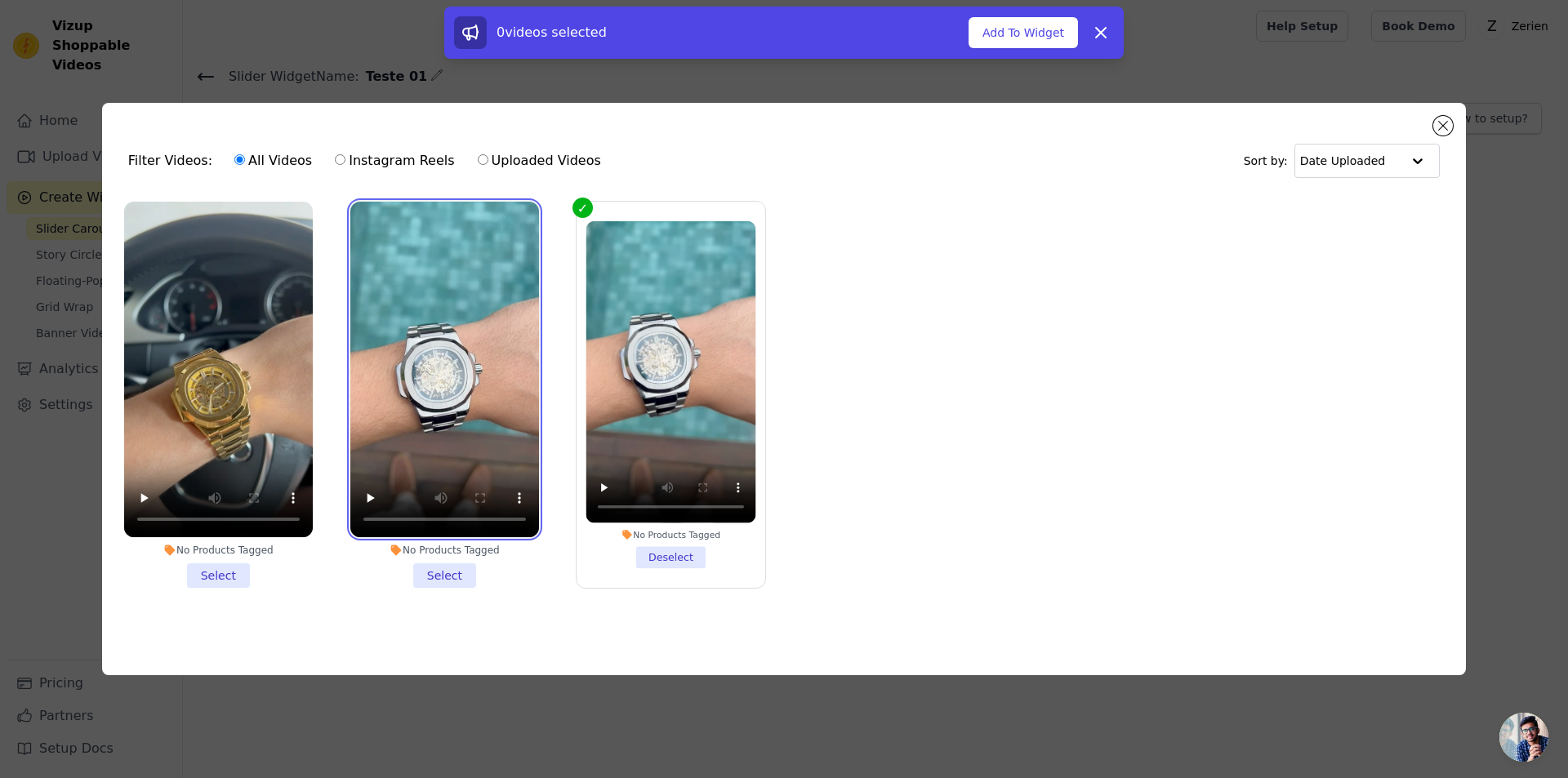
click at [383, 226] on video at bounding box center [445, 369] width 189 height 336
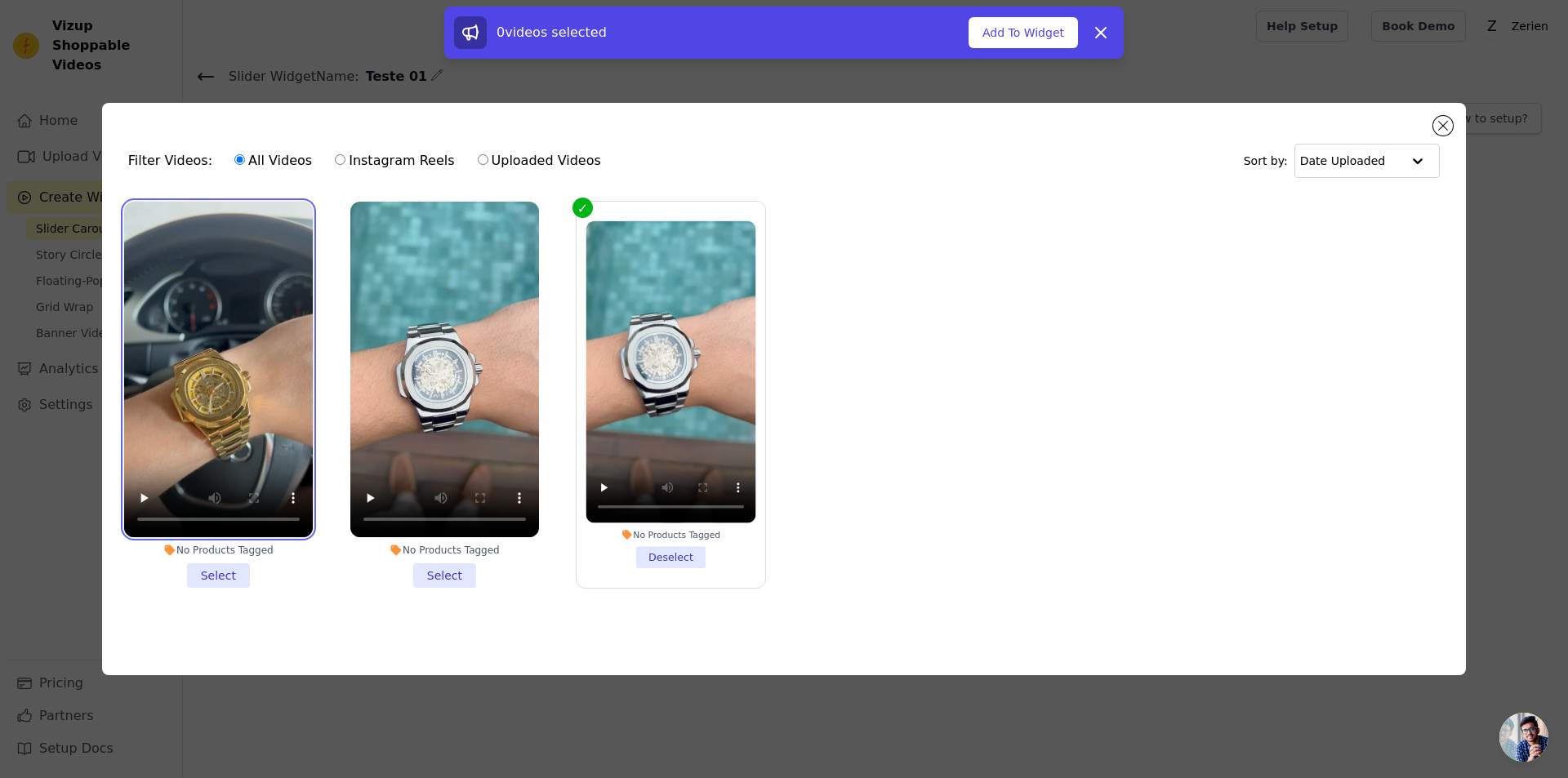
click at [212, 254] on video at bounding box center [218, 369] width 189 height 336
click at [214, 575] on li "No Products Tagged Select" at bounding box center [218, 395] width 189 height 387
click at [0, 0] on input "No Products Tagged Select" at bounding box center [0, 0] width 0 height 0
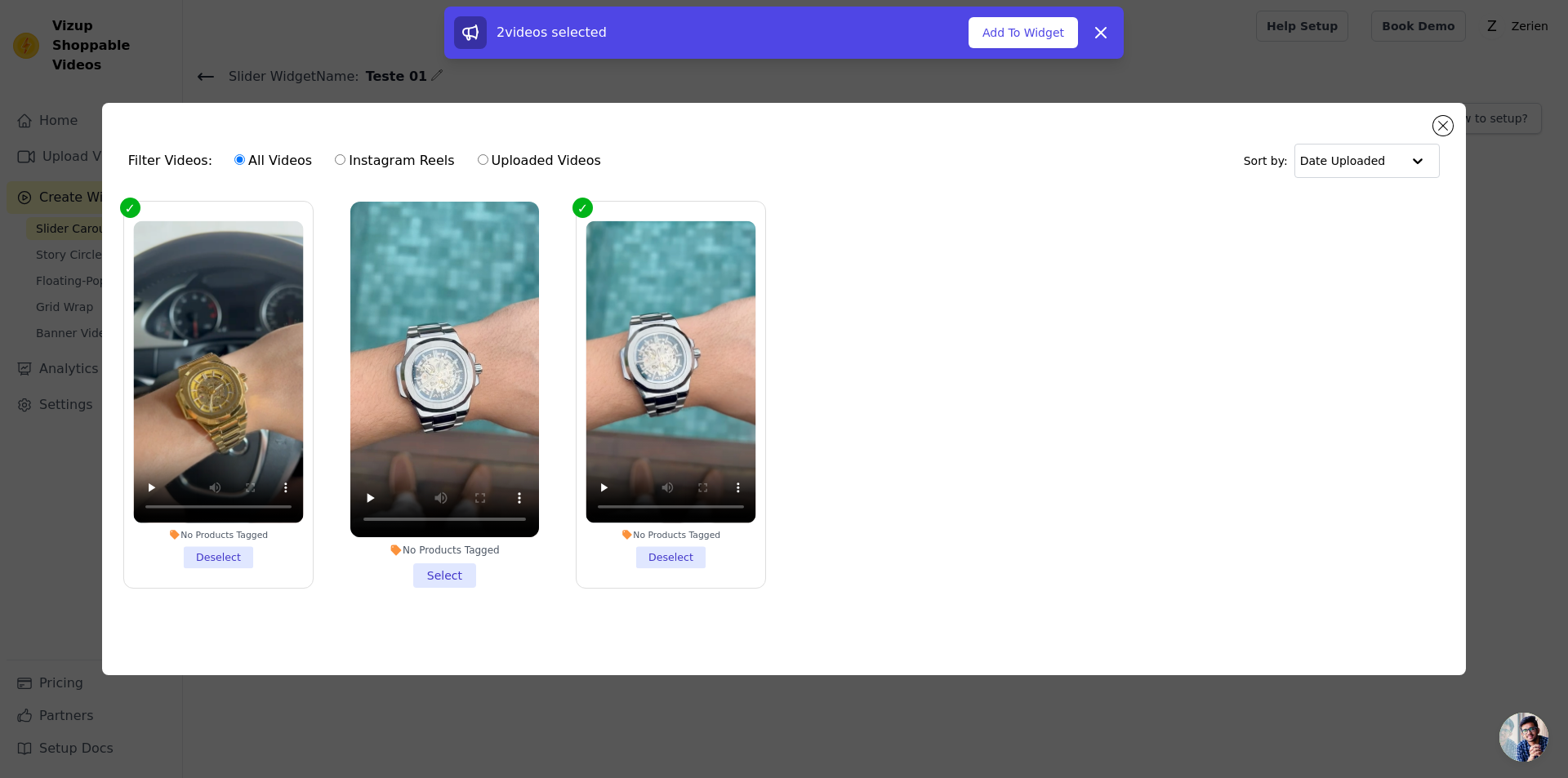
click at [441, 570] on li "No Products Tagged Select" at bounding box center [445, 395] width 189 height 387
click at [0, 0] on input "No Products Tagged Select" at bounding box center [0, 0] width 0 height 0
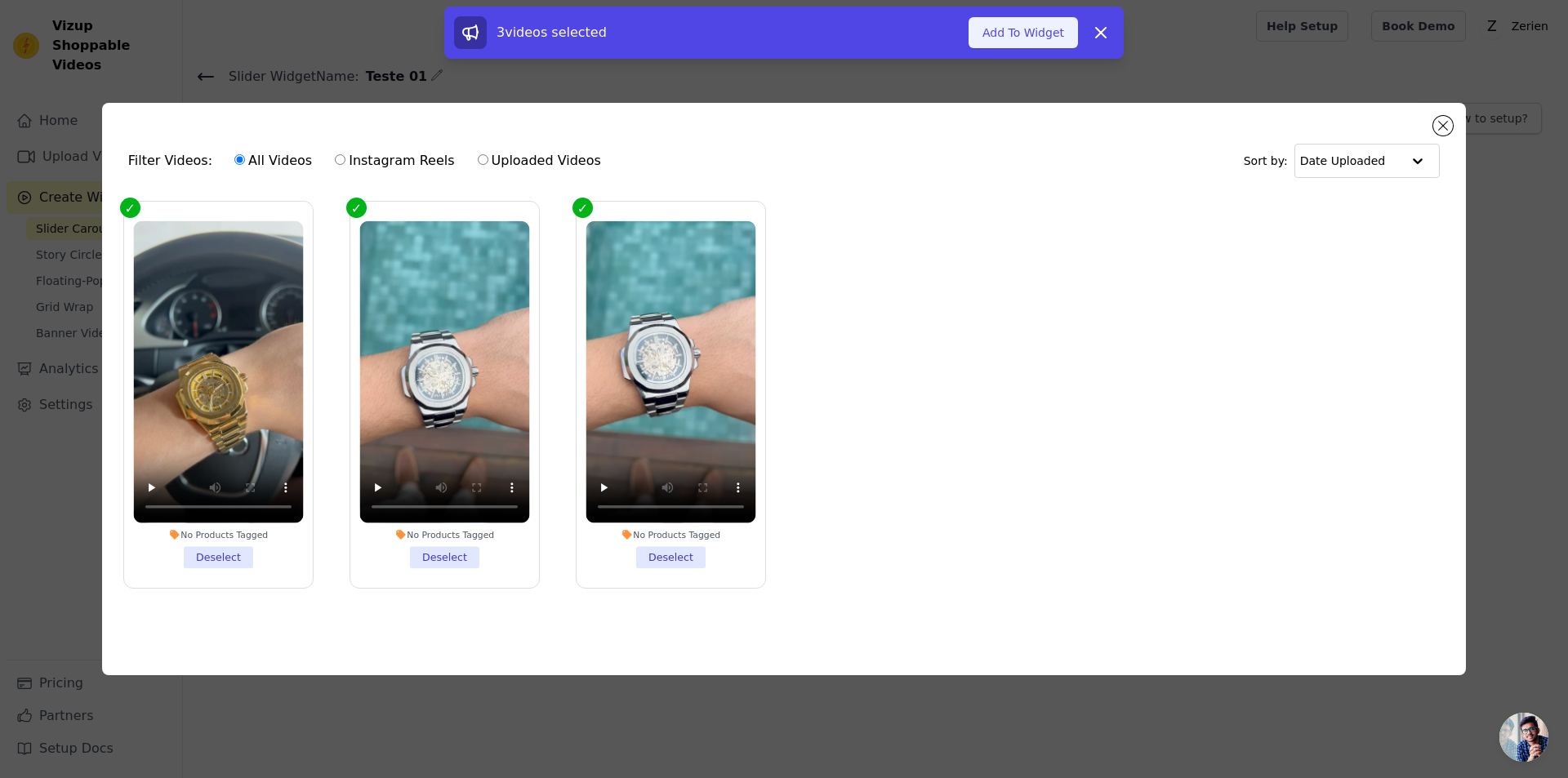
click at [1018, 28] on button "Add To Widget" at bounding box center [1024, 33] width 110 height 31
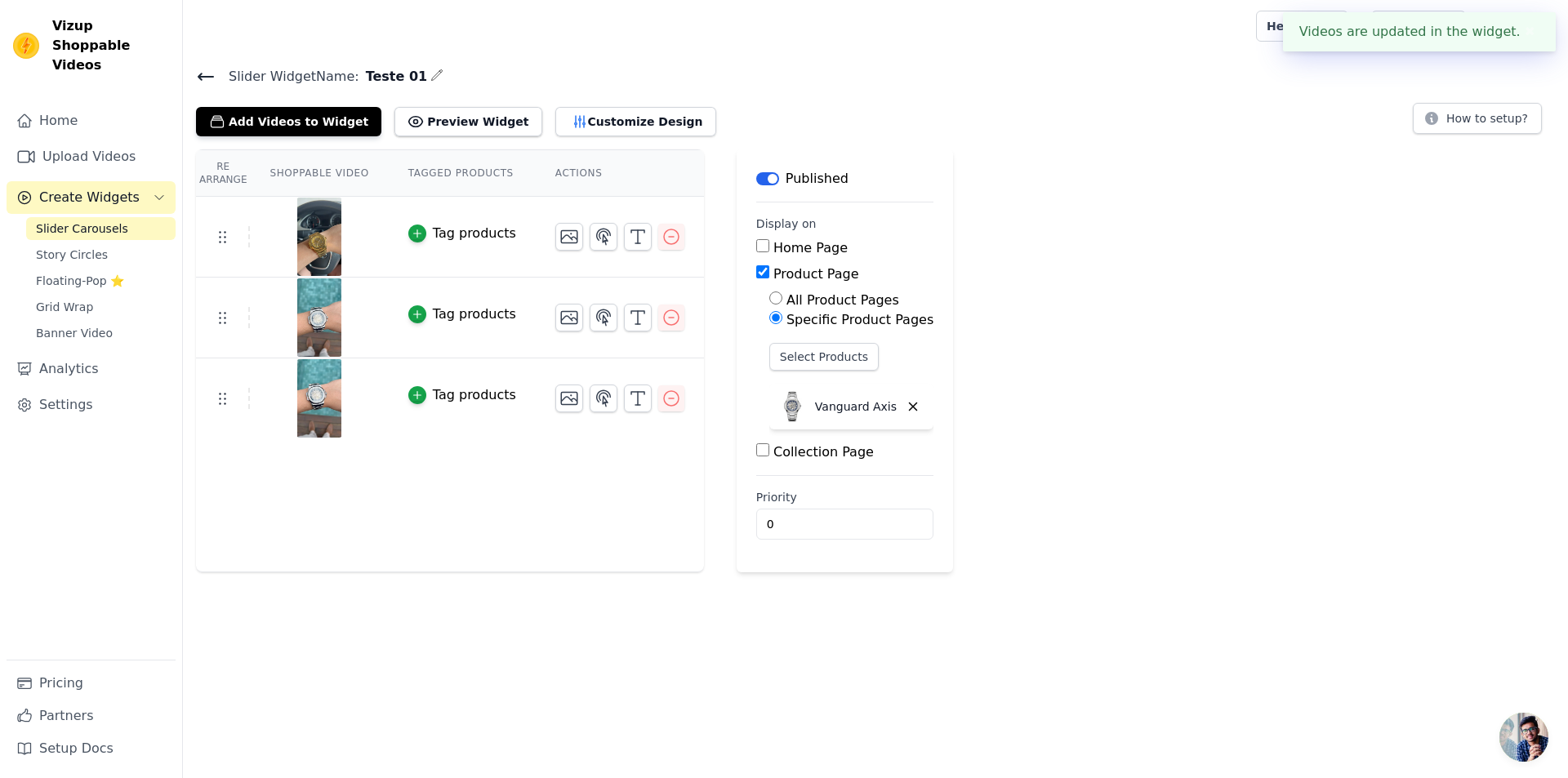
click at [1528, 34] on button "✖" at bounding box center [1530, 32] width 19 height 20
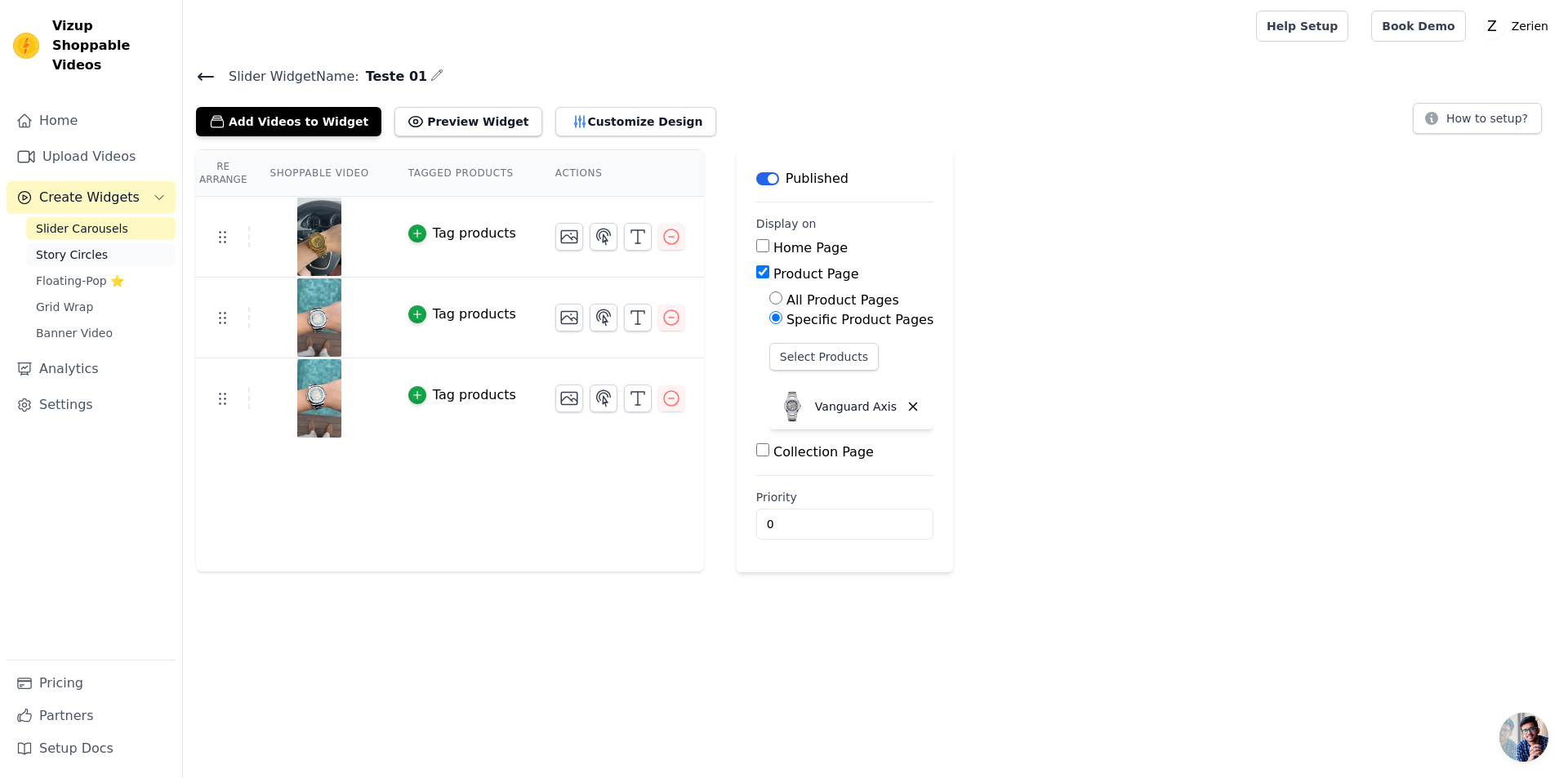
click at [60, 247] on span "Story Circles" at bounding box center [72, 255] width 72 height 16
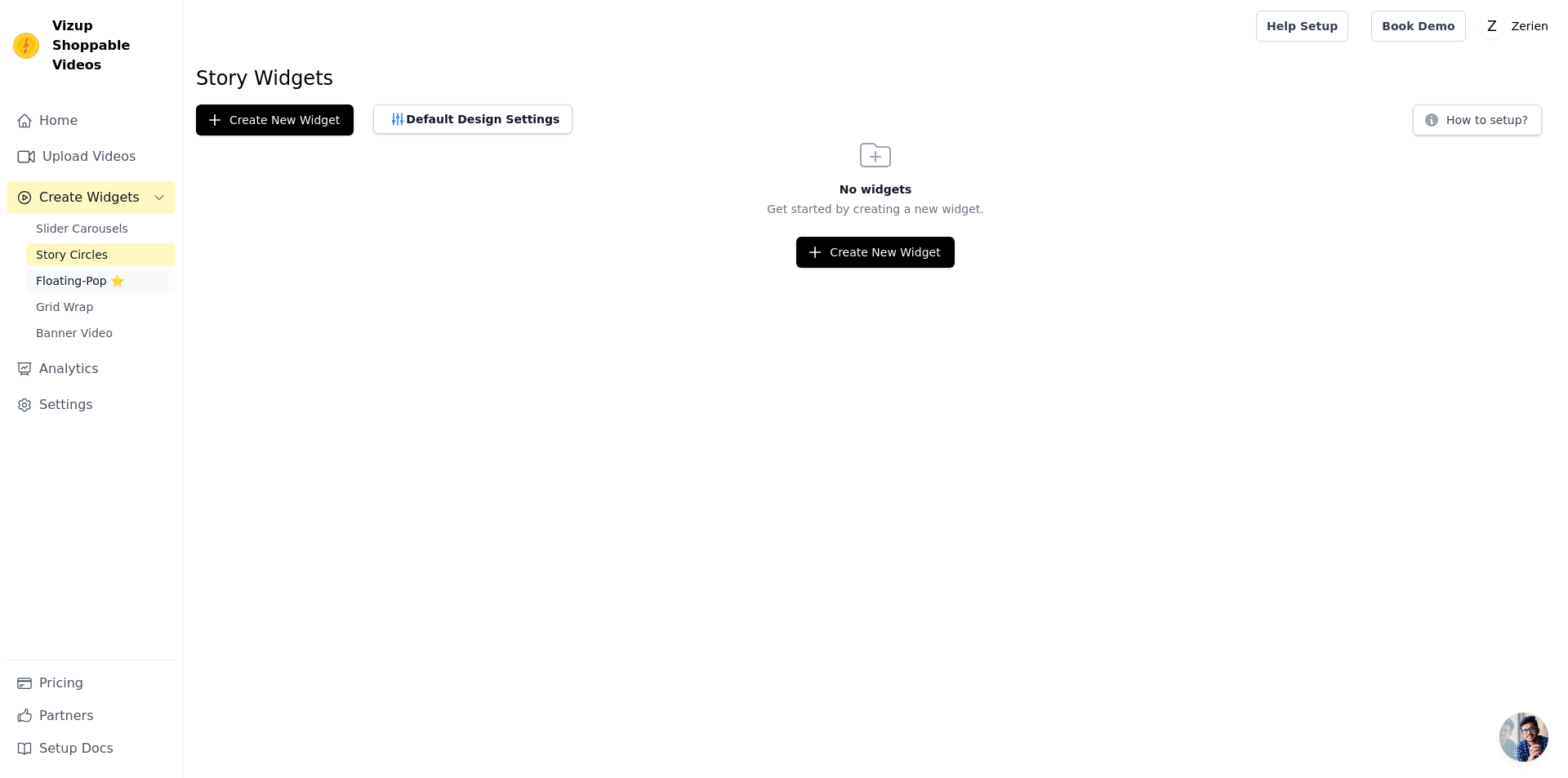
click at [56, 273] on span "Floating-Pop ⭐" at bounding box center [80, 281] width 88 height 16
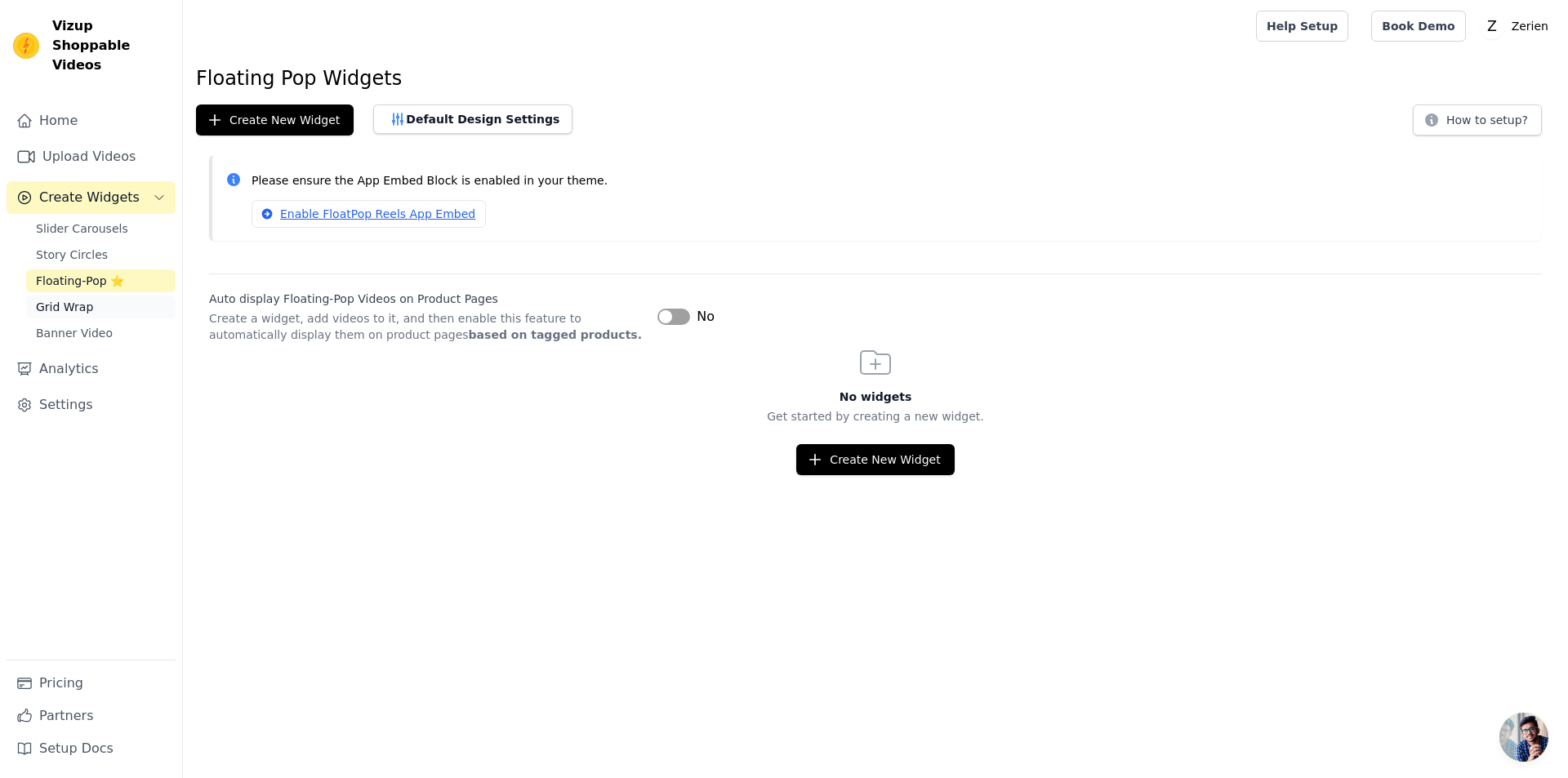
click at [53, 299] on span "Grid Wrap" at bounding box center [65, 307] width 57 height 16
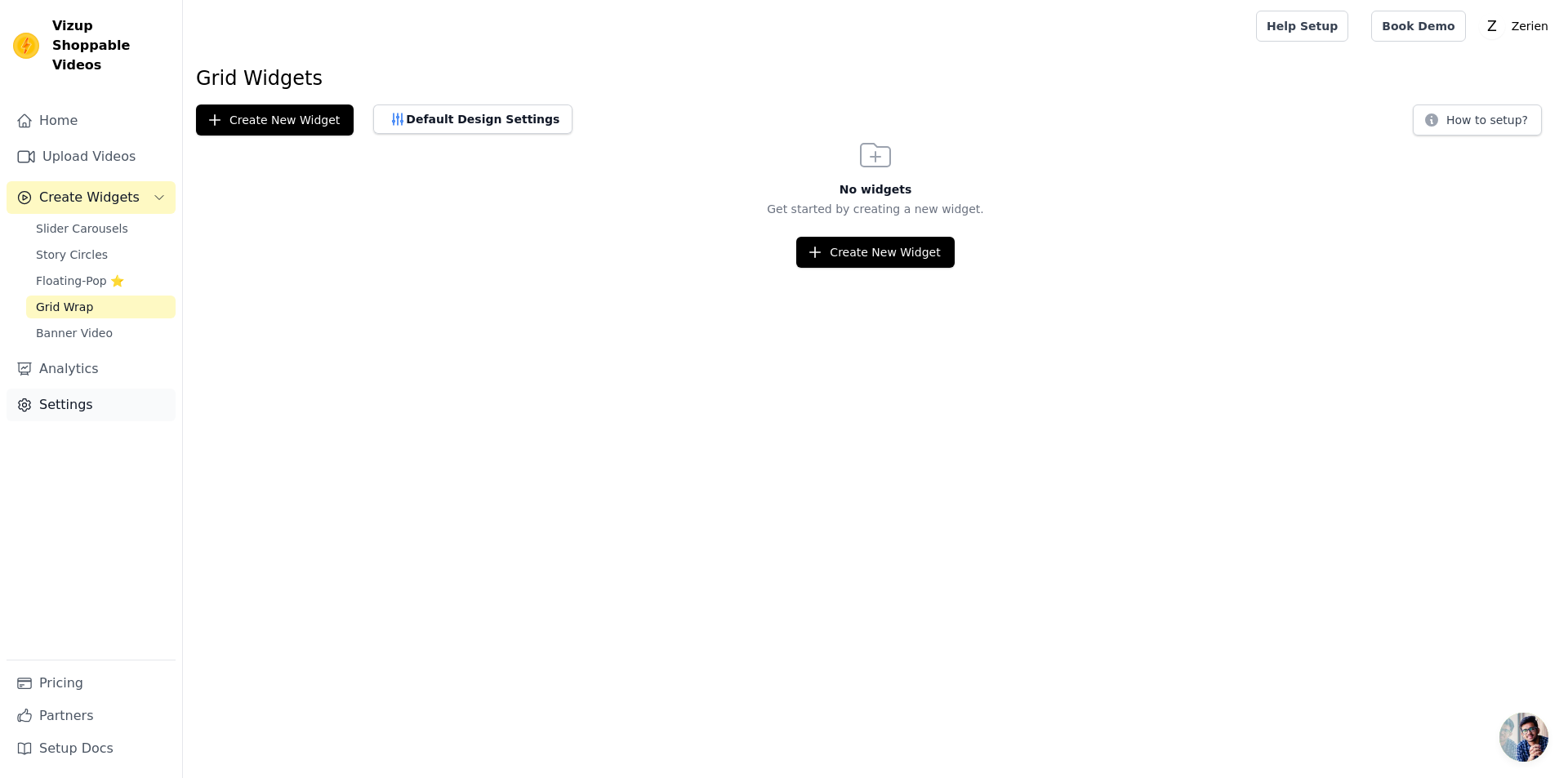
click at [52, 391] on link "Settings" at bounding box center [91, 405] width 169 height 33
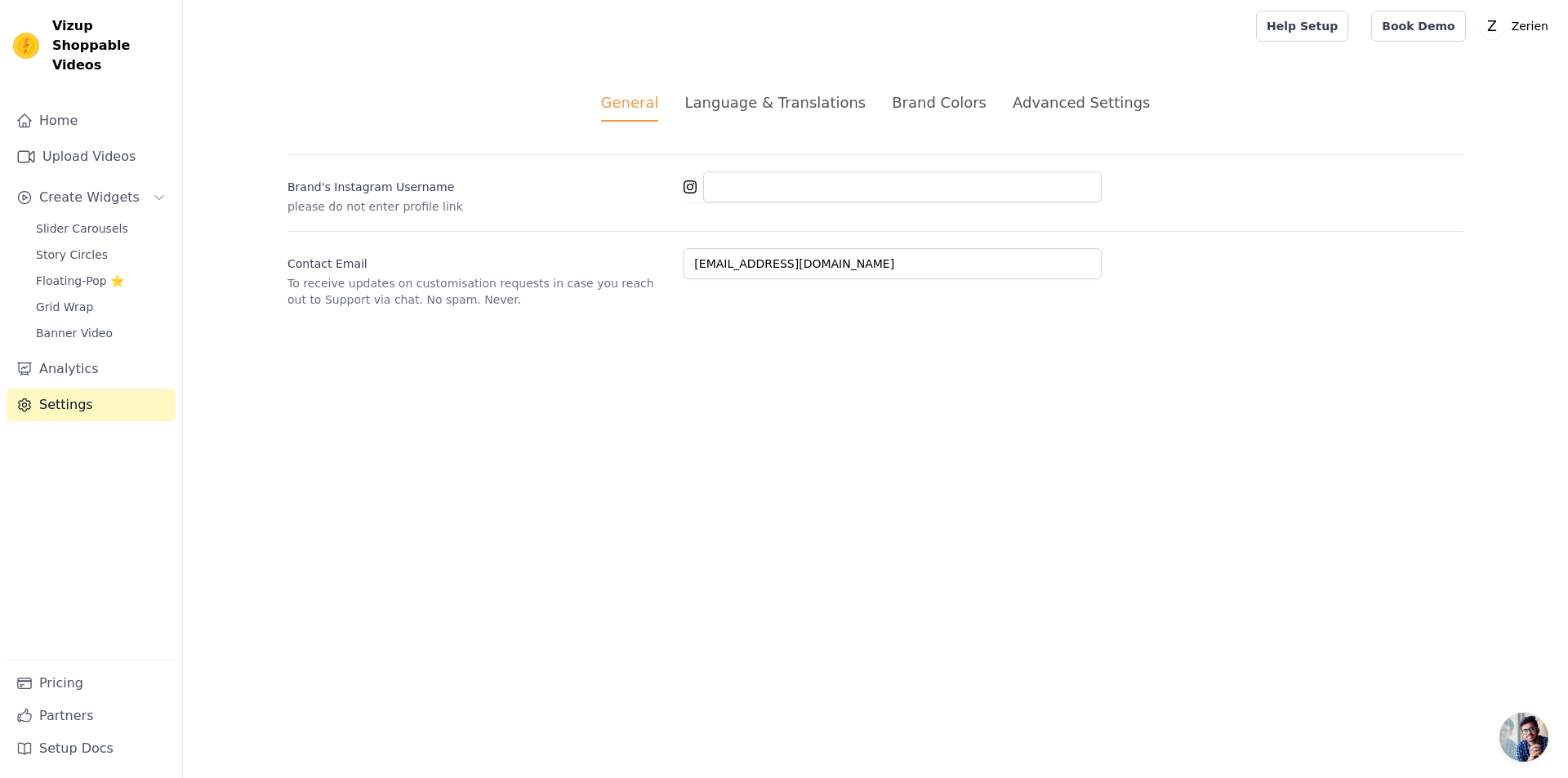
click at [1037, 90] on div "General Language & Translations Brand Colors Advanced Settings unsaved changes …" at bounding box center [876, 199] width 1255 height 295
click at [1044, 104] on div "Advanced Settings" at bounding box center [1082, 102] width 137 height 22
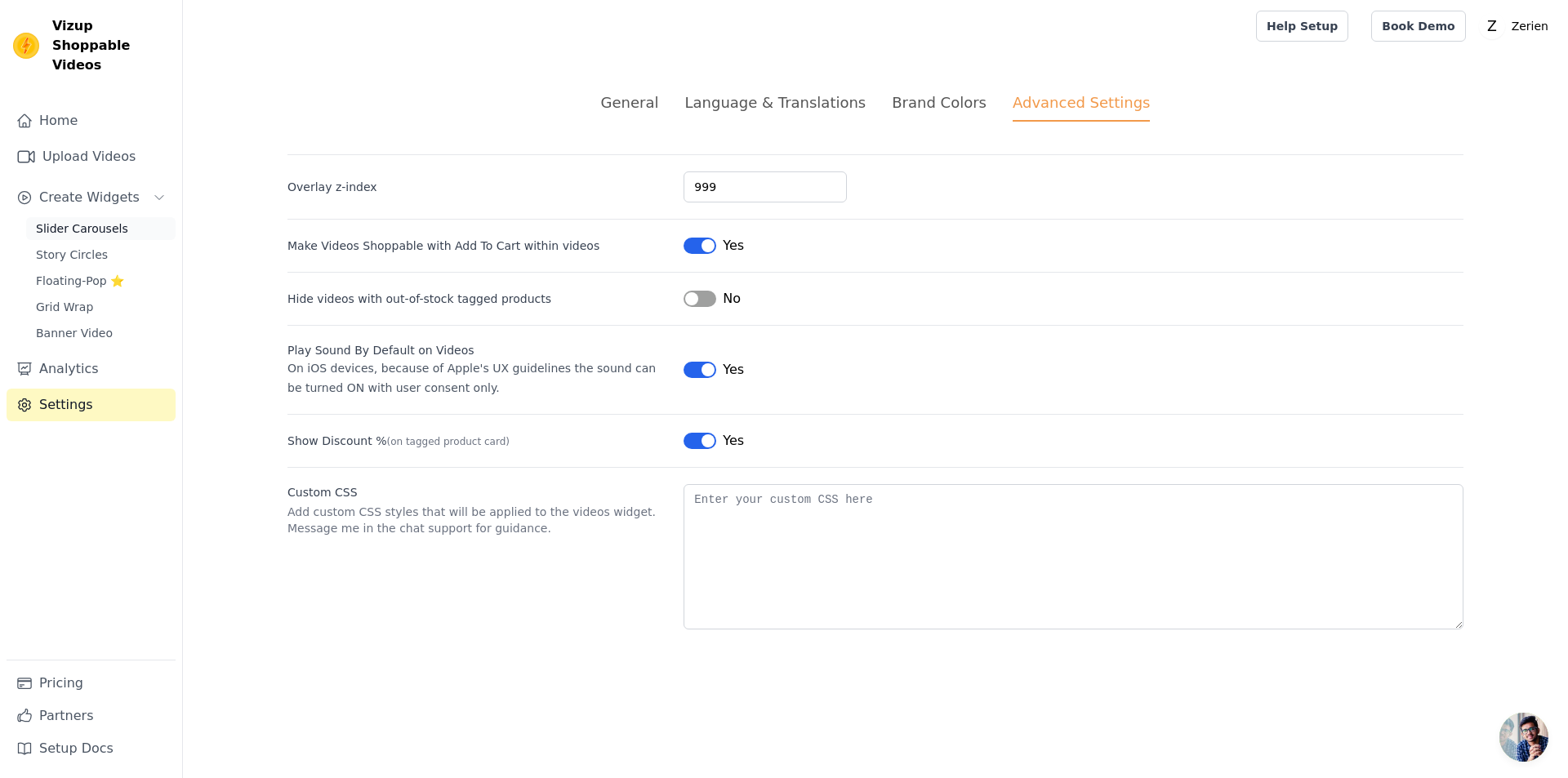
click at [69, 221] on span "Slider Carousels" at bounding box center [82, 229] width 92 height 16
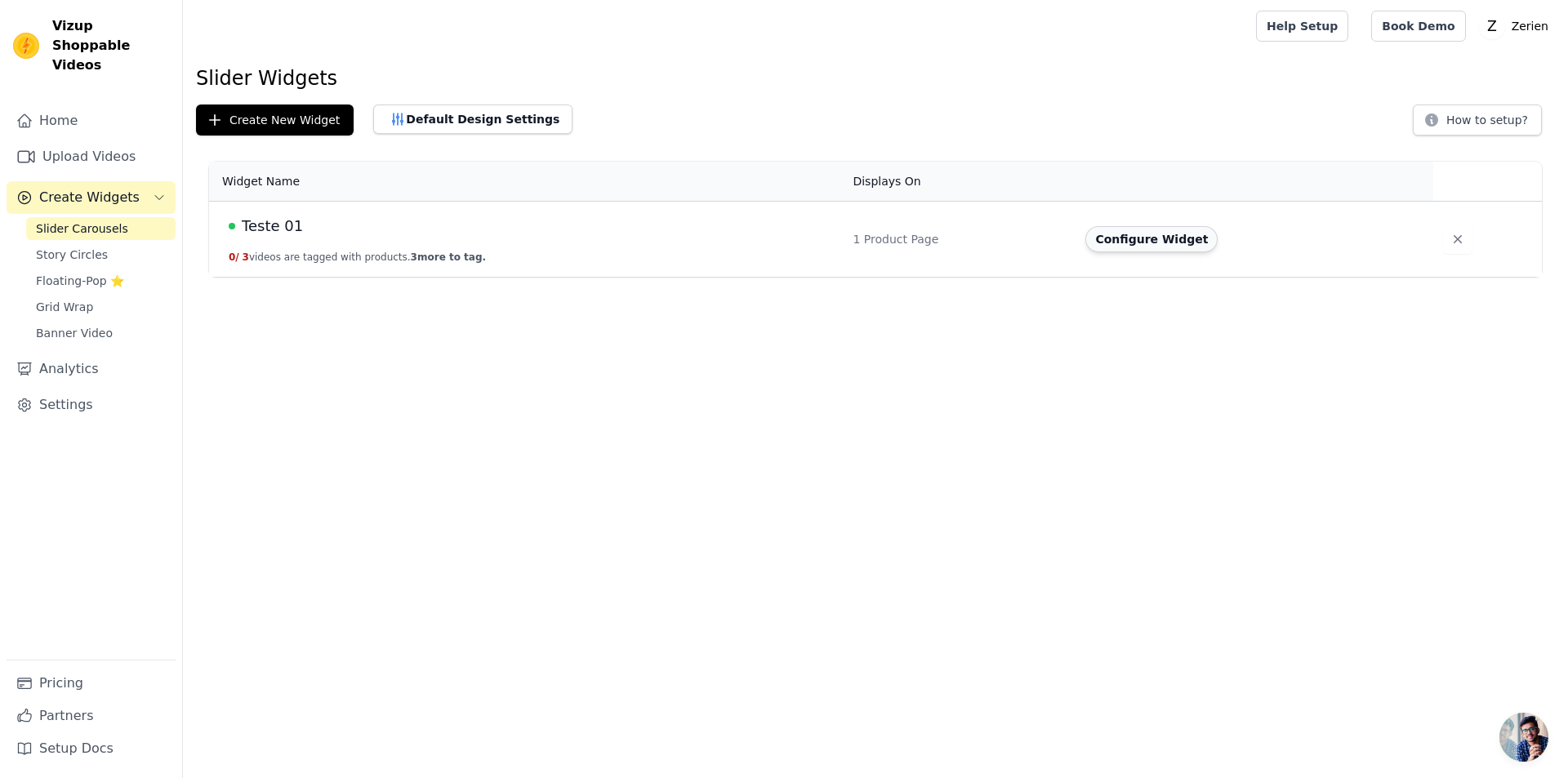
click at [1156, 239] on button "Configure Widget" at bounding box center [1152, 239] width 132 height 26
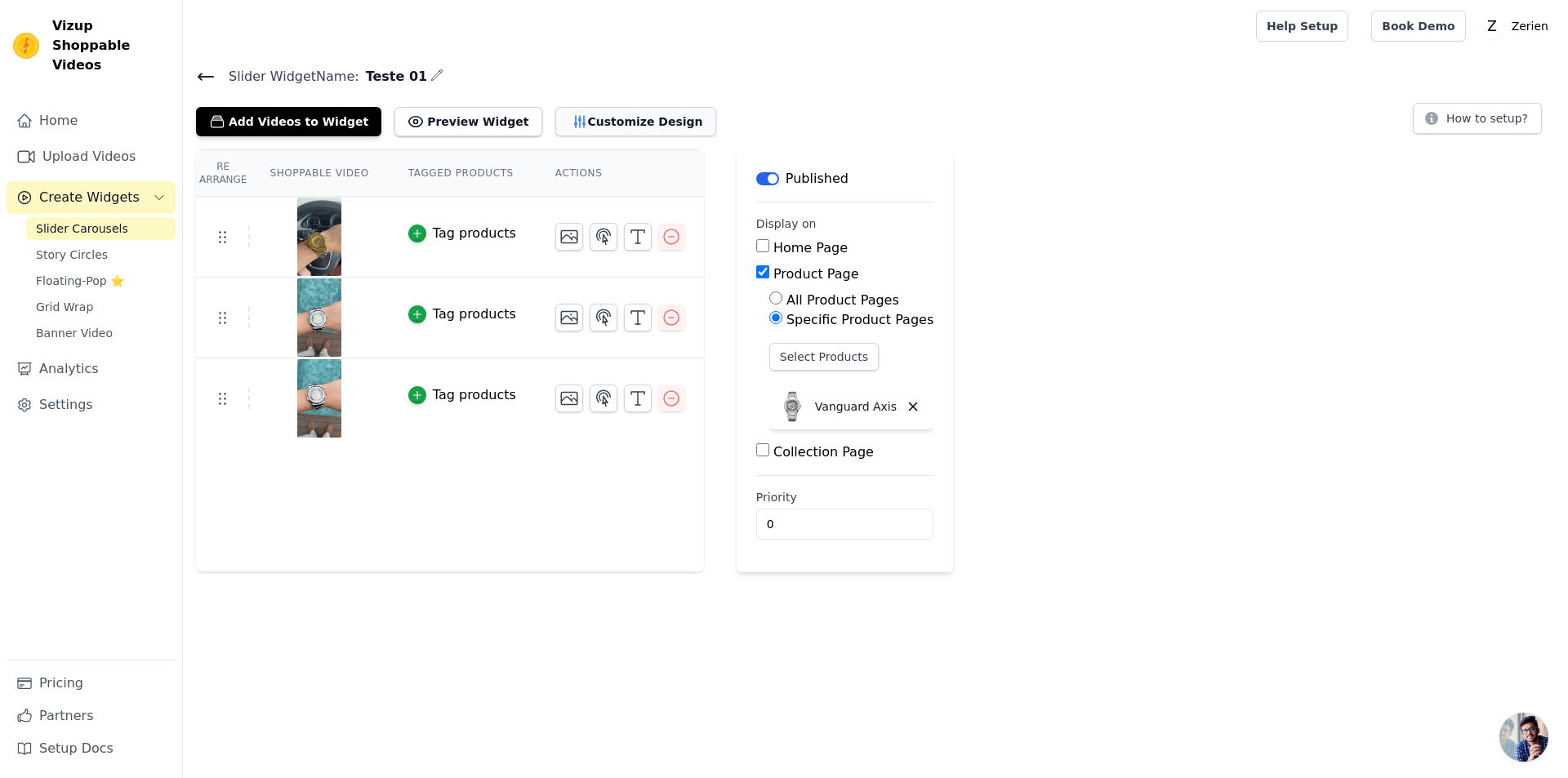
click at [568, 116] on button "Customize Design" at bounding box center [635, 122] width 161 height 29
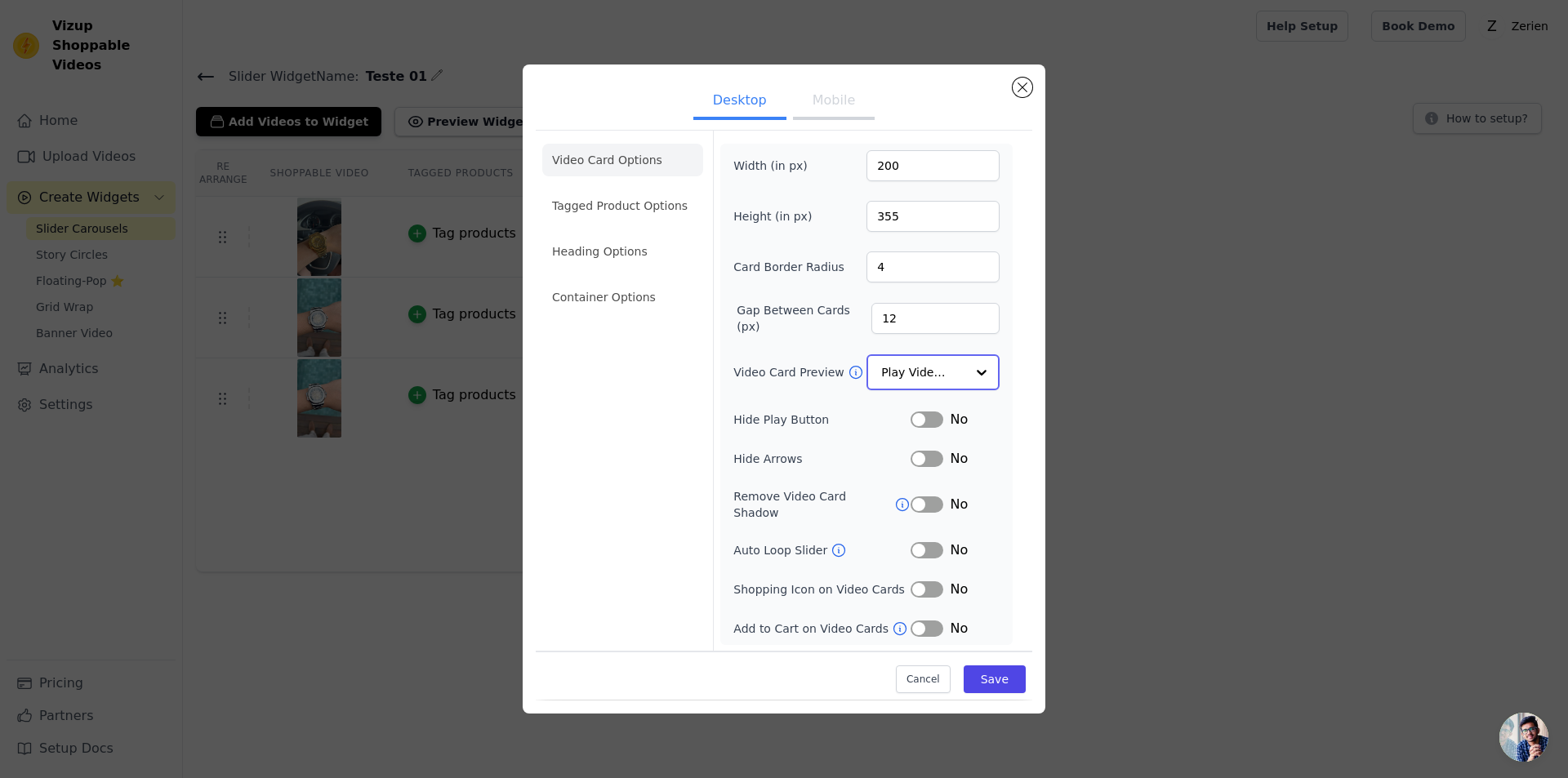
click at [911, 369] on input "Video Card Preview" at bounding box center [923, 373] width 84 height 33
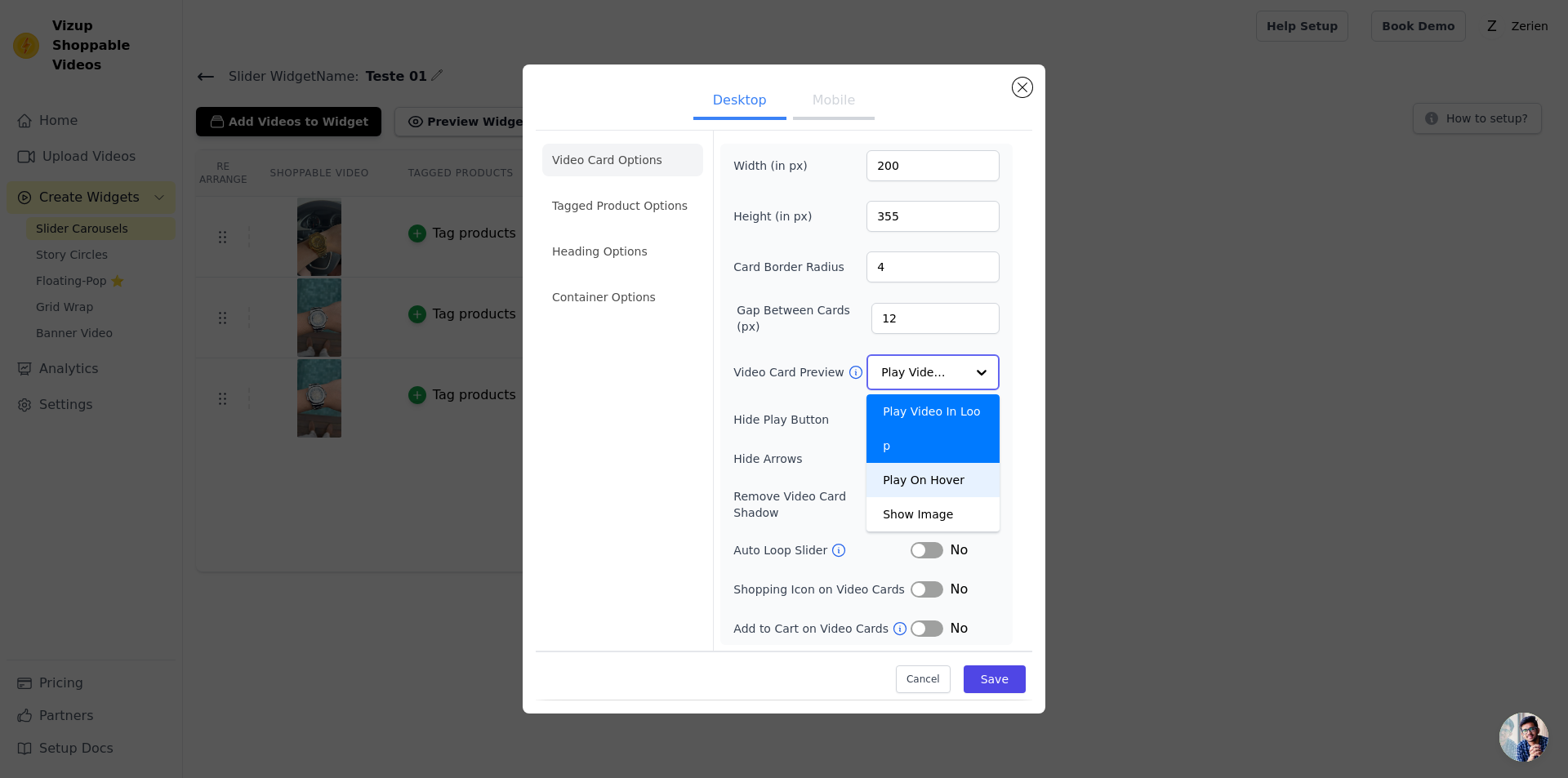
click at [909, 463] on div "Play On Hover" at bounding box center [933, 481] width 133 height 34
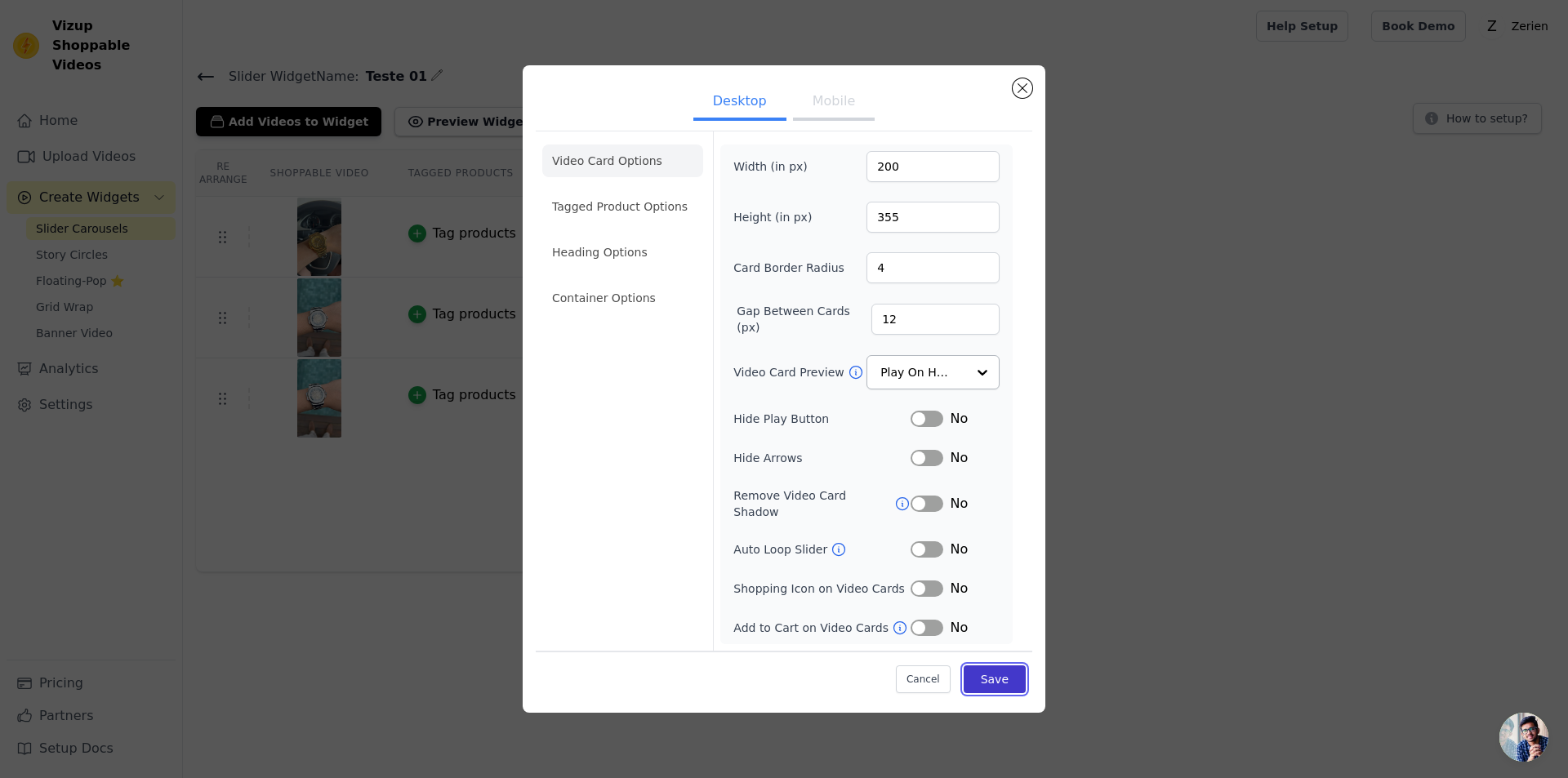
click at [1001, 668] on button "Save" at bounding box center [995, 679] width 62 height 28
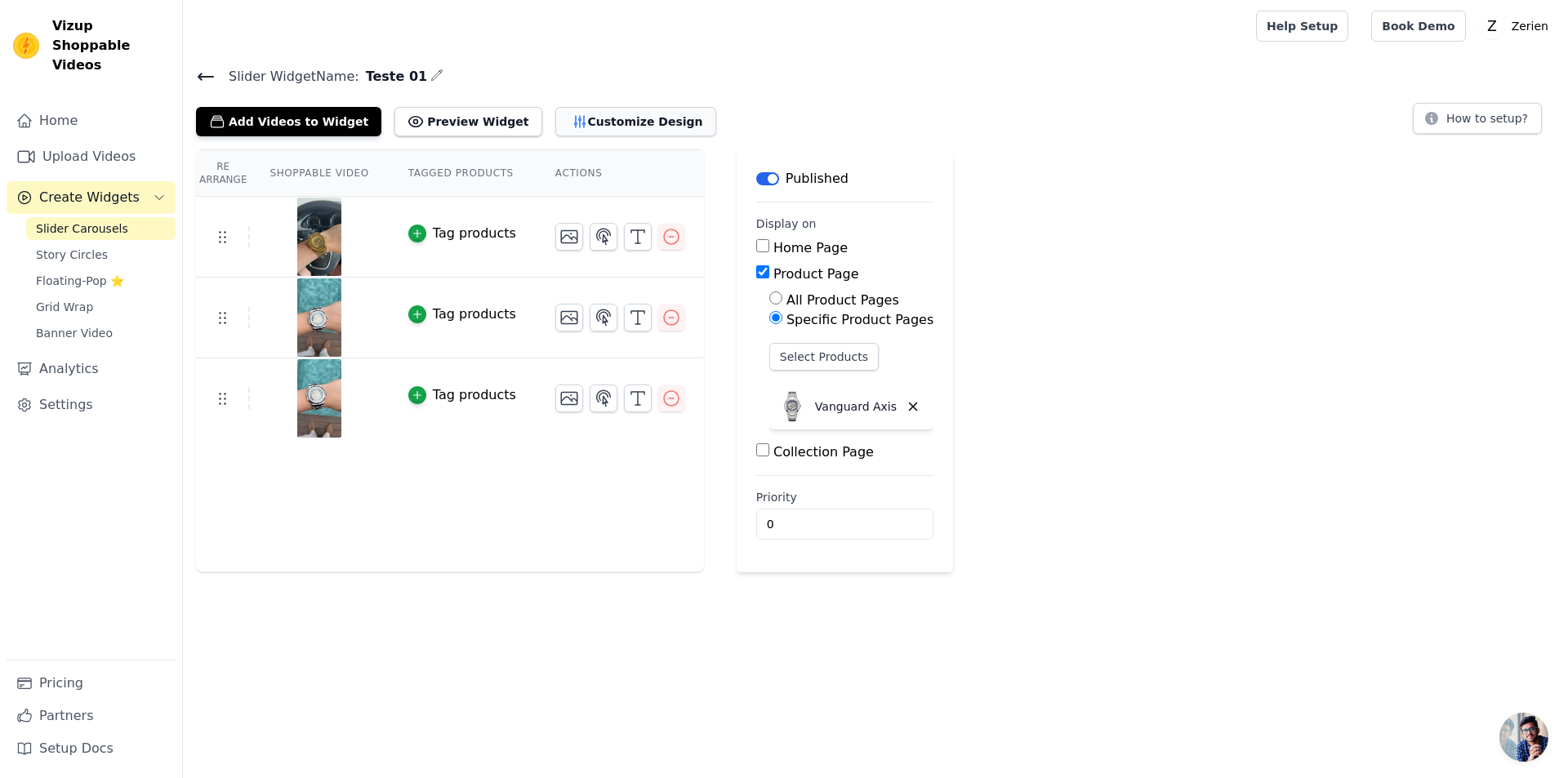
click at [579, 122] on button "Customize Design" at bounding box center [635, 122] width 161 height 29
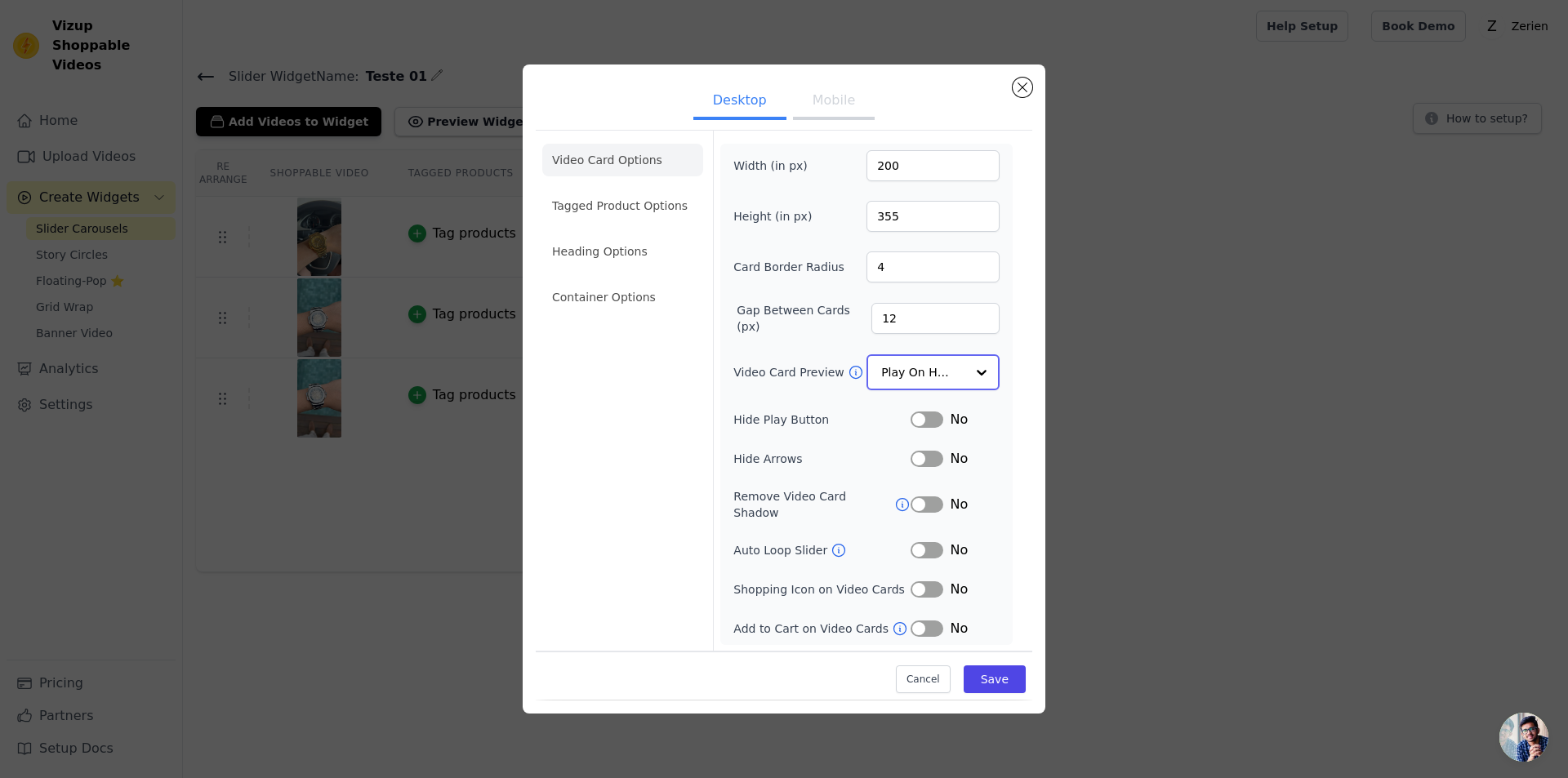
click at [914, 377] on input "Video Card Preview" at bounding box center [923, 373] width 84 height 33
click at [950, 386] on input "Video Card Preview" at bounding box center [923, 373] width 84 height 33
click at [919, 376] on input "Video Card Preview" at bounding box center [923, 373] width 84 height 33
click at [921, 498] on div "Show Image" at bounding box center [933, 515] width 133 height 34
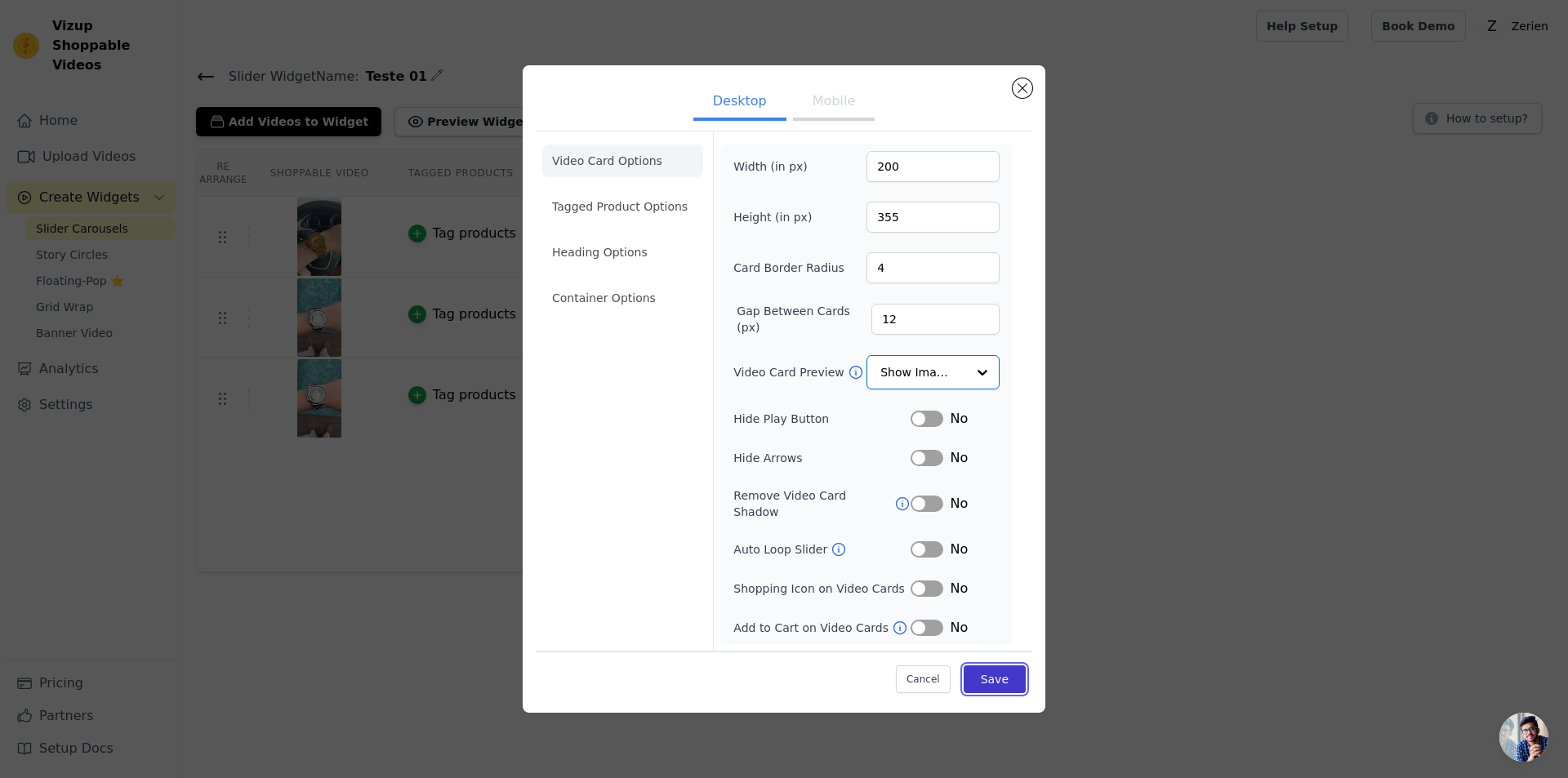
click at [1006, 672] on button "Save" at bounding box center [995, 679] width 62 height 28
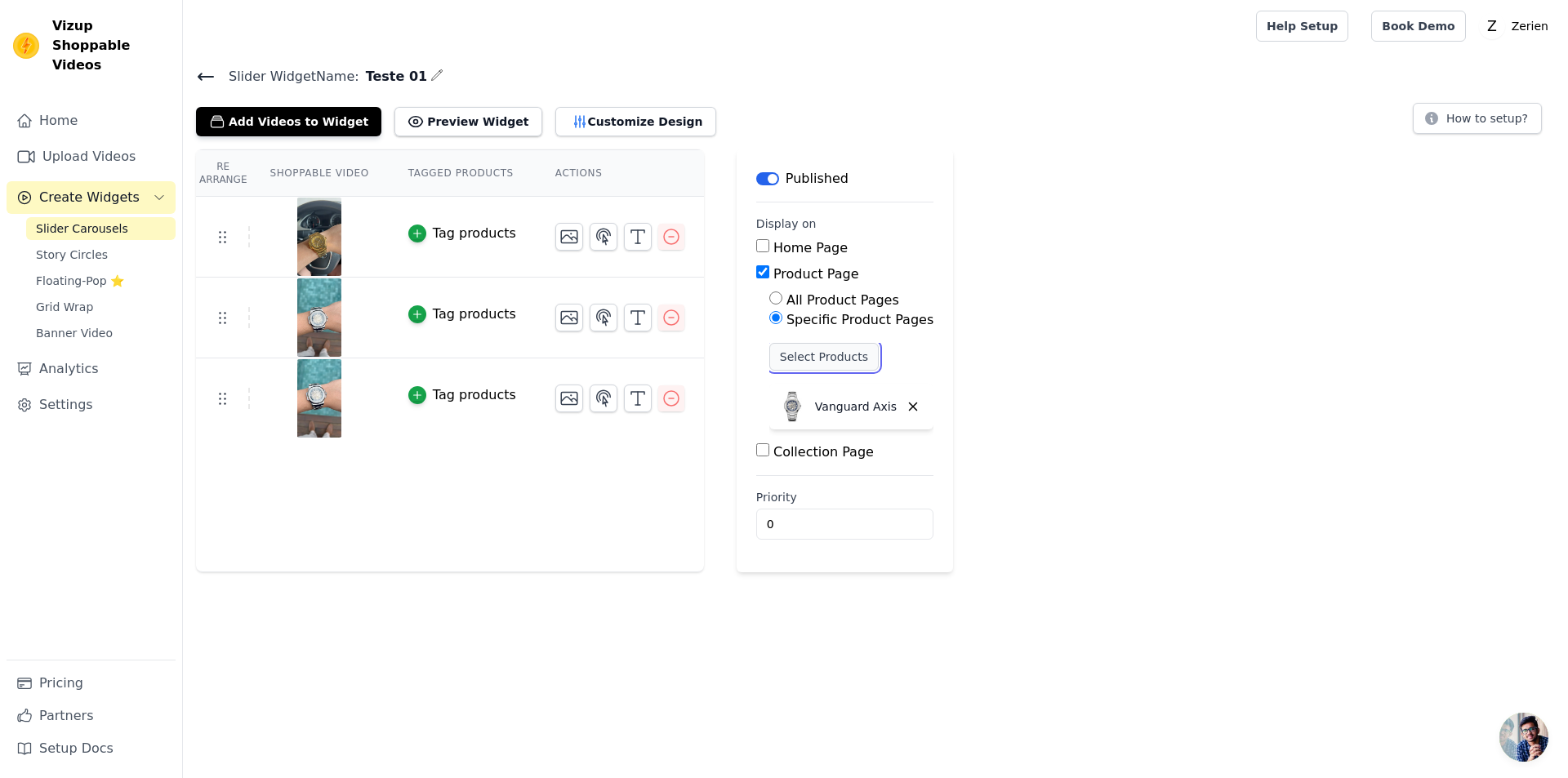
click at [808, 358] on button "Select Products" at bounding box center [824, 357] width 110 height 28
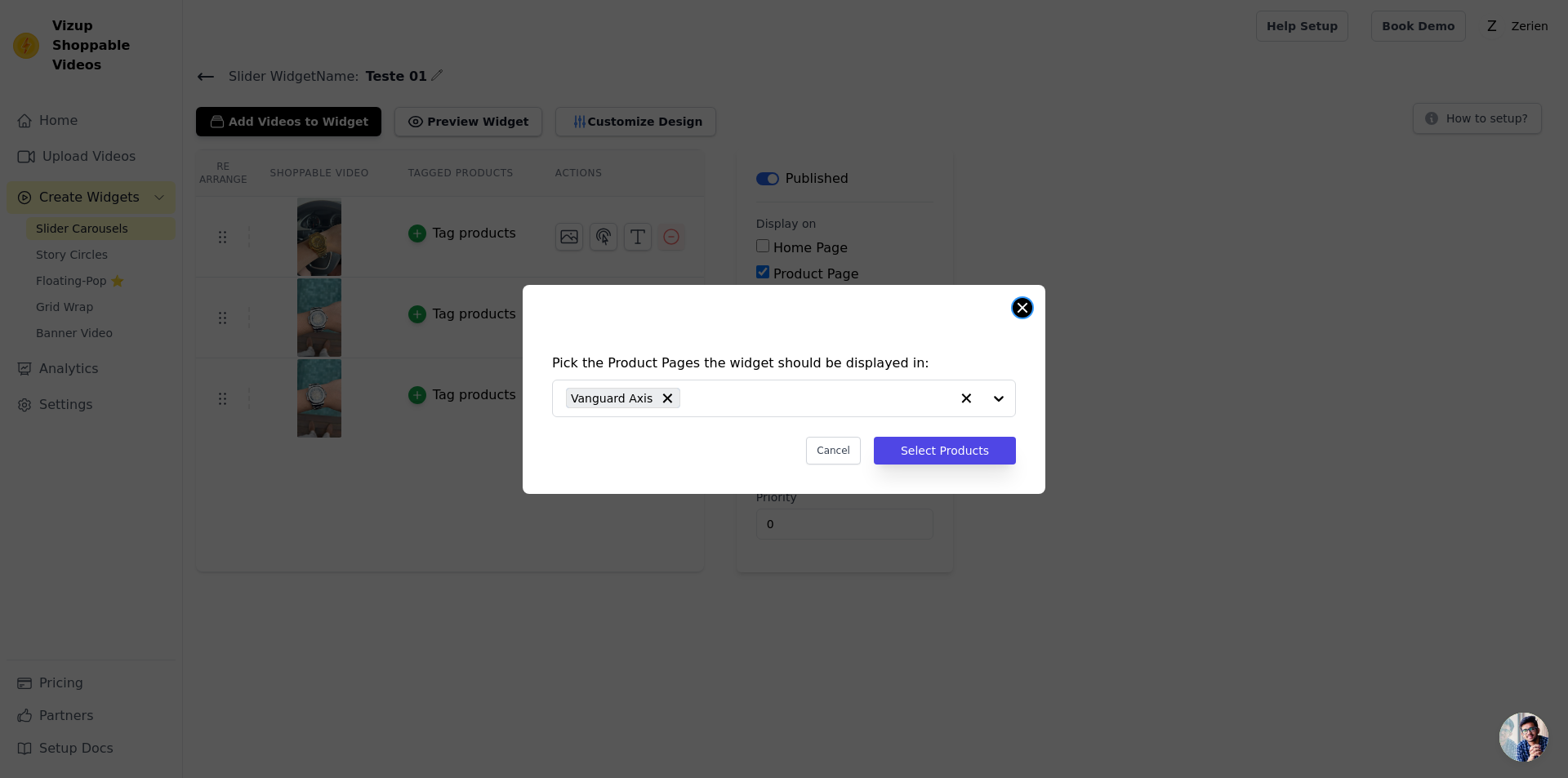
click at [1023, 308] on button "Close modal" at bounding box center [1023, 308] width 20 height 20
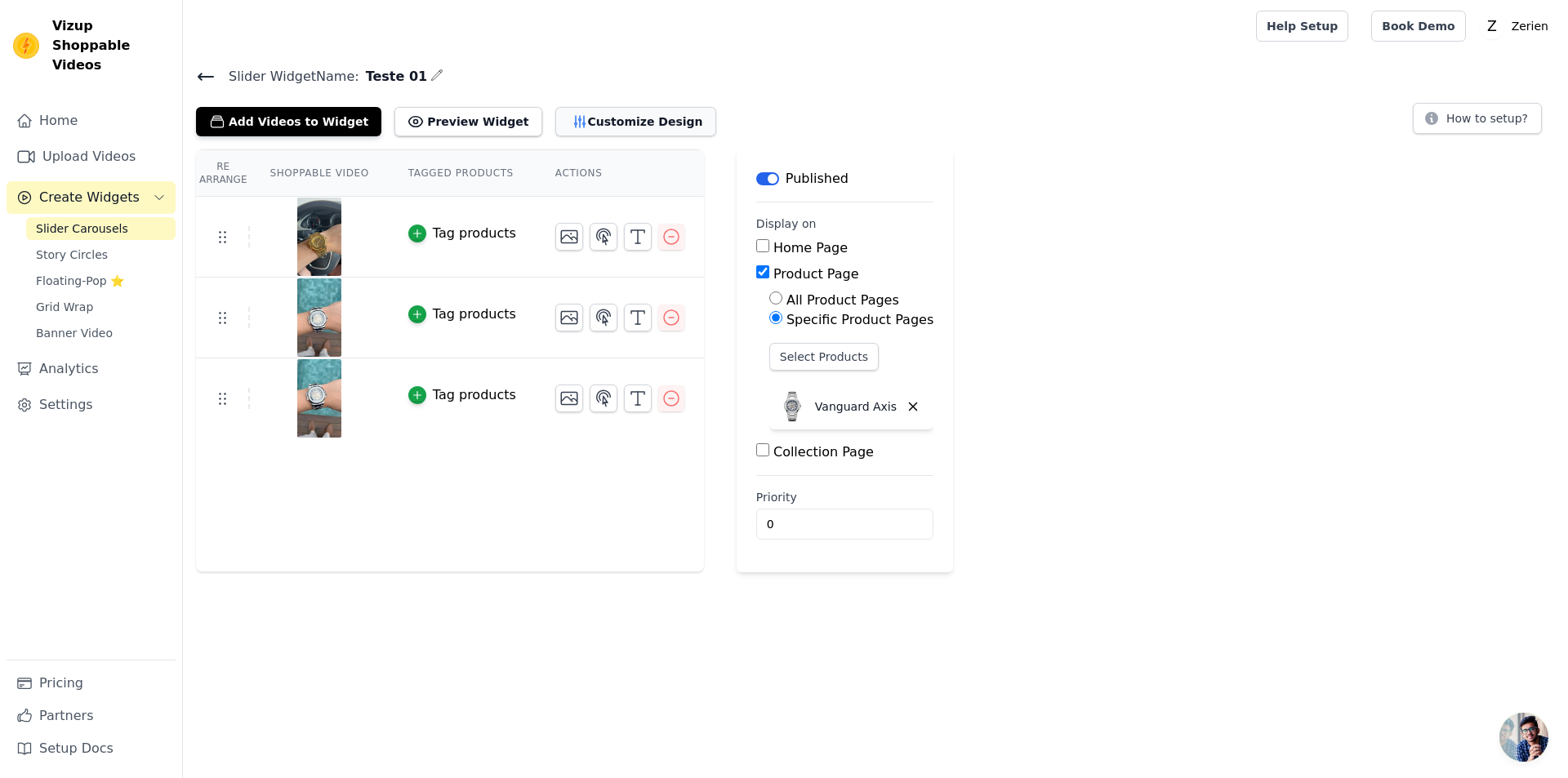
click at [561, 114] on button "Customize Design" at bounding box center [635, 122] width 161 height 29
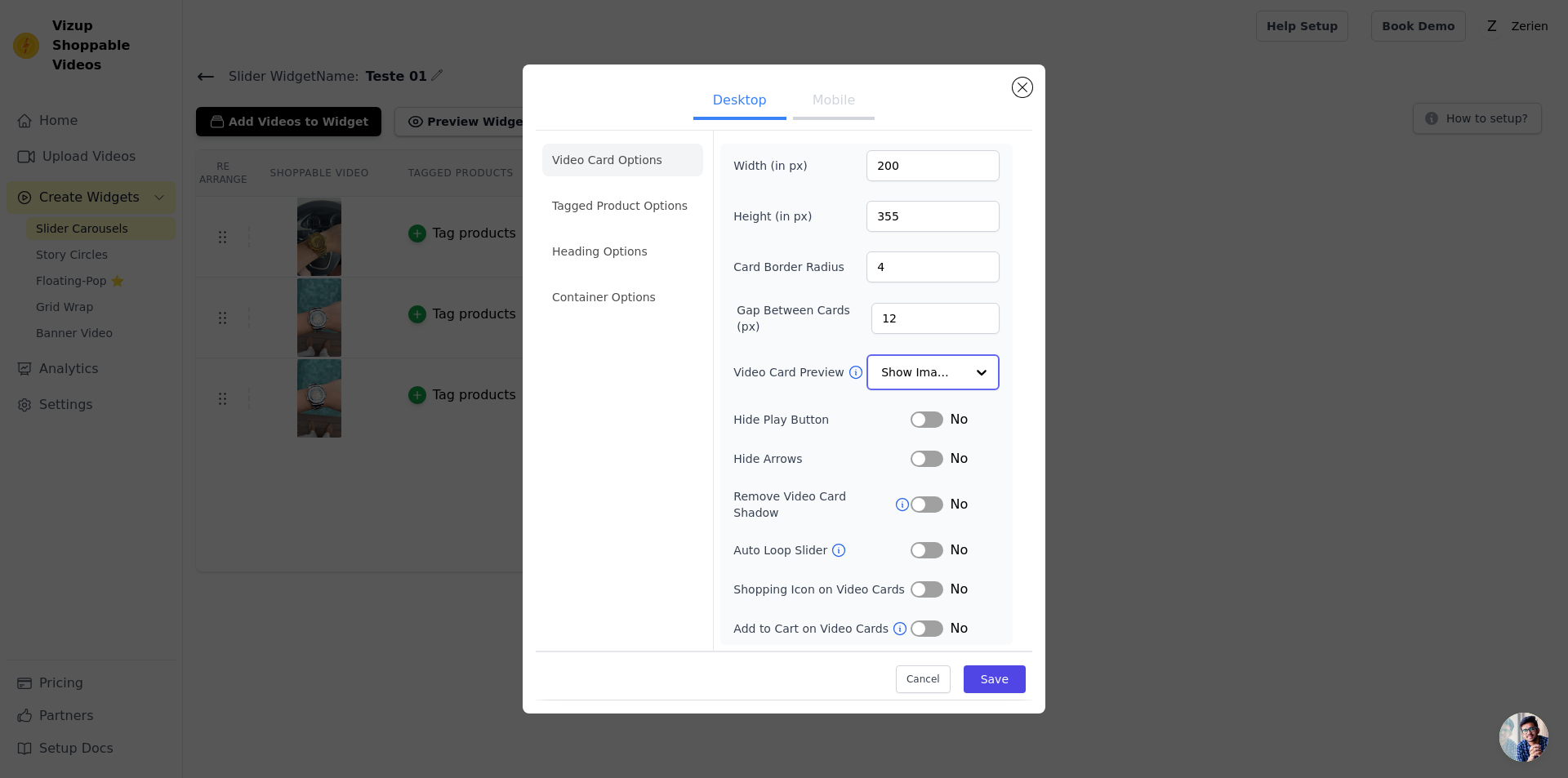
click at [910, 379] on input "Video Card Preview" at bounding box center [923, 373] width 84 height 33
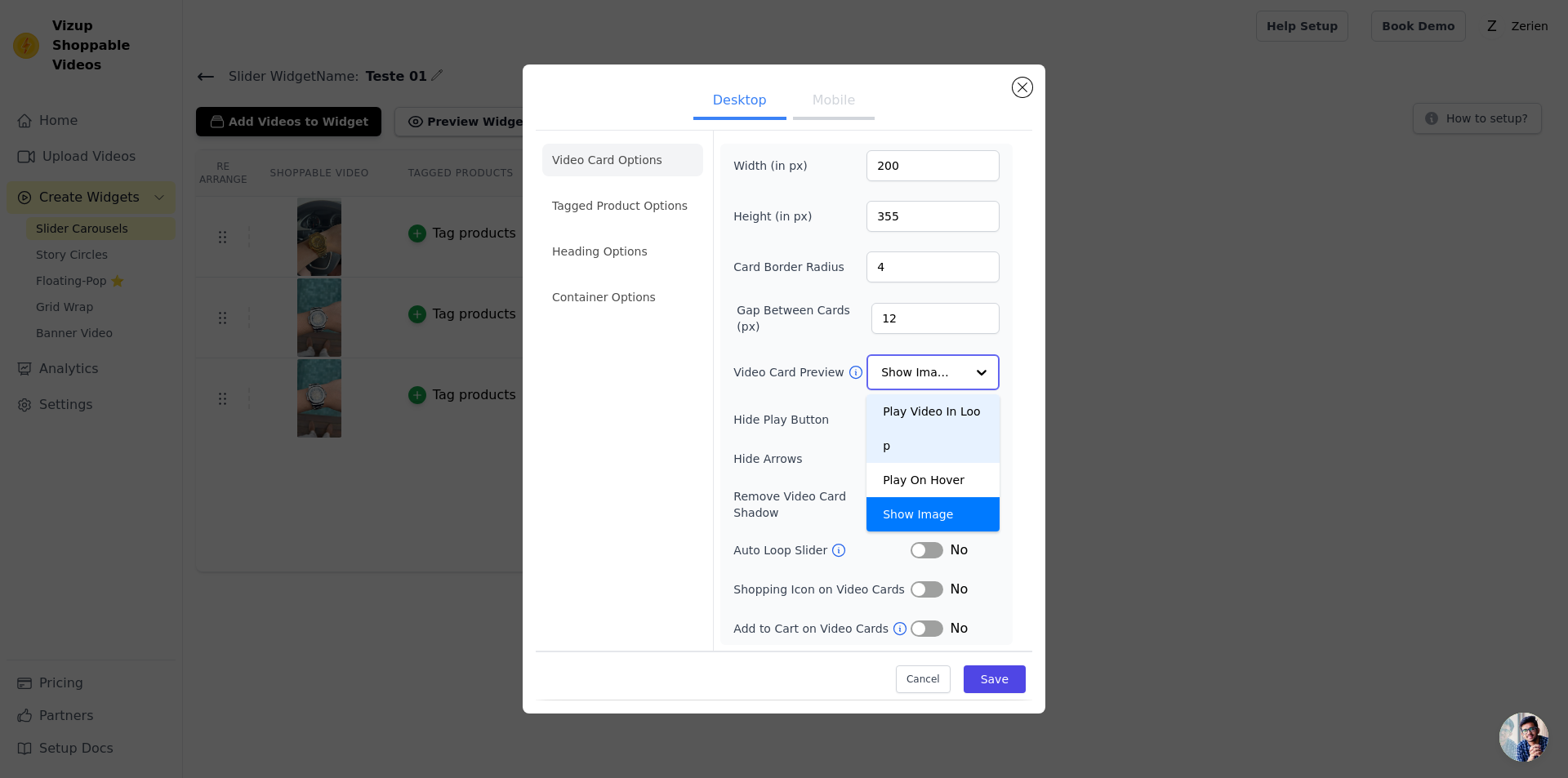
click at [915, 411] on div "Play Video In Loop" at bounding box center [933, 429] width 133 height 69
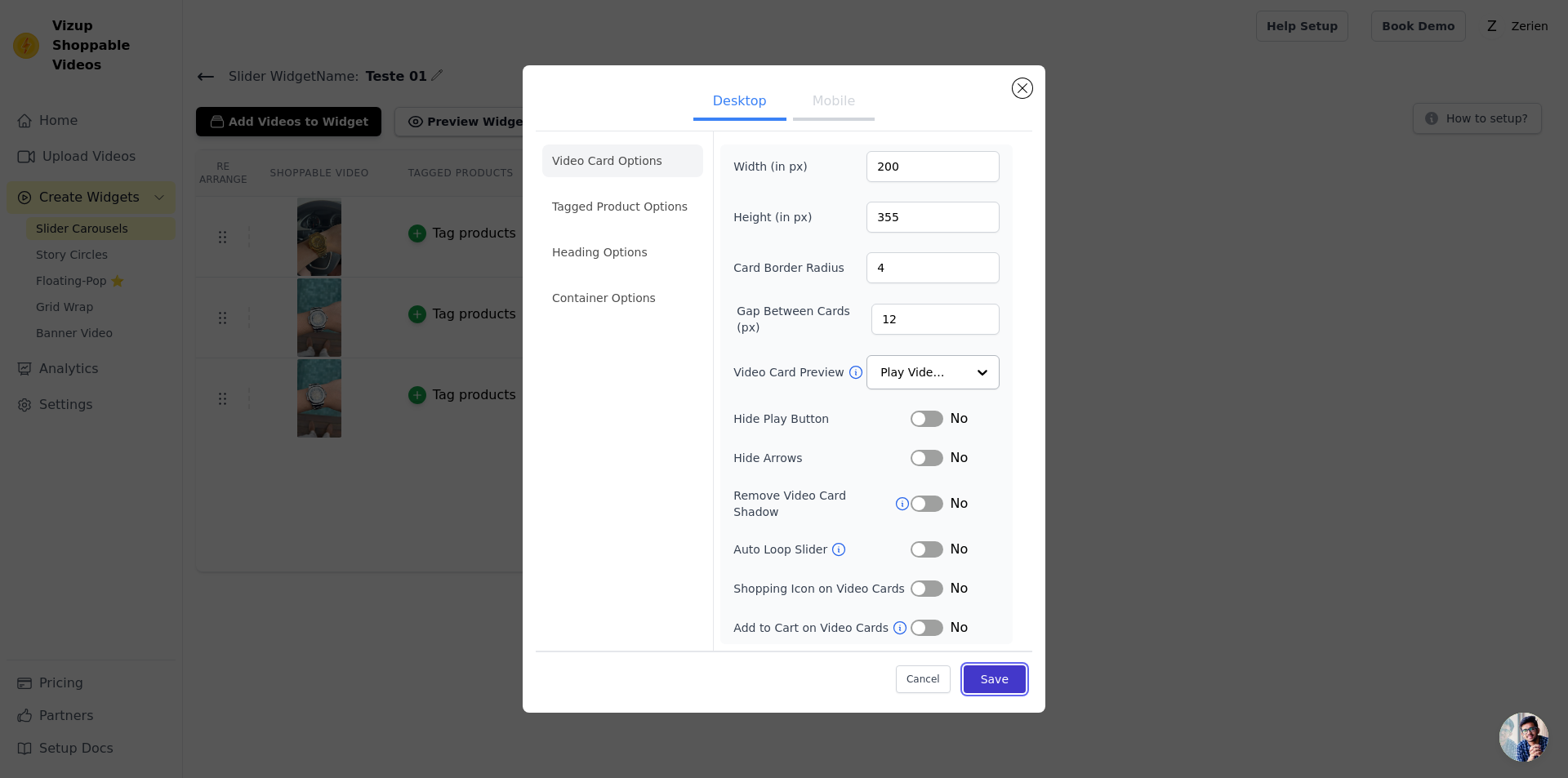
click at [1001, 673] on button "Save" at bounding box center [995, 679] width 62 height 28
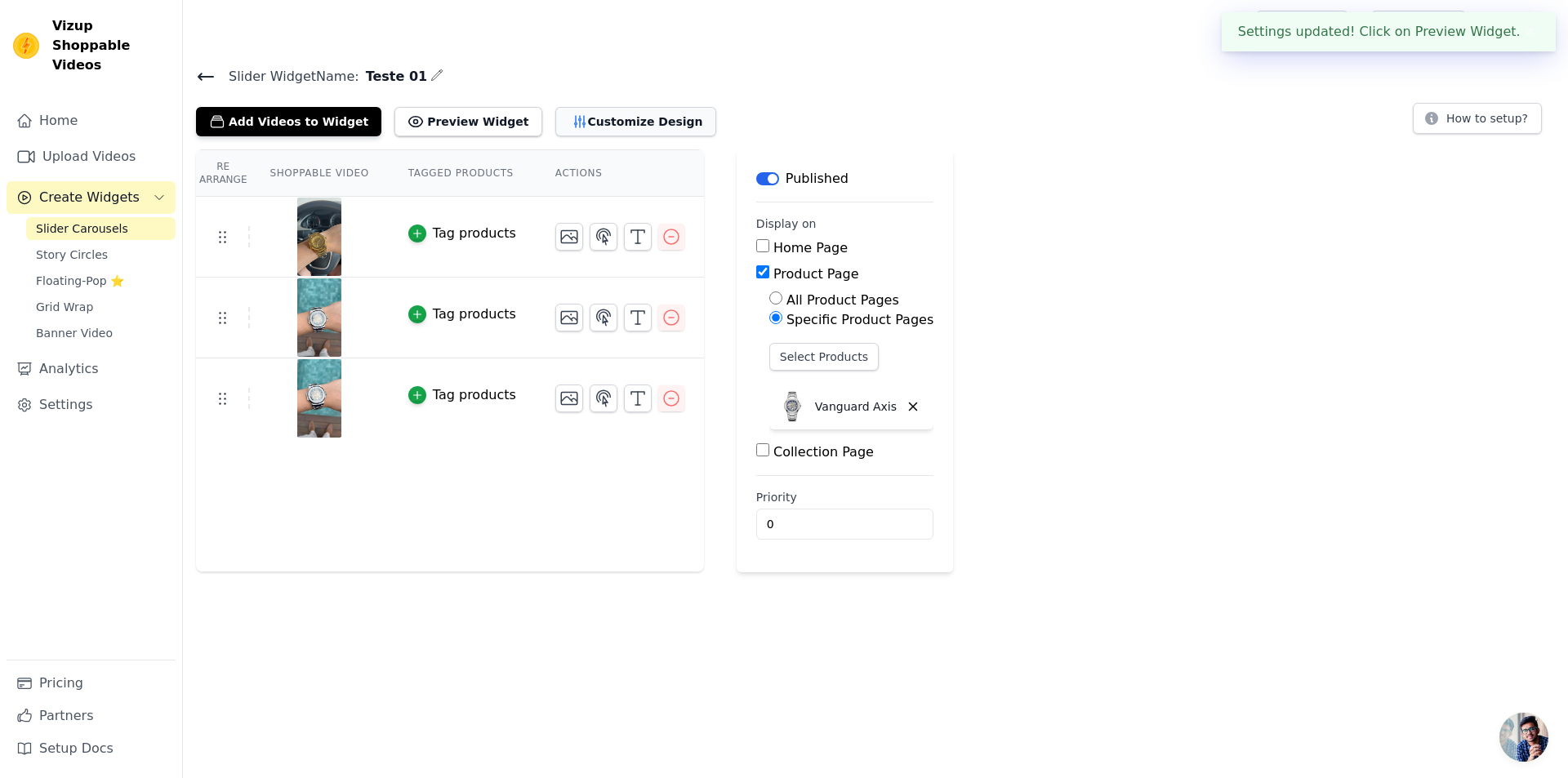
click at [588, 127] on button "Customize Design" at bounding box center [635, 122] width 161 height 29
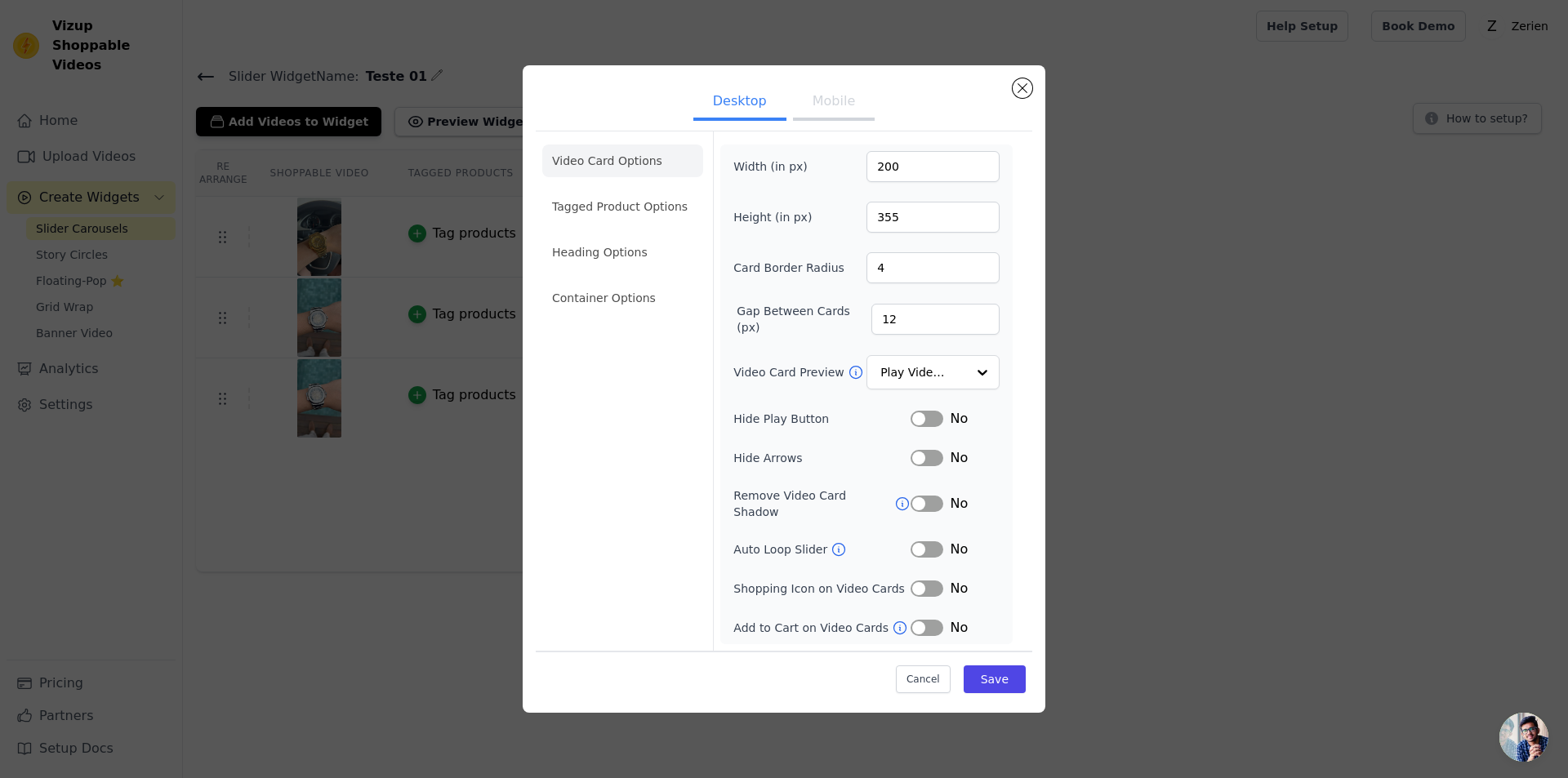
click at [848, 379] on icon at bounding box center [856, 373] width 16 height 16
click at [914, 381] on input "Video Card Preview" at bounding box center [923, 373] width 84 height 33
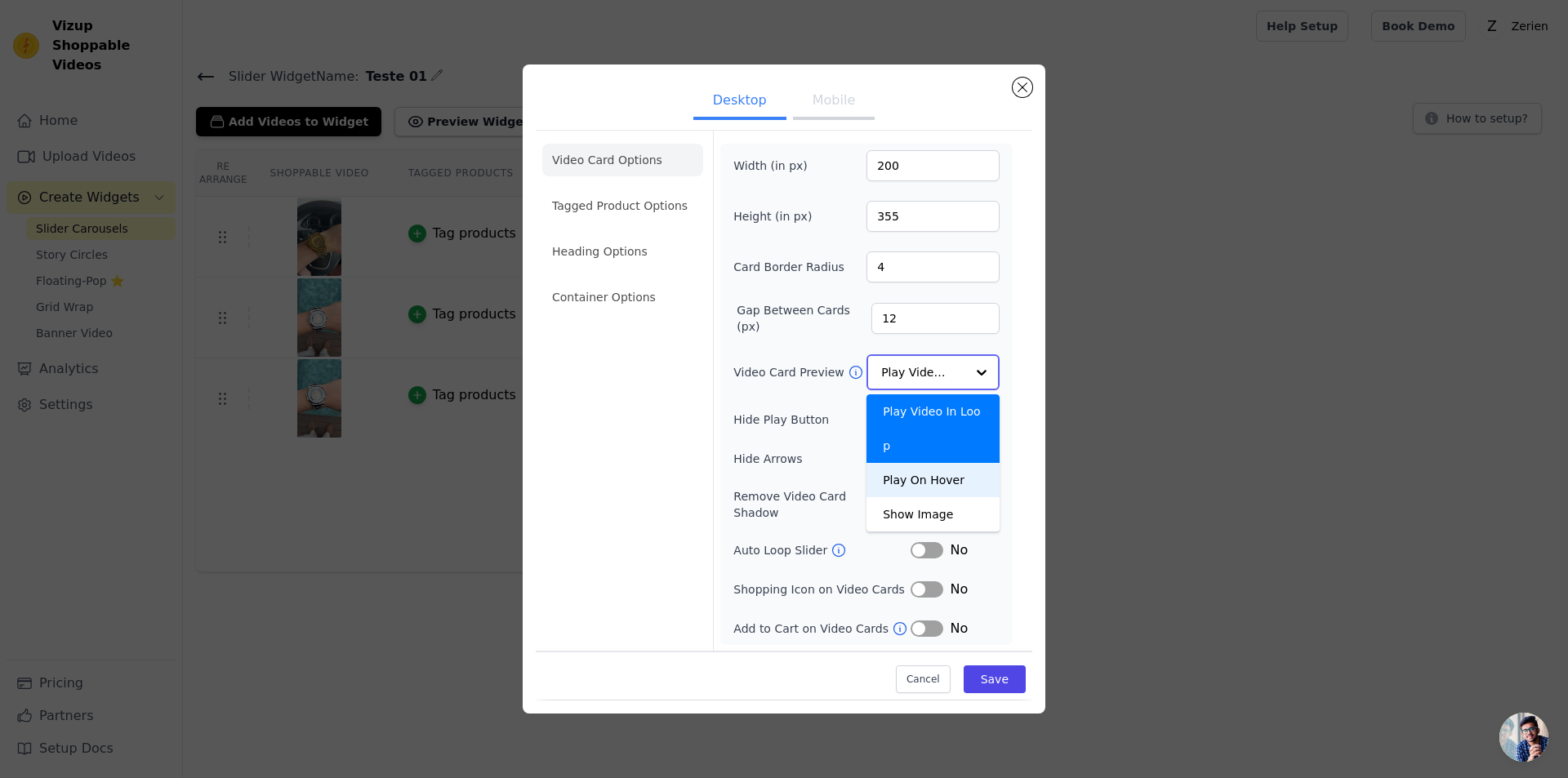
click at [912, 463] on div "Play On Hover" at bounding box center [933, 481] width 133 height 34
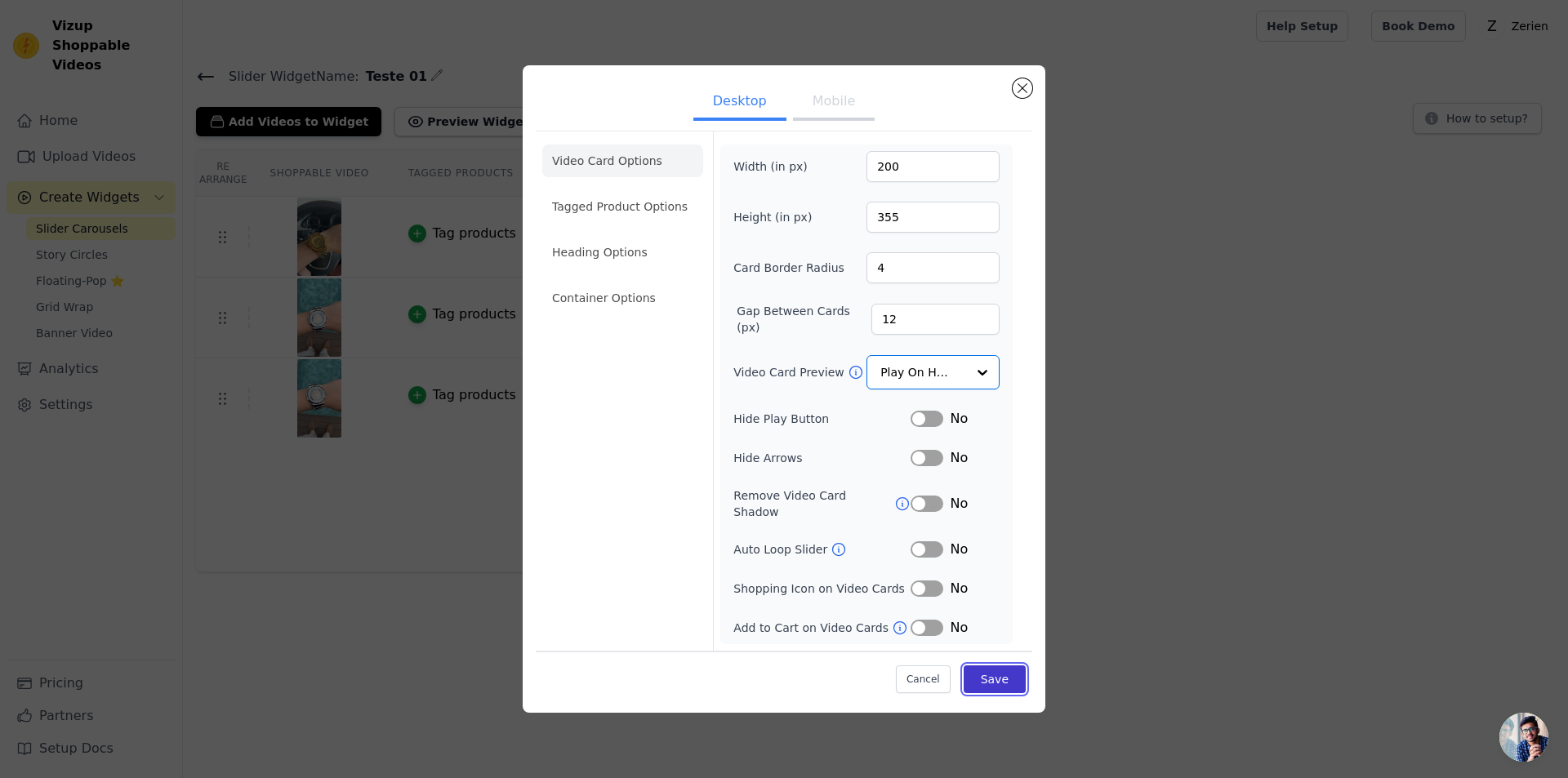
click at [1000, 677] on button "Save" at bounding box center [995, 679] width 62 height 28
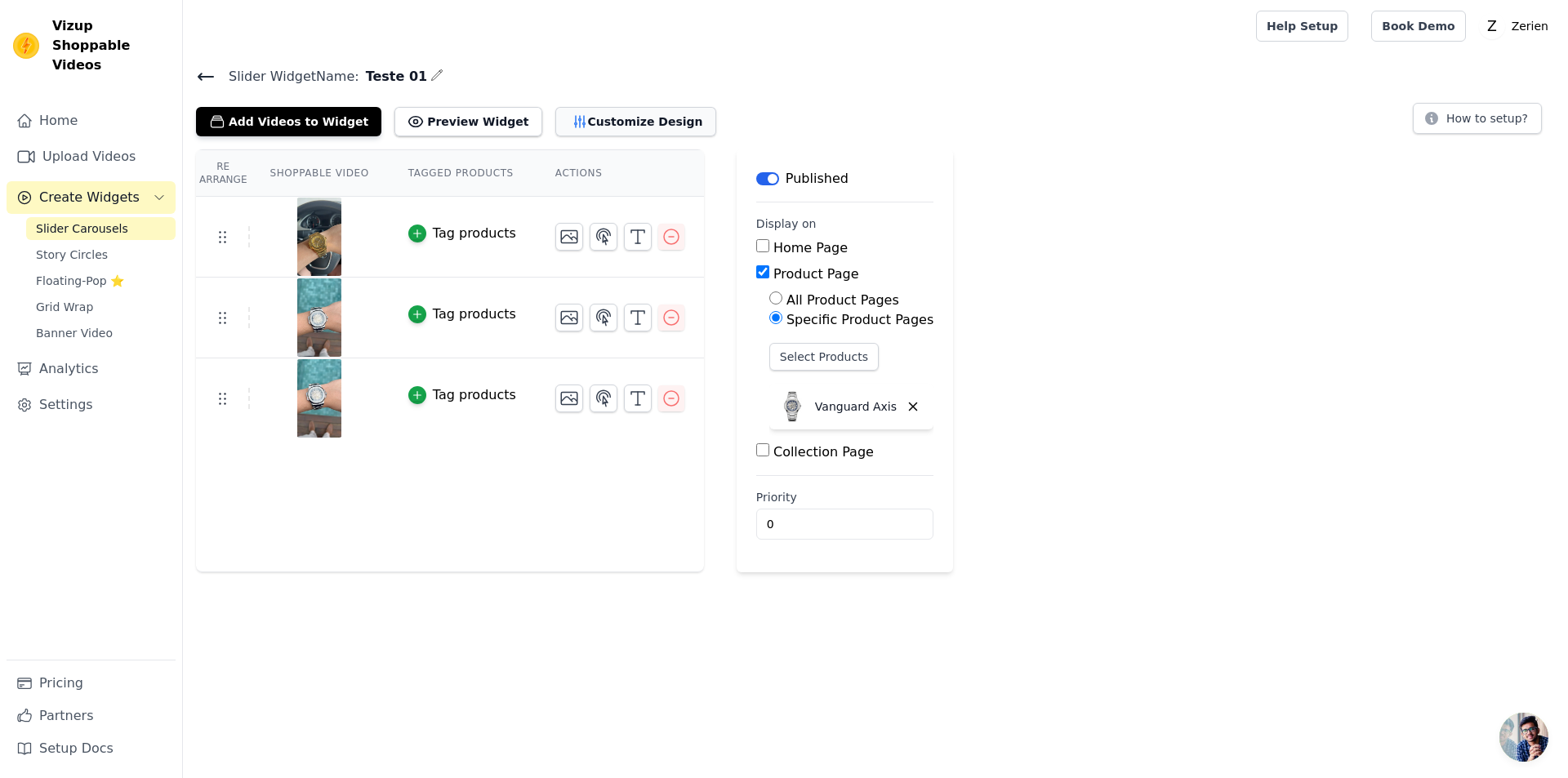
click at [566, 119] on button "Customize Design" at bounding box center [635, 122] width 161 height 29
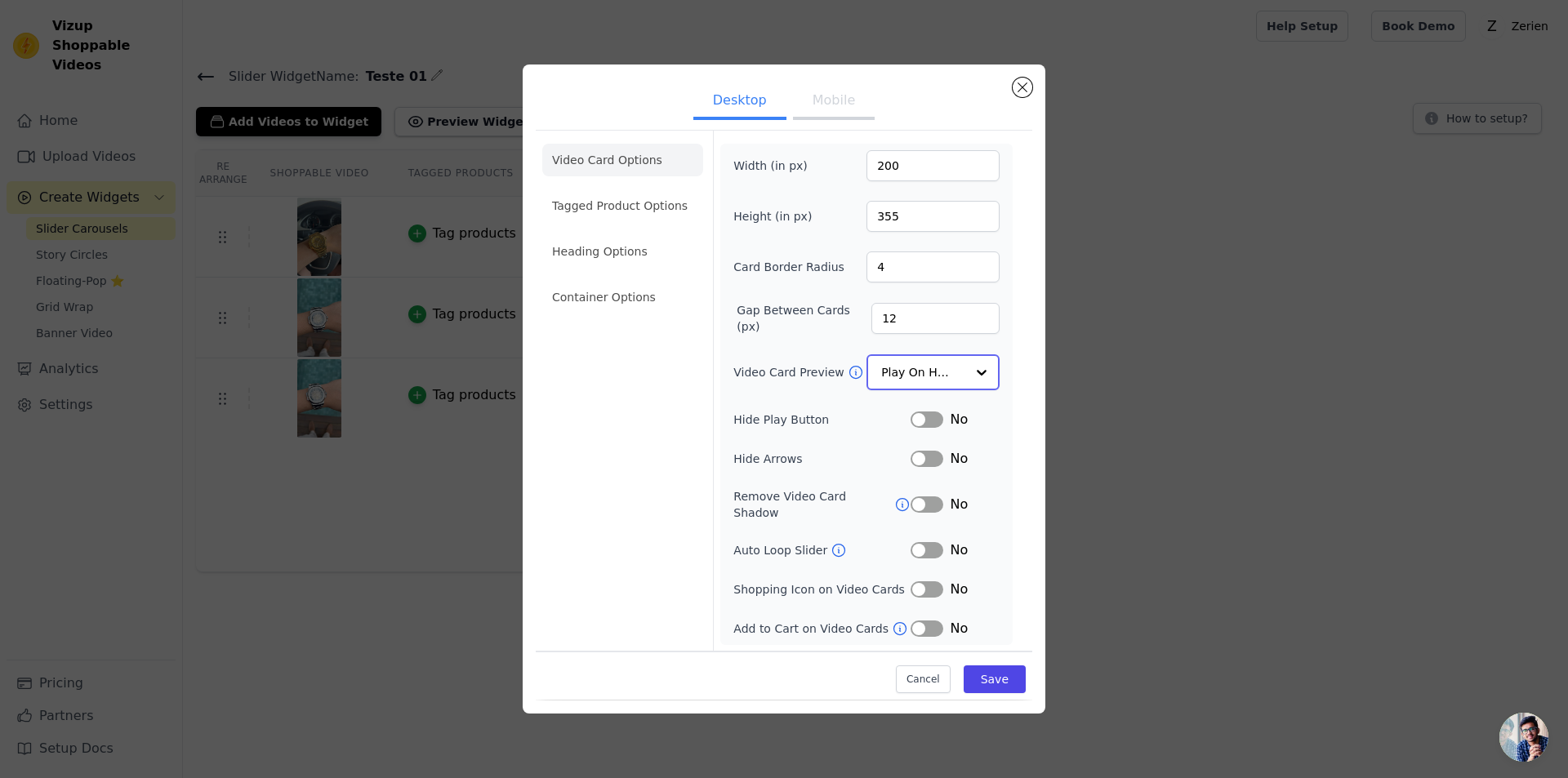
click at [903, 373] on input "Video Card Preview" at bounding box center [923, 373] width 84 height 33
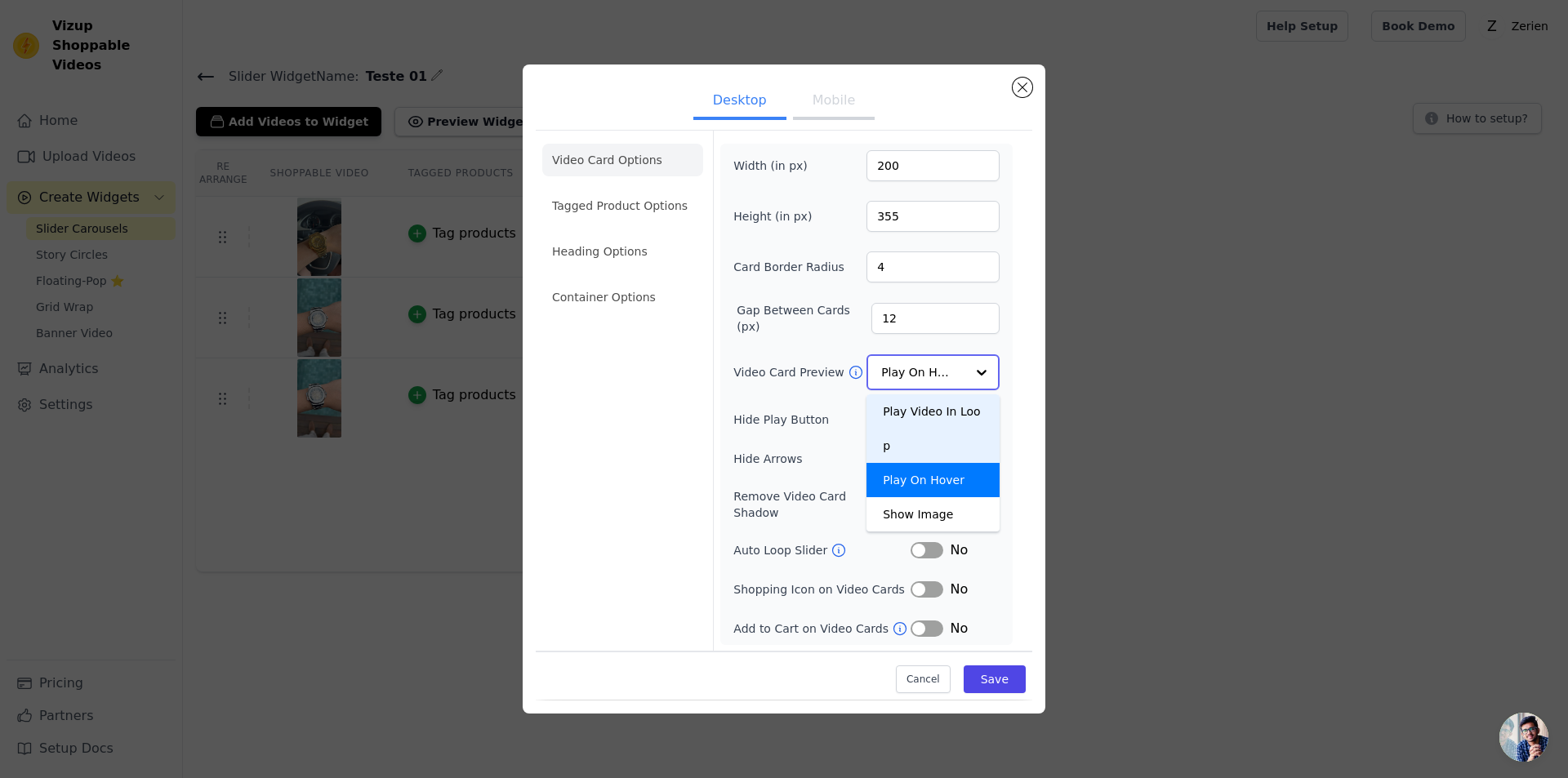
click at [909, 413] on div "Play Video In Loop" at bounding box center [933, 429] width 133 height 69
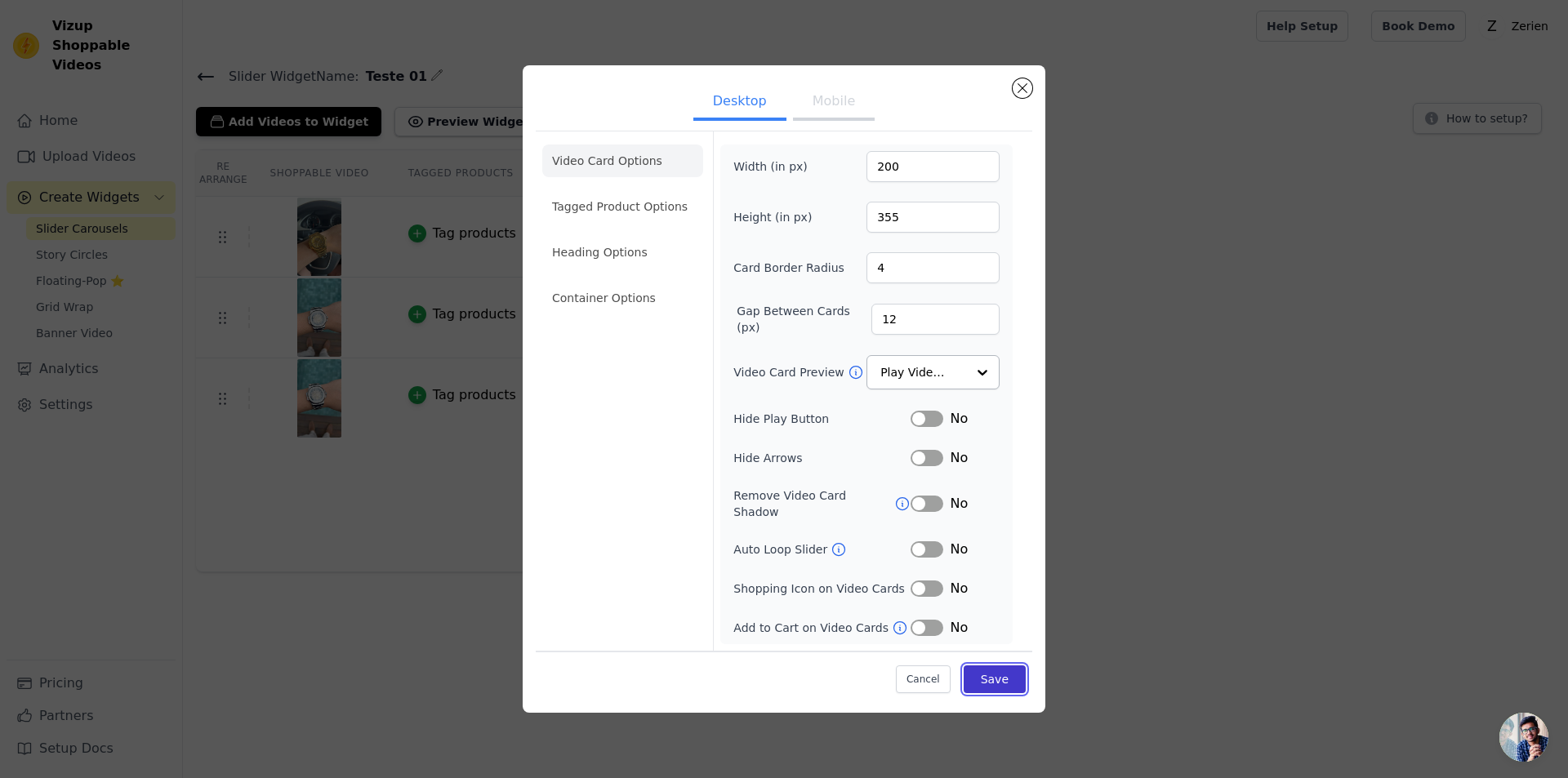
click at [989, 676] on button "Save" at bounding box center [995, 679] width 62 height 28
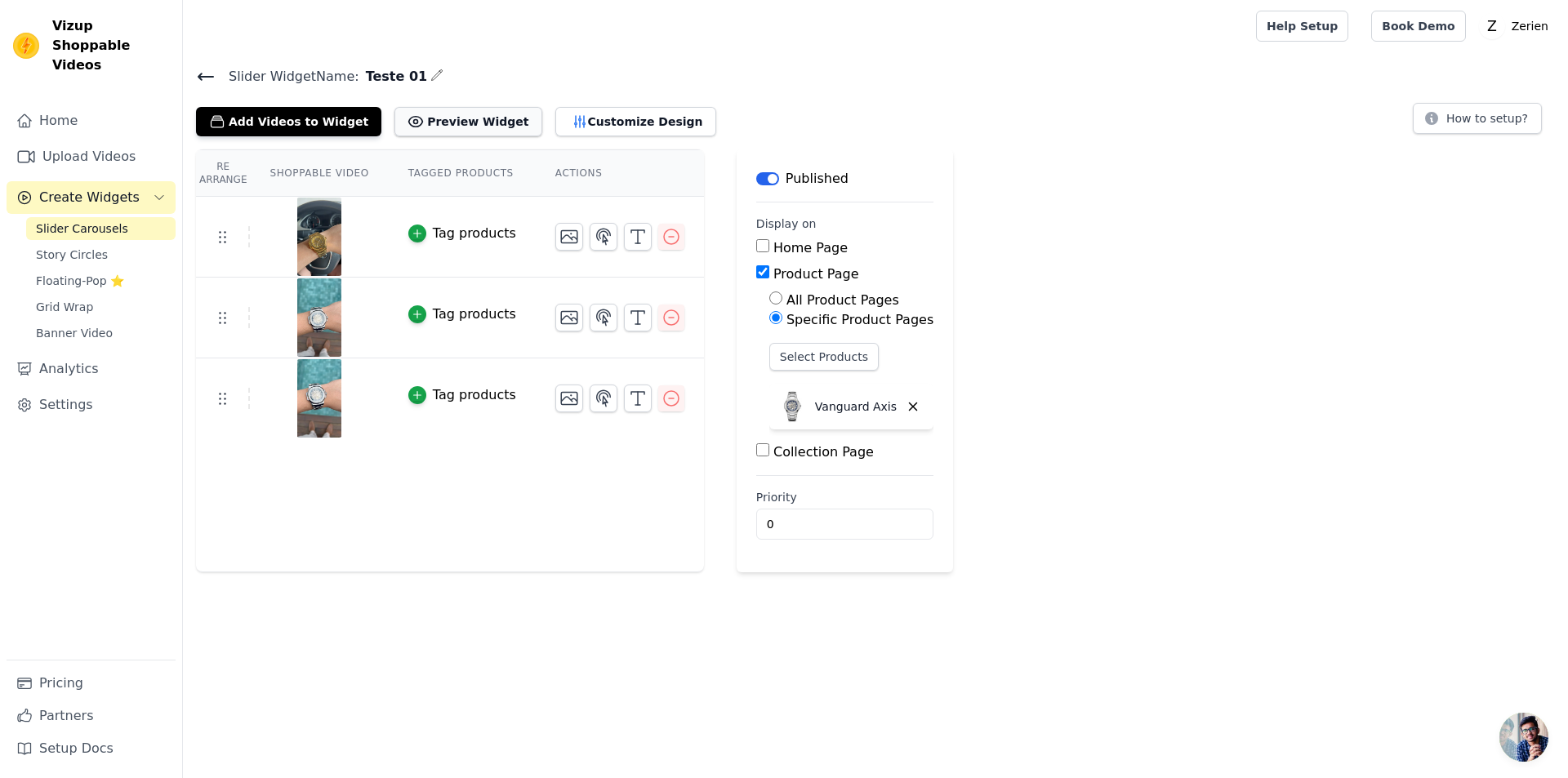
click at [455, 112] on button "Preview Widget" at bounding box center [468, 122] width 147 height 29
click at [60, 325] on span "Banner Video" at bounding box center [74, 333] width 77 height 16
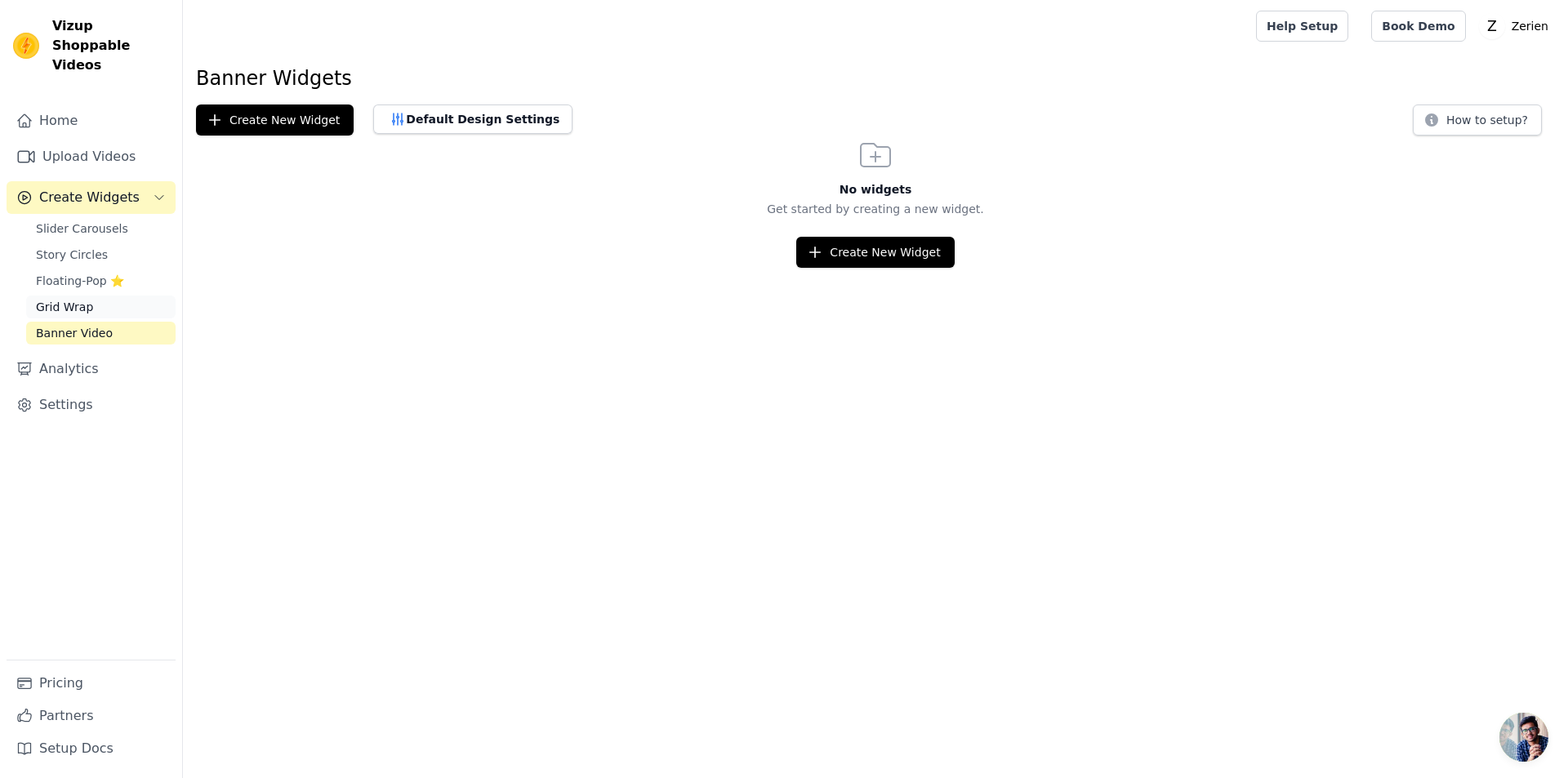
click at [65, 299] on span "Grid Wrap" at bounding box center [65, 307] width 57 height 16
click at [56, 246] on div "Slider Carousels Story Circles Floating-Pop ⭐ Grid Wrap Banner Video" at bounding box center [101, 281] width 150 height 127
click at [55, 273] on span "Floating-Pop ⭐" at bounding box center [80, 281] width 88 height 16
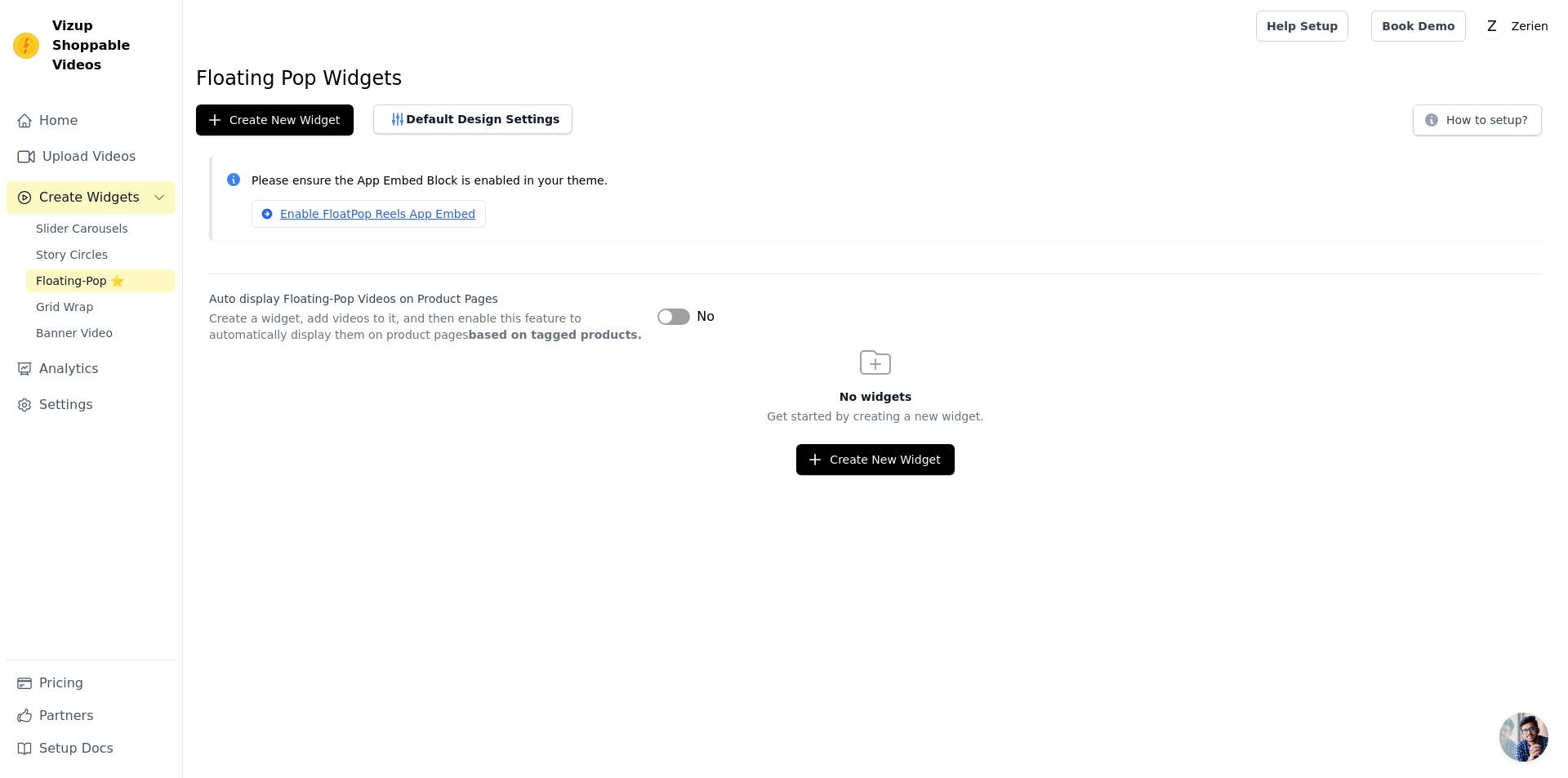
click at [0, 274] on nav "Home Upload Videos Create Widgets Slider Carousels Story Circles Floating-Pop ⭐…" at bounding box center [91, 441] width 182 height 673
click at [52, 247] on span "Story Circles" at bounding box center [72, 255] width 72 height 16
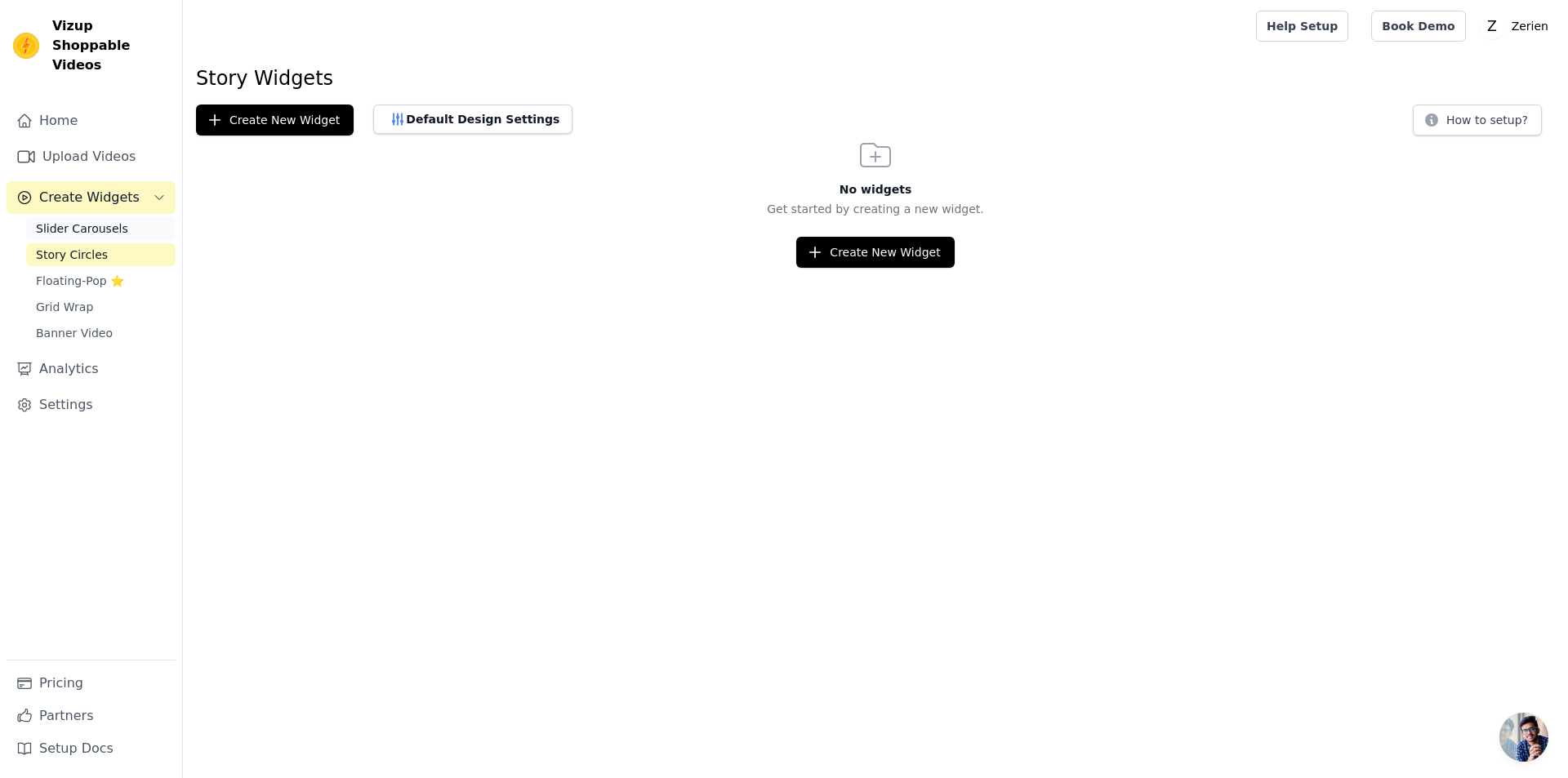
click at [65, 221] on span "Slider Carousels" at bounding box center [82, 229] width 92 height 16
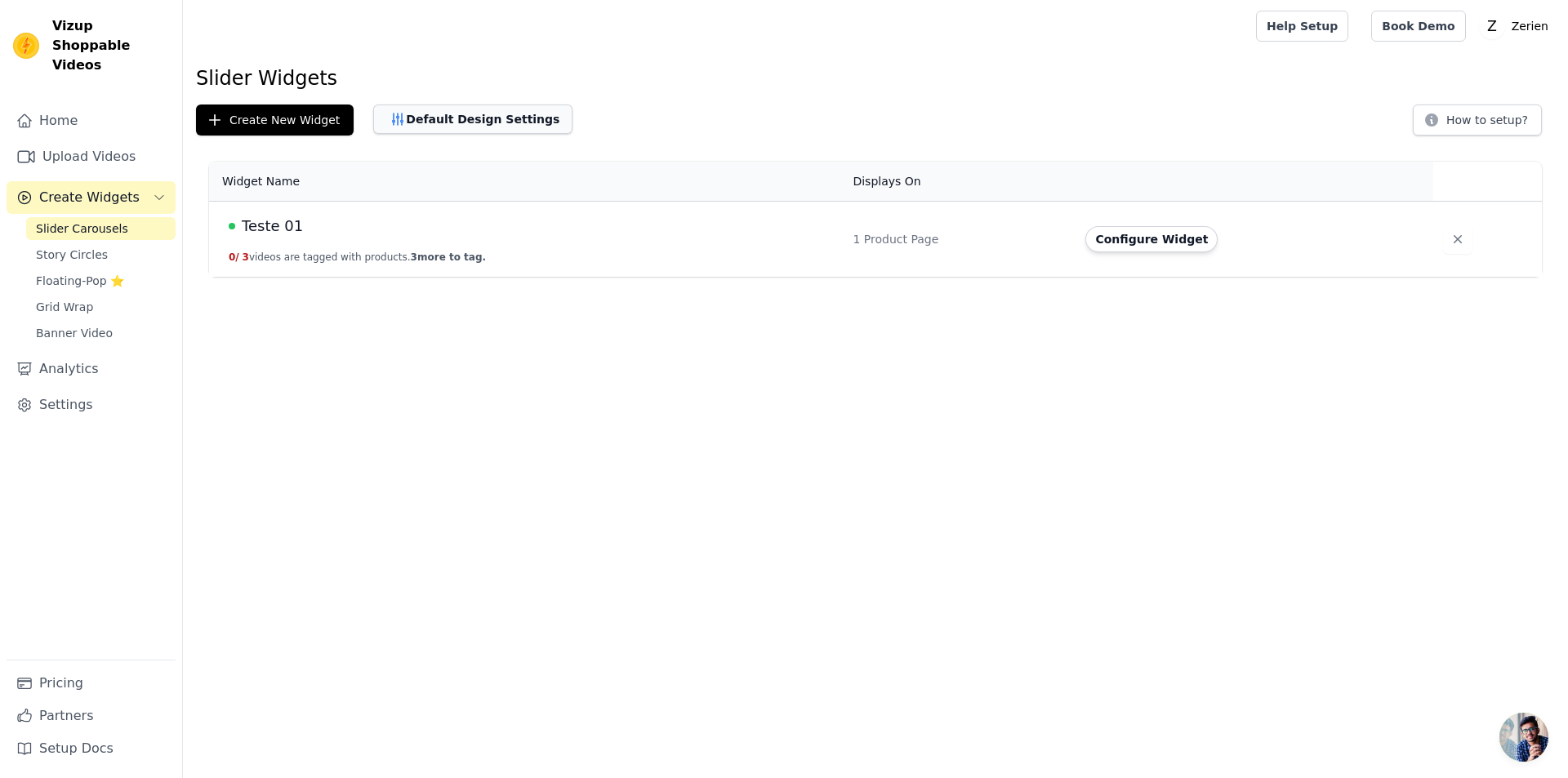
click at [461, 118] on button "Default Design Settings" at bounding box center [473, 119] width 199 height 29
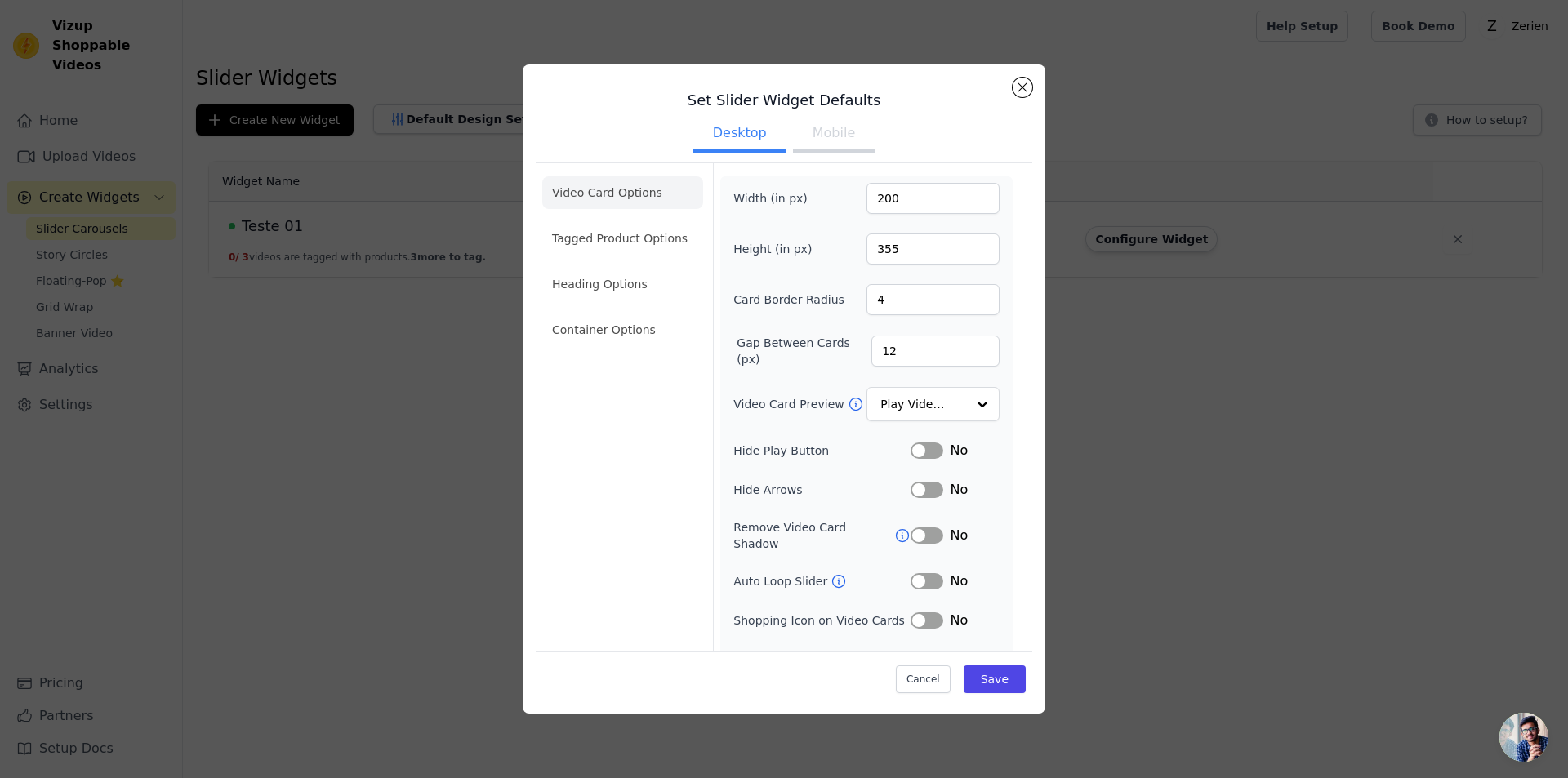
click at [801, 127] on button "Mobile" at bounding box center [834, 135] width 82 height 36
click at [732, 134] on button "Desktop" at bounding box center [740, 135] width 93 height 36
click at [818, 132] on button "Mobile" at bounding box center [834, 135] width 82 height 36
click at [1019, 92] on button "Close modal" at bounding box center [1023, 87] width 20 height 20
